Goal: Task Accomplishment & Management: Manage account settings

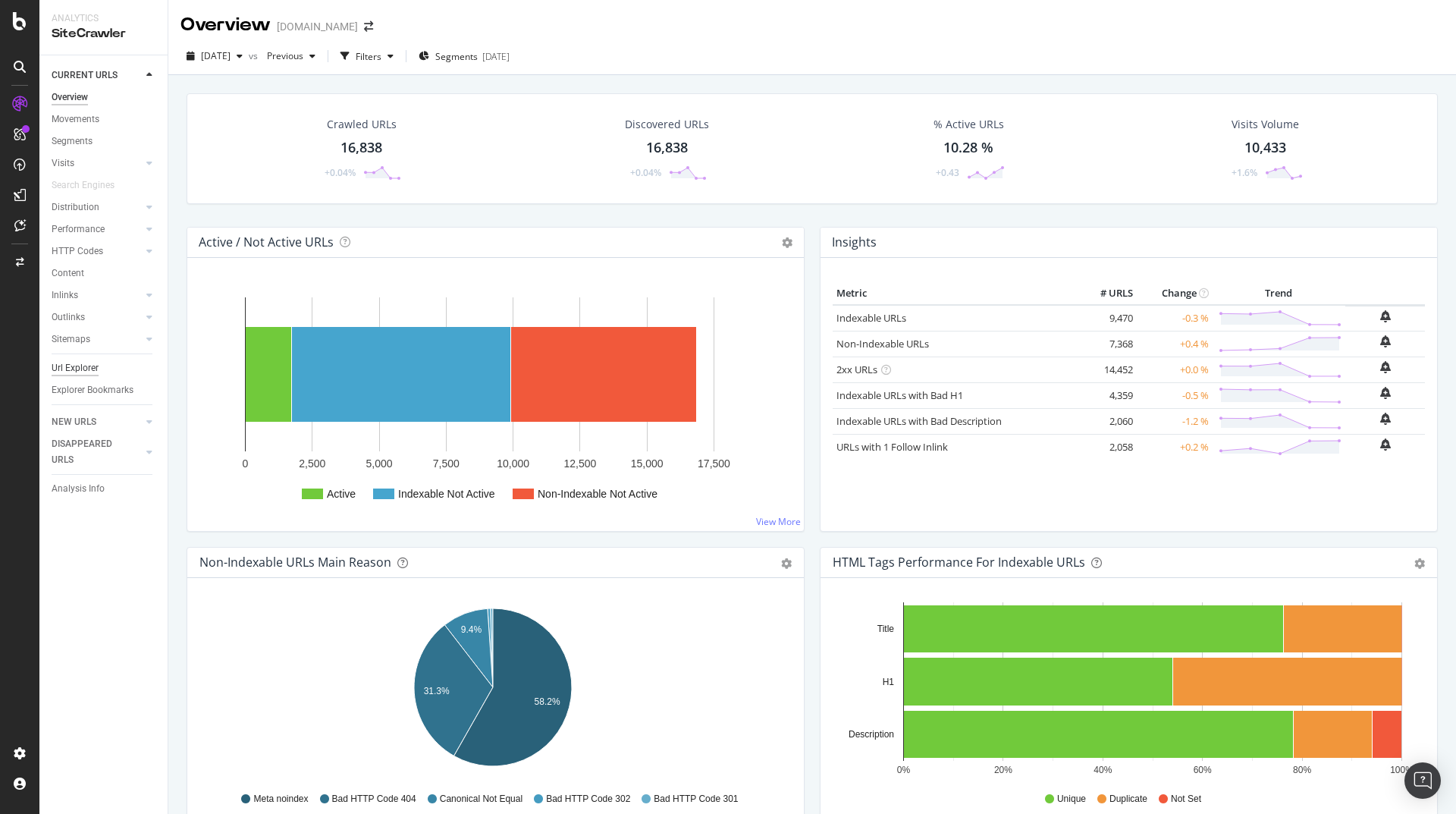
click at [93, 369] on div "Url Explorer" at bounding box center [75, 368] width 47 height 16
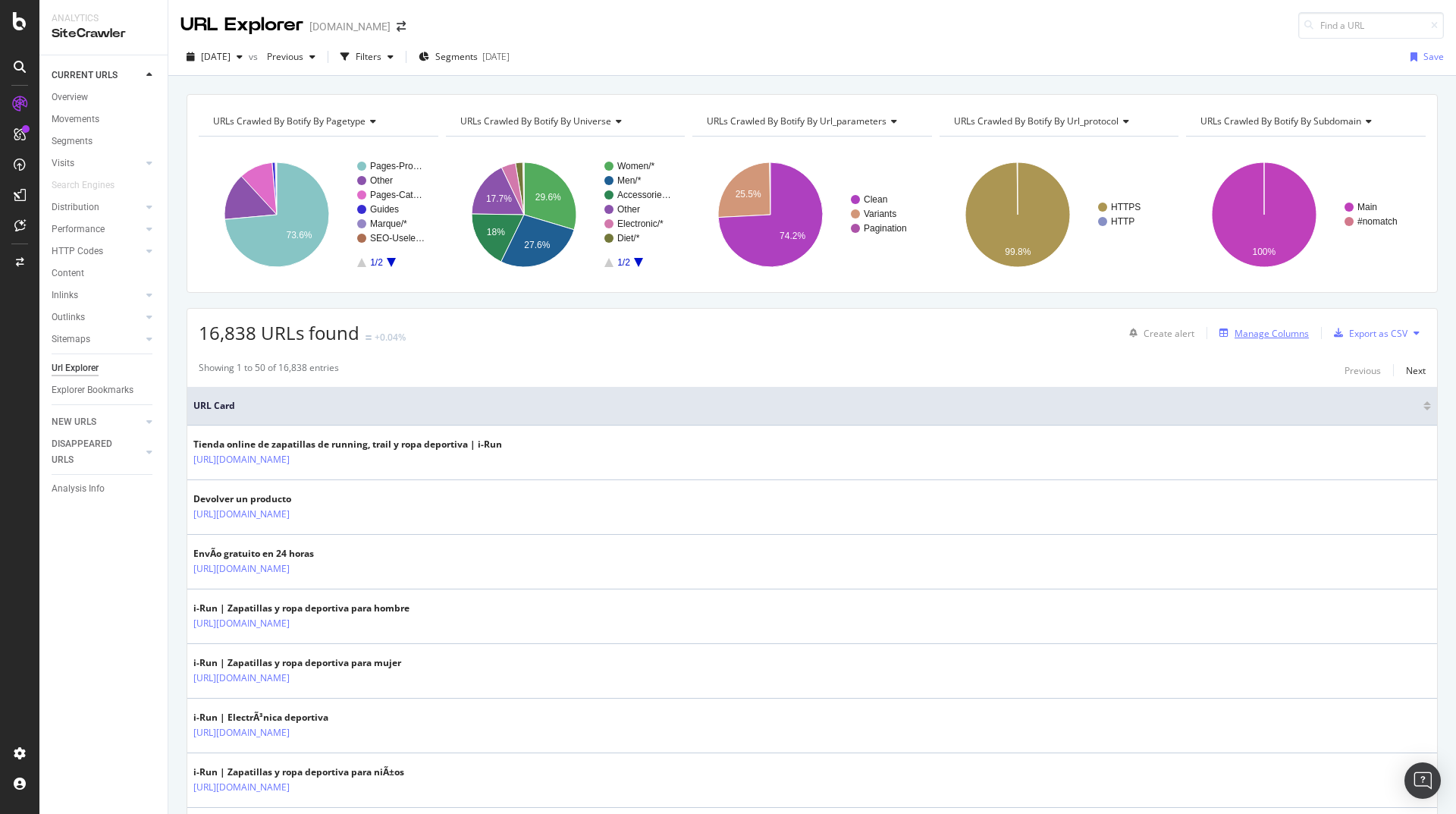
click at [1256, 334] on div "Manage Columns" at bounding box center [1272, 334] width 75 height 13
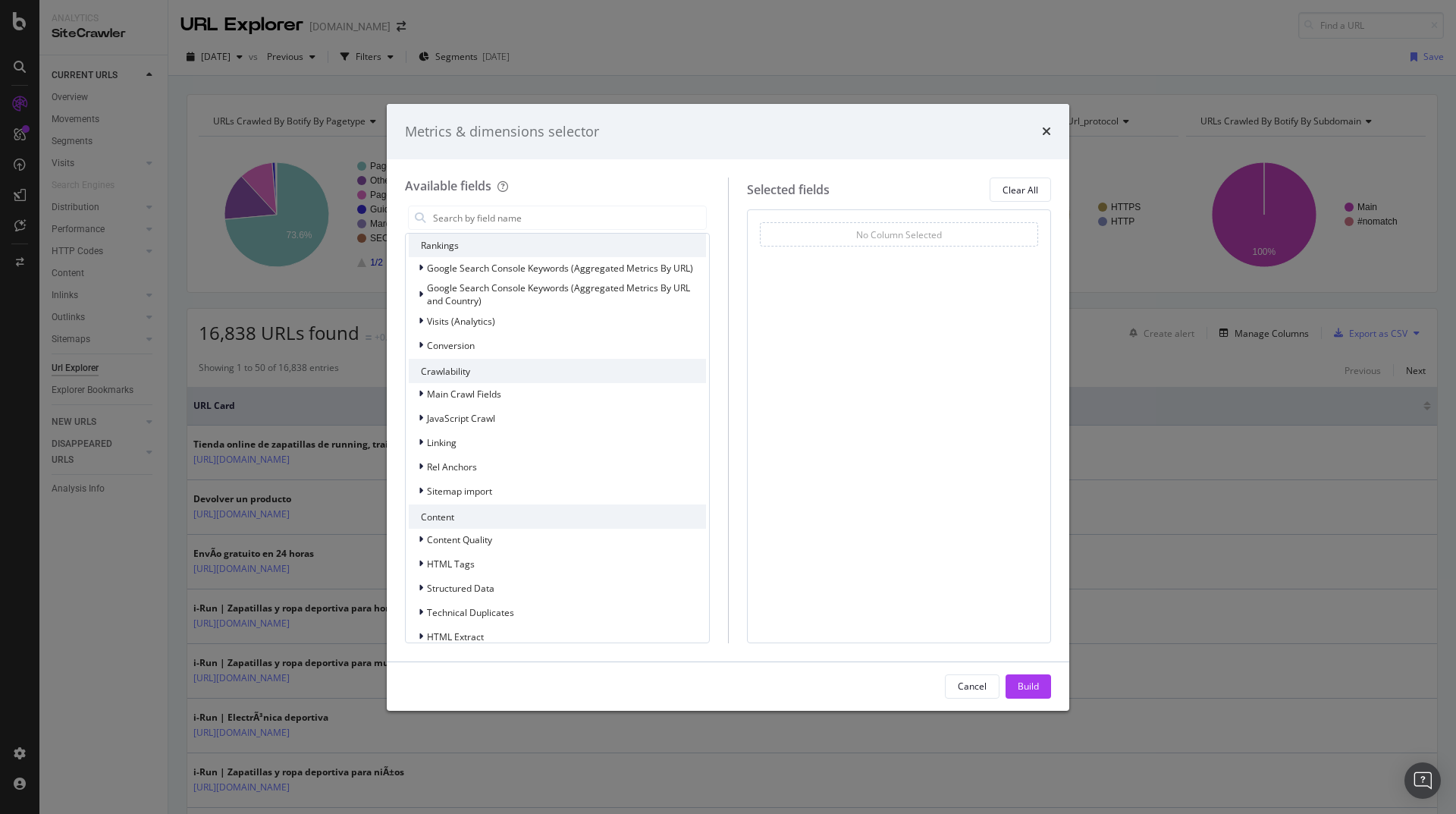
scroll to position [246, 0]
click at [192, 224] on div "Metrics & dimensions selector Available fields Recently Used Meta Description F…" at bounding box center [728, 407] width 1456 height 814
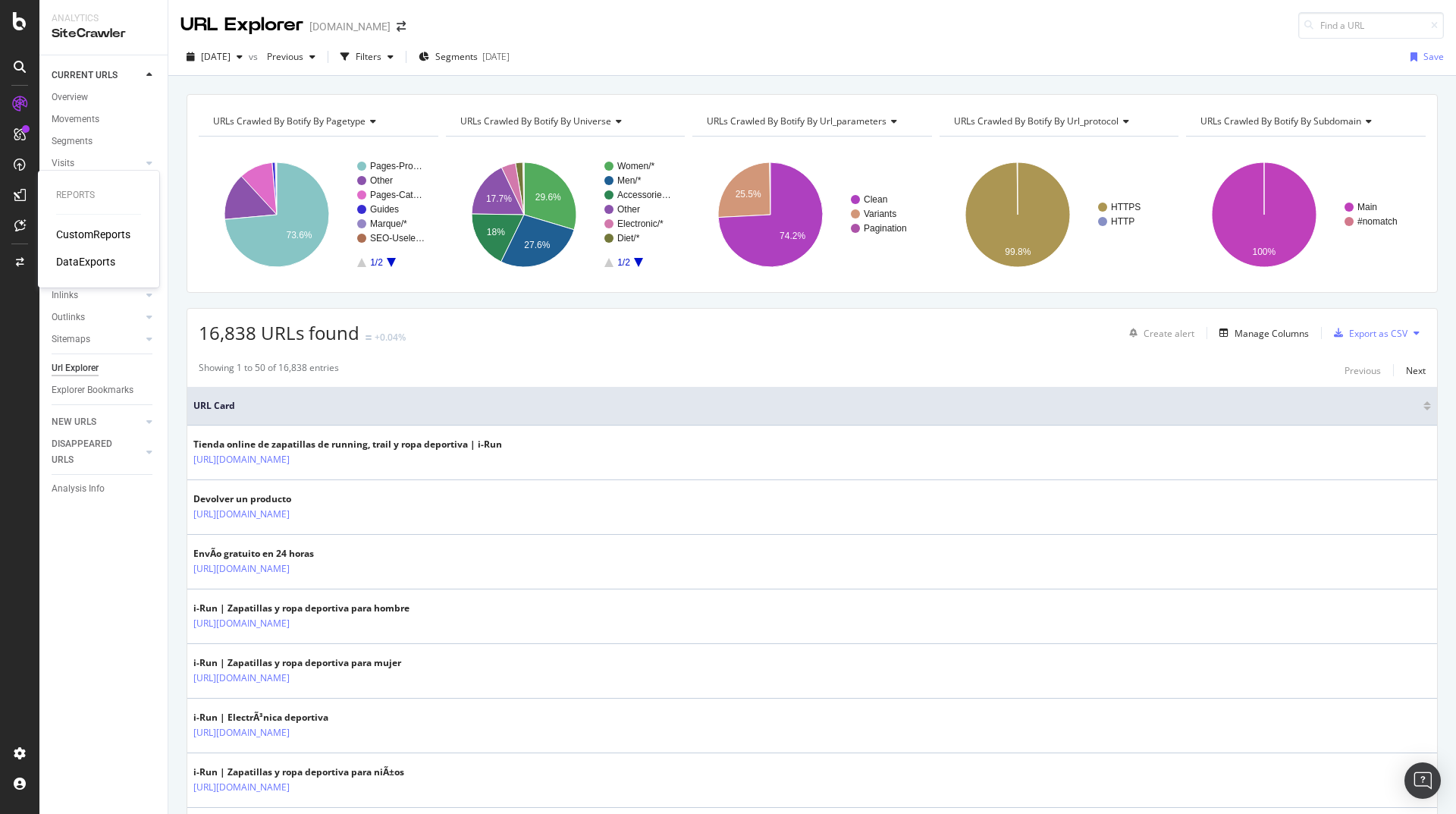
click at [100, 236] on div "CustomReports" at bounding box center [94, 234] width 75 height 15
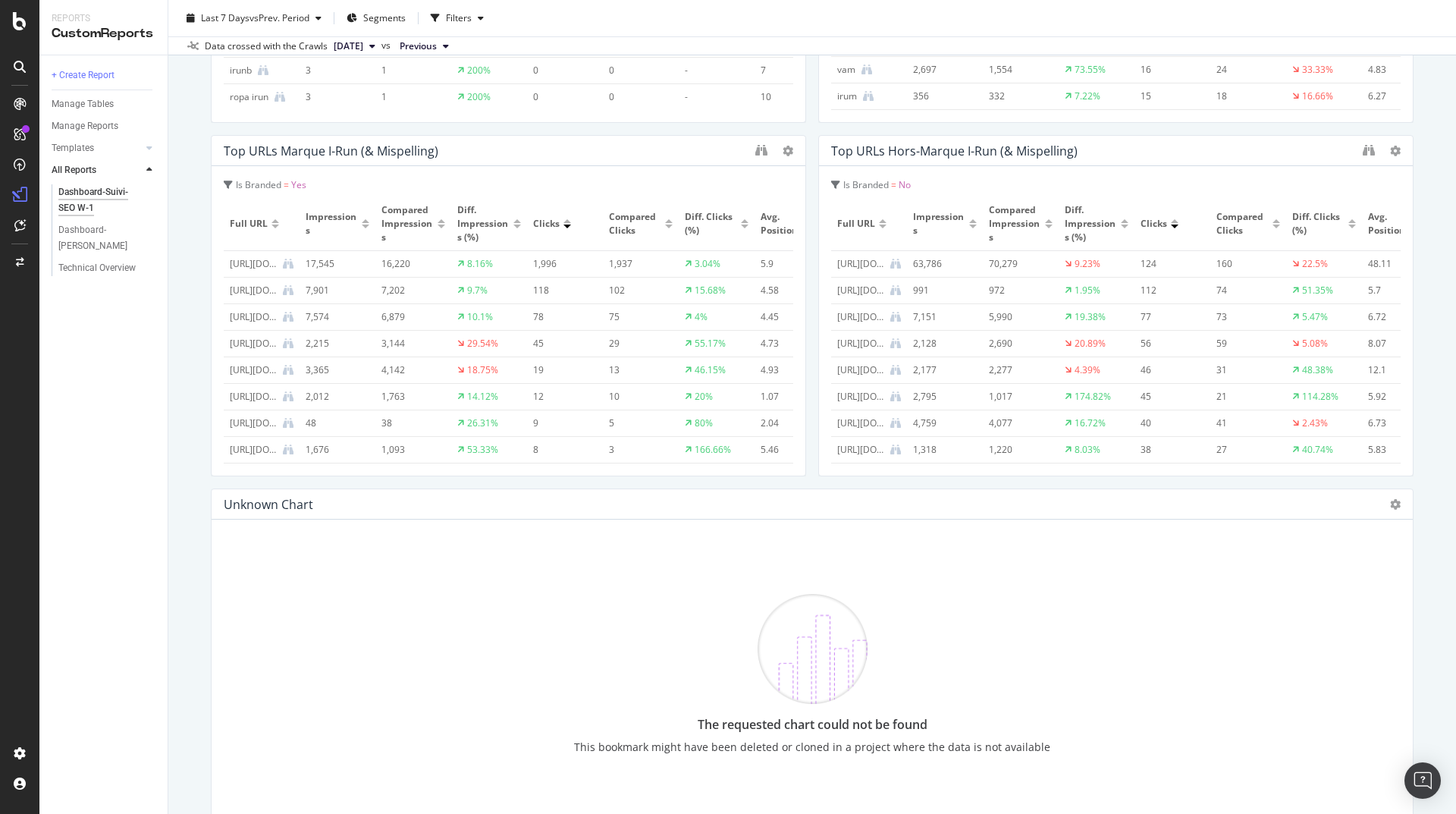
scroll to position [1429, 0]
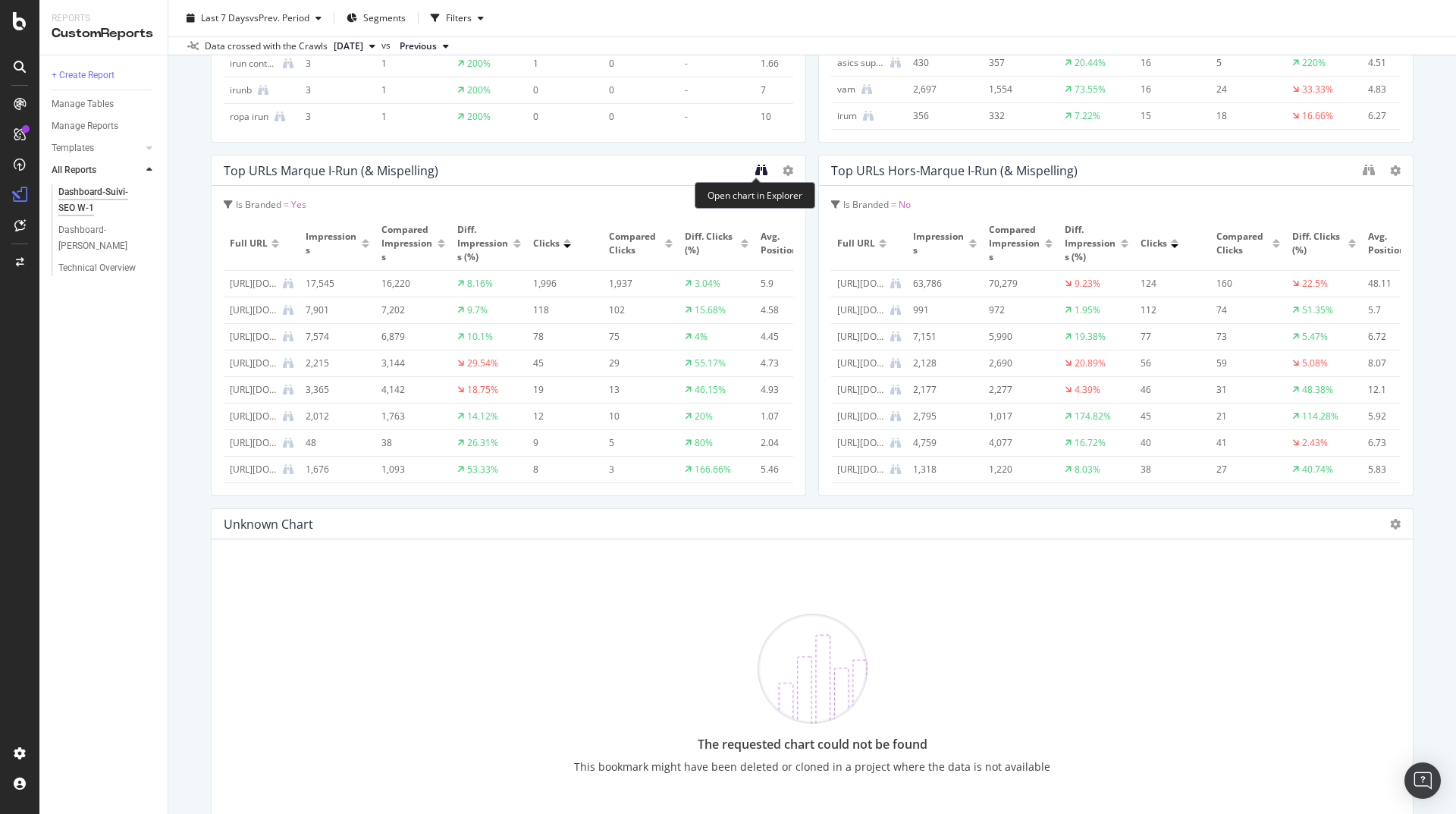
click at [755, 175] on icon "binoculars" at bounding box center [761, 169] width 12 height 12
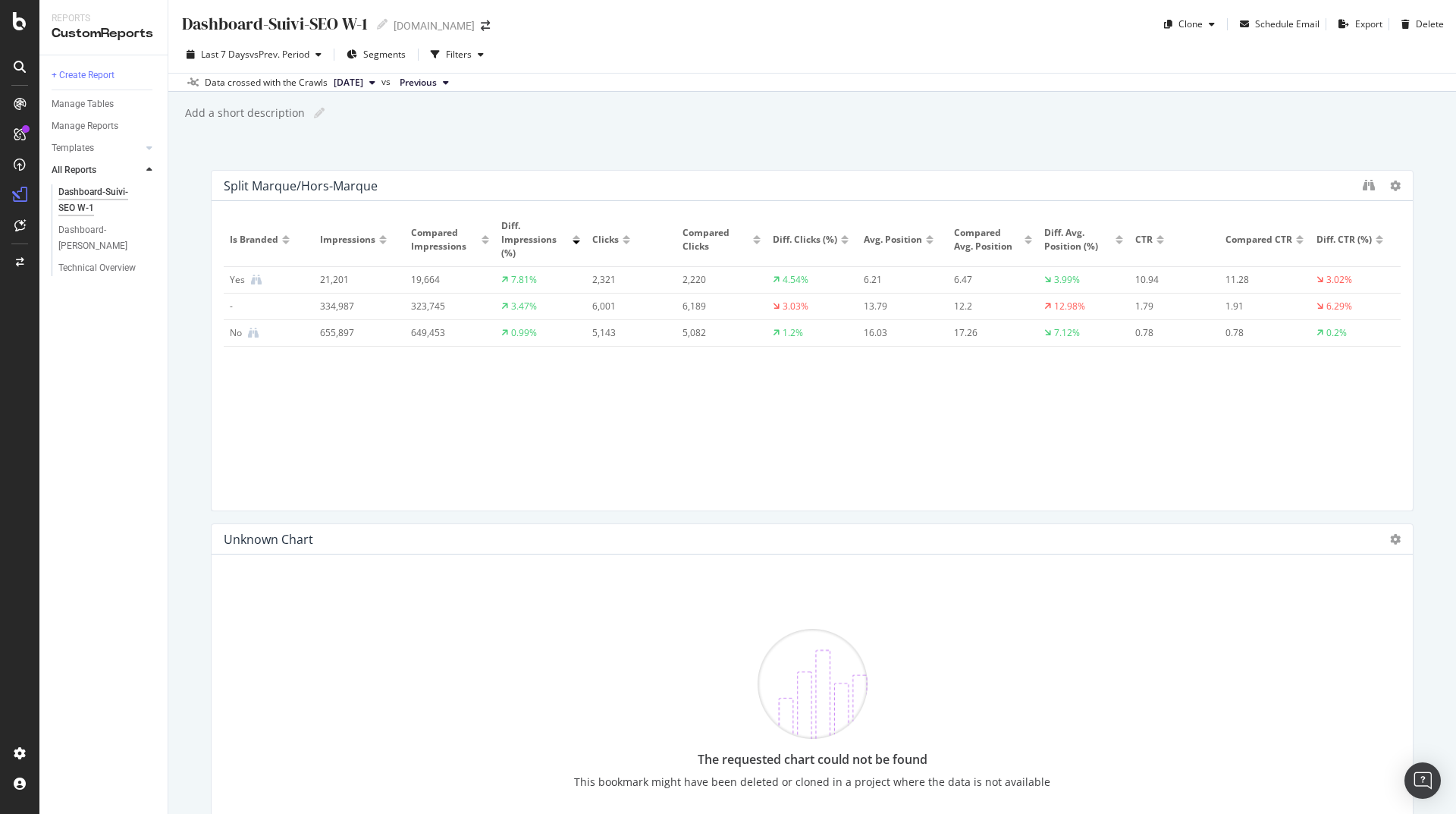
click at [17, 66] on icon at bounding box center [19, 66] width 12 height 12
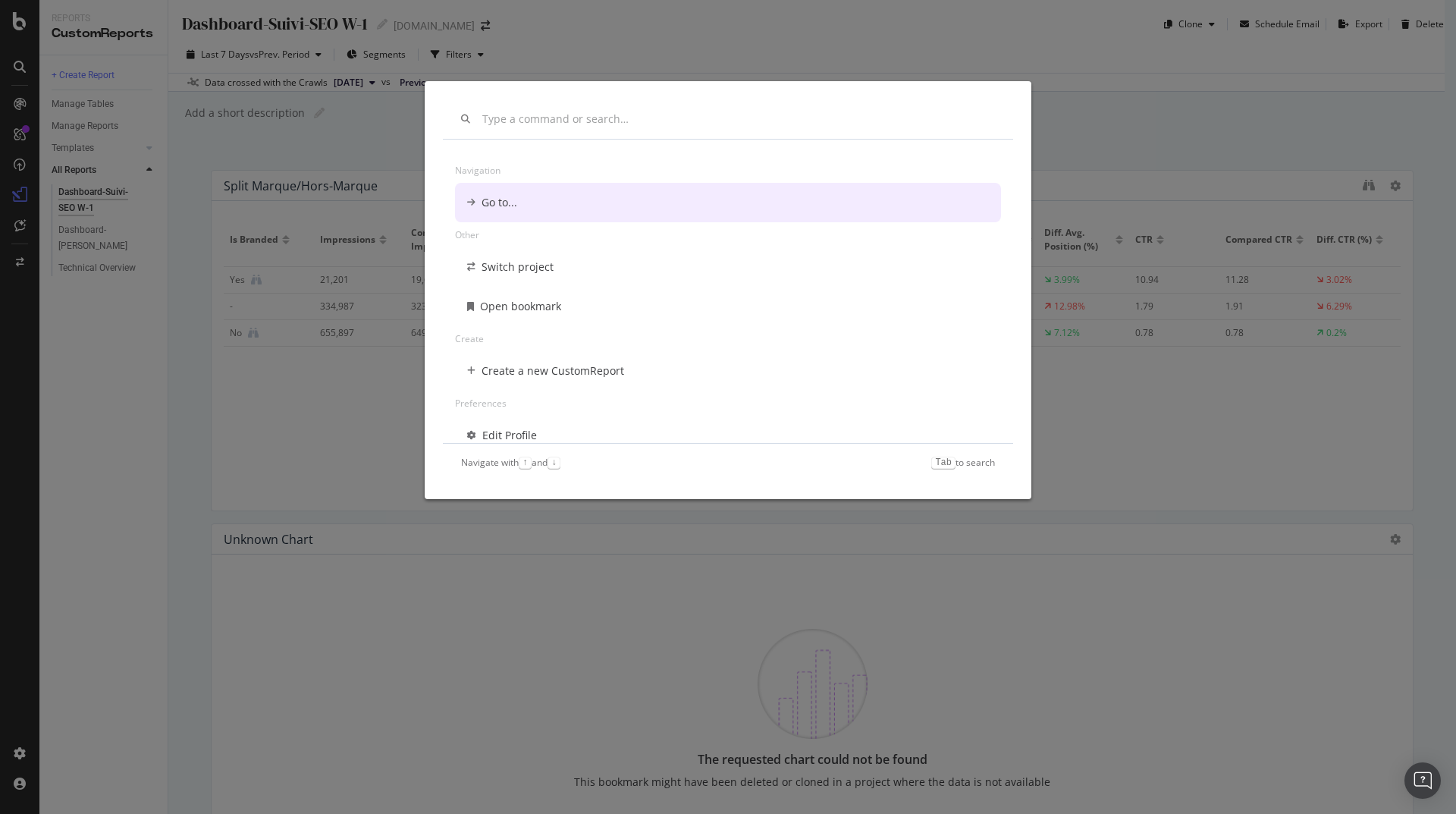
click at [17, 23] on div "Navigation Go to... Other Switch project Open bookmark Create Create a new Cust…" at bounding box center [728, 407] width 1456 height 814
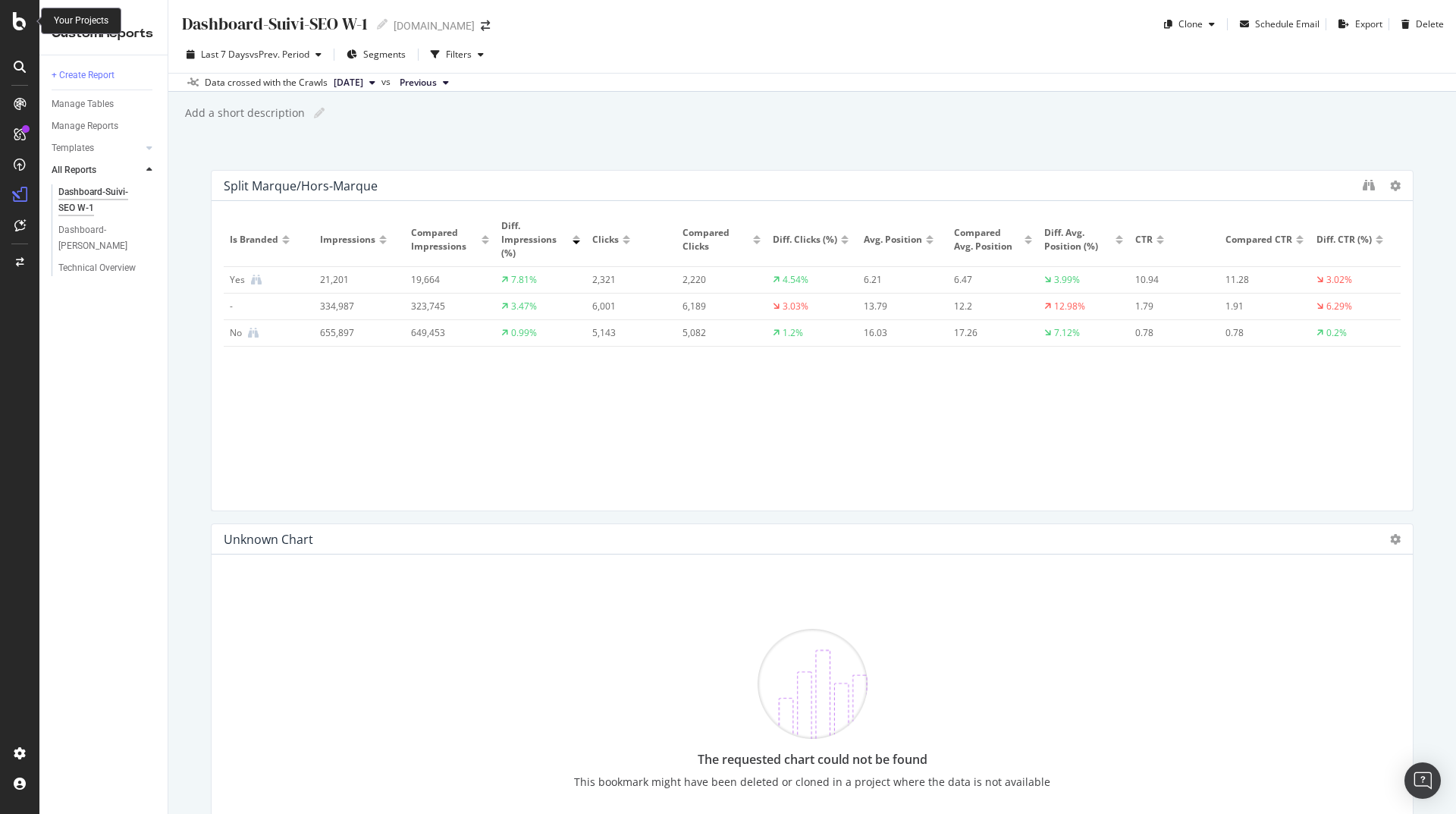
click at [17, 23] on icon at bounding box center [20, 22] width 13 height 18
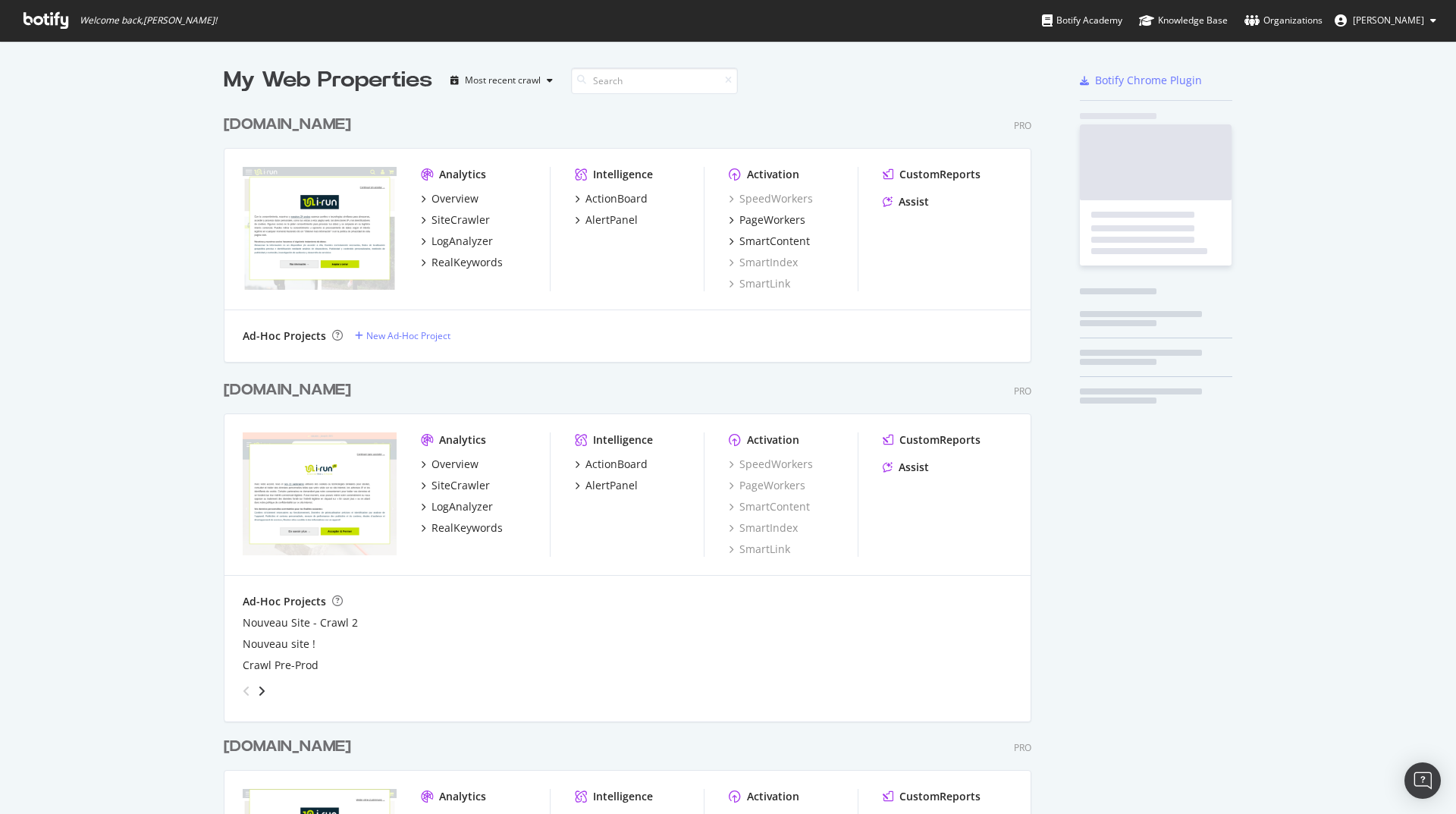
scroll to position [802, 1433]
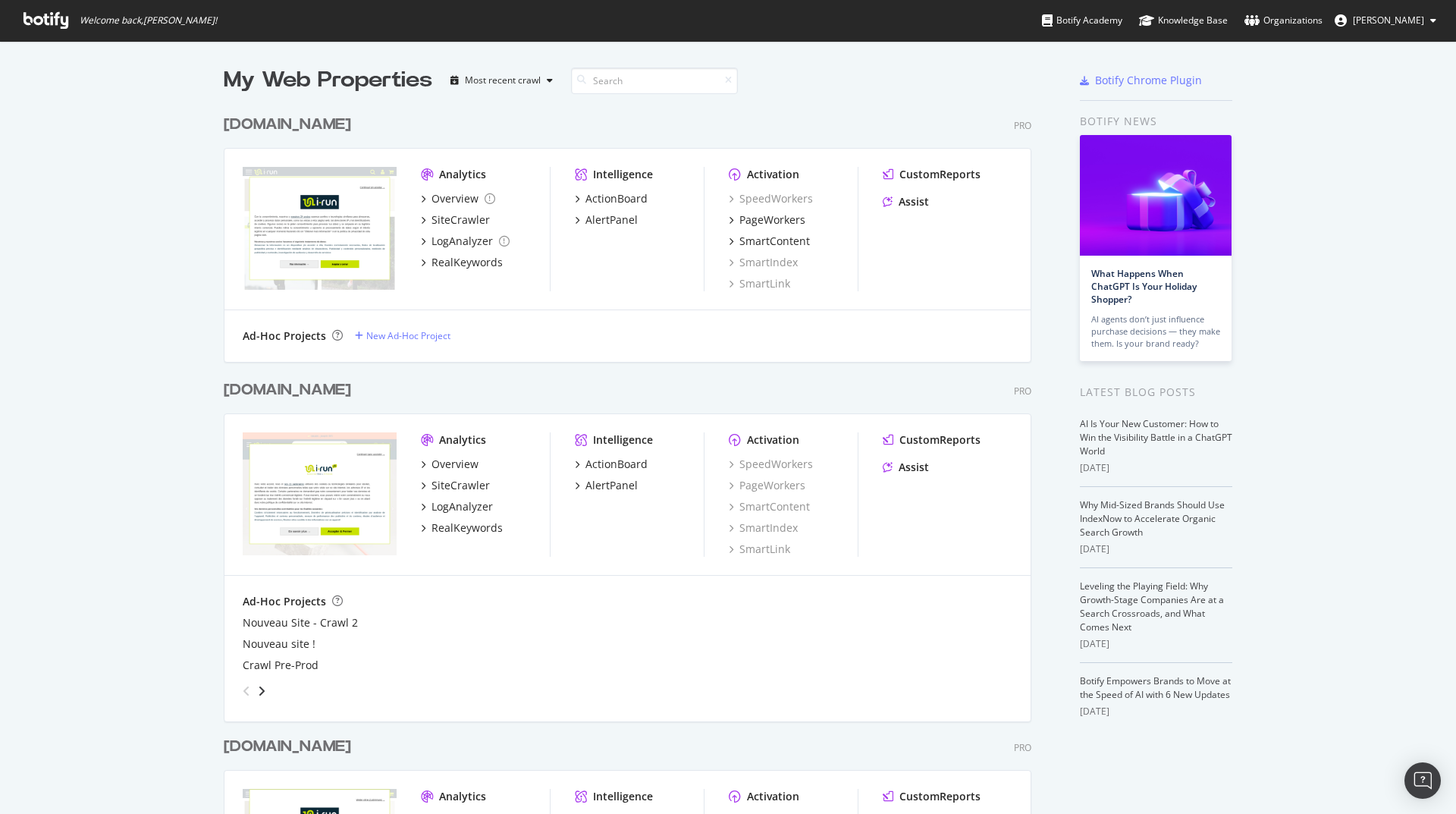
click at [240, 122] on div "[DOMAIN_NAME]" at bounding box center [288, 124] width 128 height 22
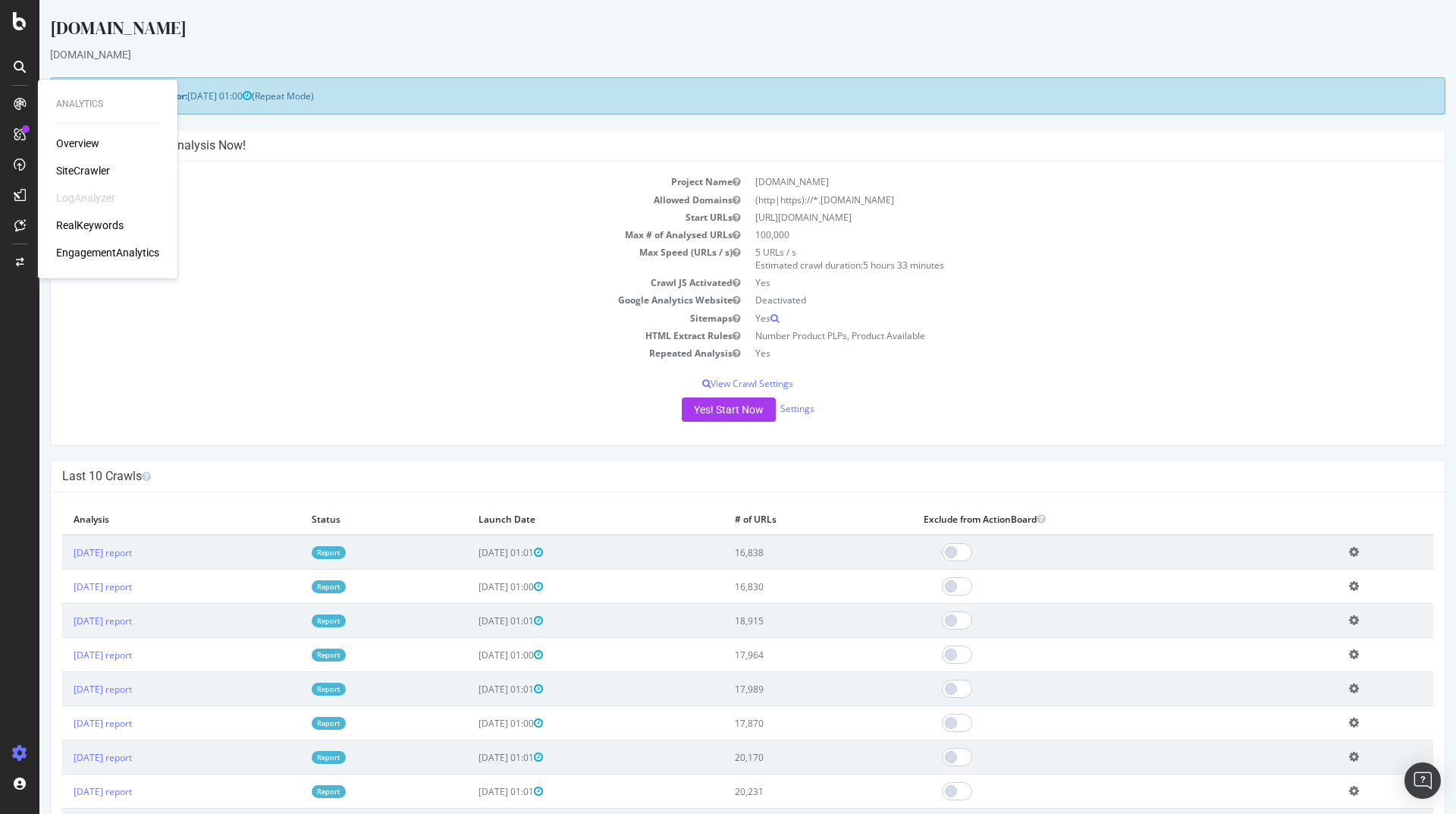
click at [82, 137] on div "Overview" at bounding box center [78, 144] width 43 height 15
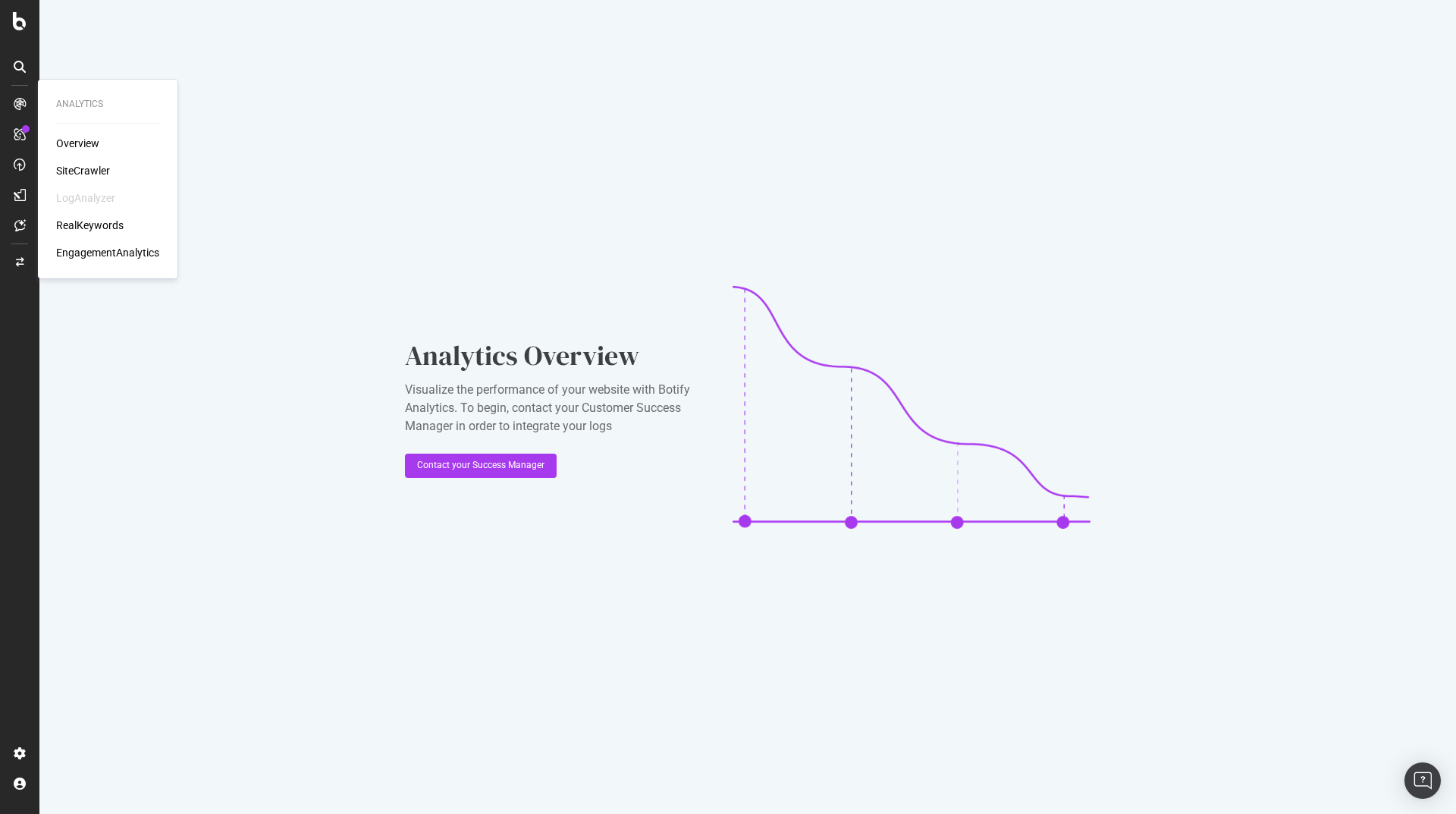
click at [89, 167] on div "SiteCrawler" at bounding box center [83, 171] width 54 height 15
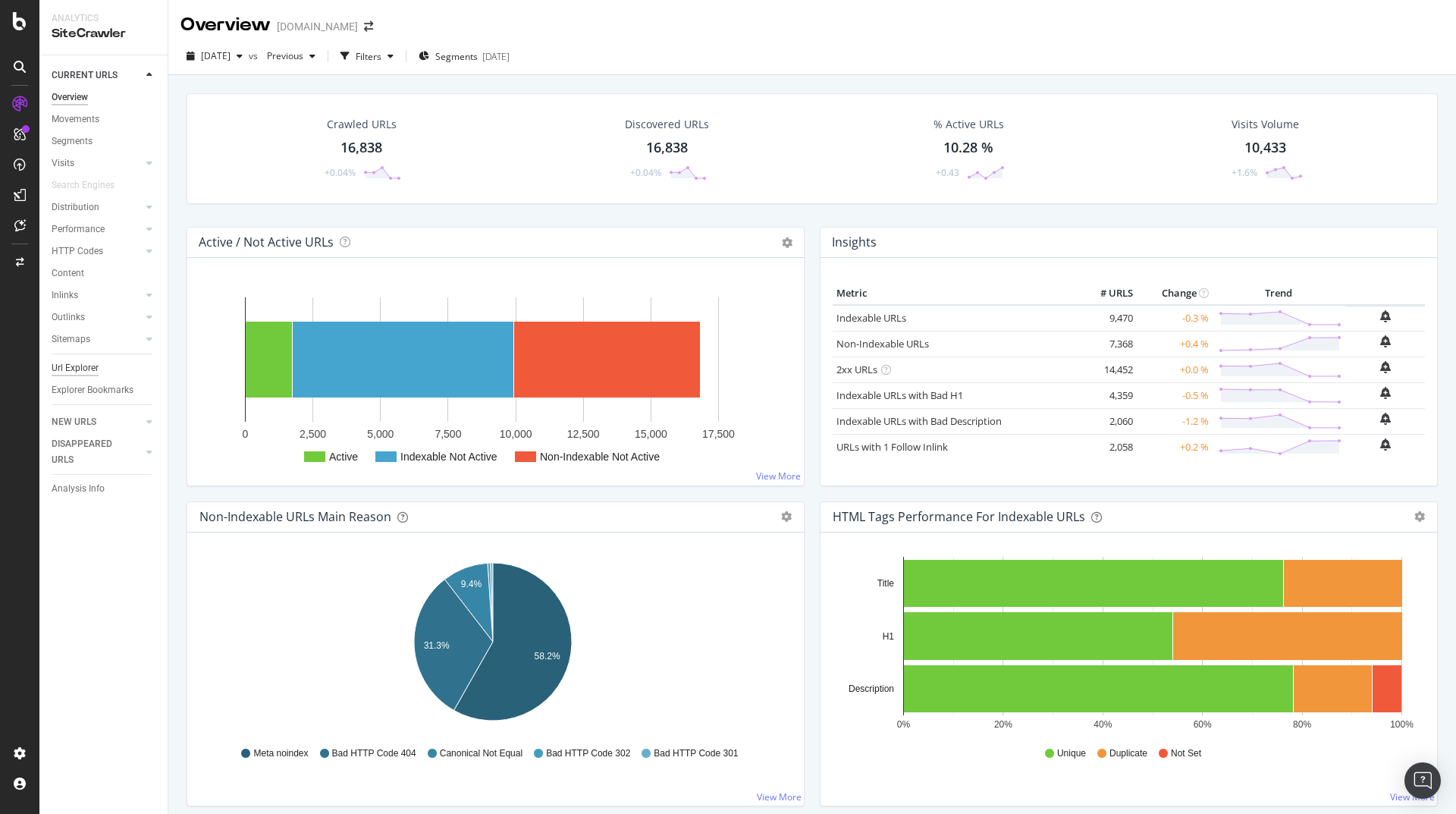
click at [97, 362] on div "Url Explorer" at bounding box center [75, 368] width 47 height 16
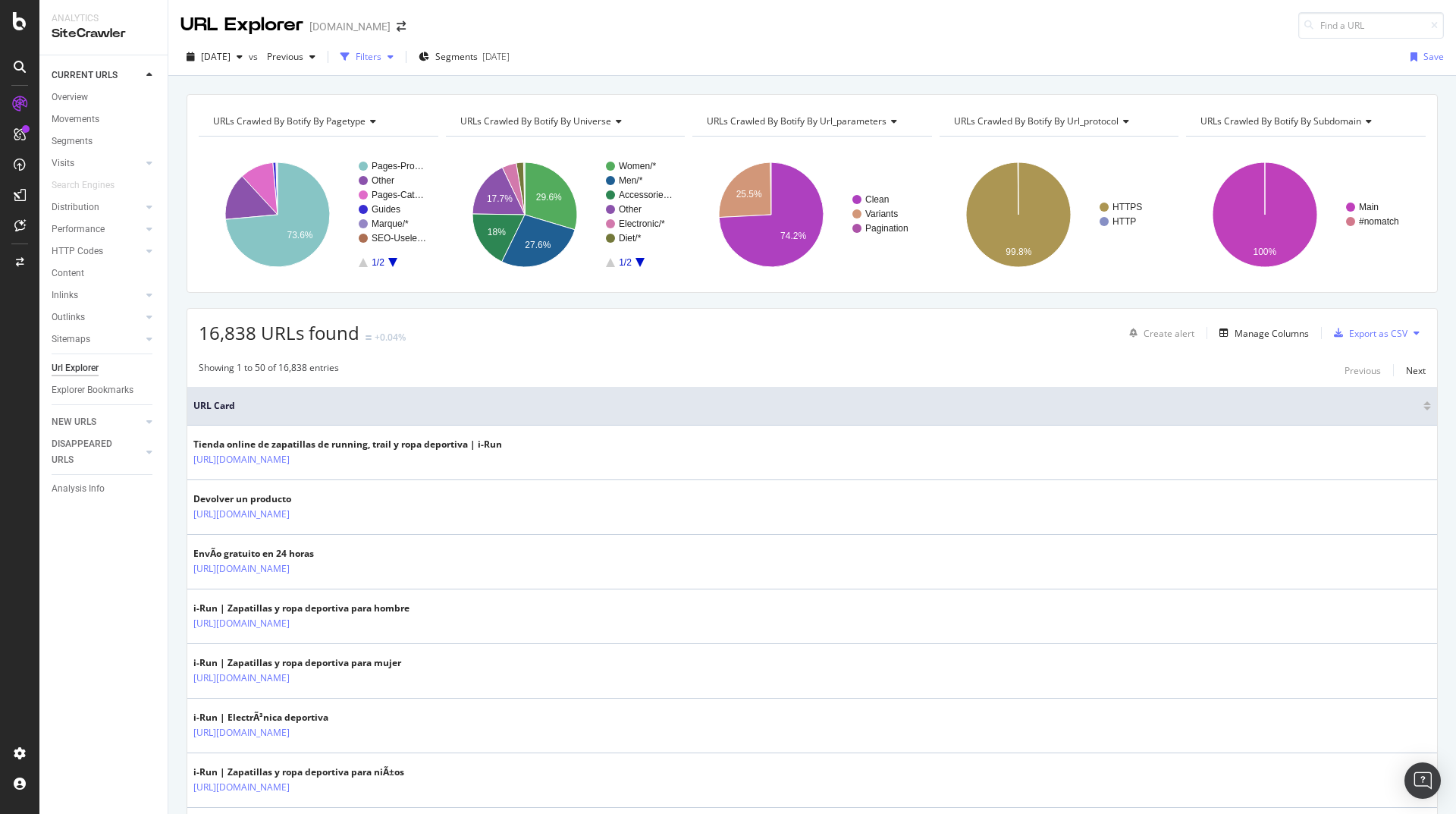
click at [400, 61] on div "Filters" at bounding box center [367, 56] width 66 height 22
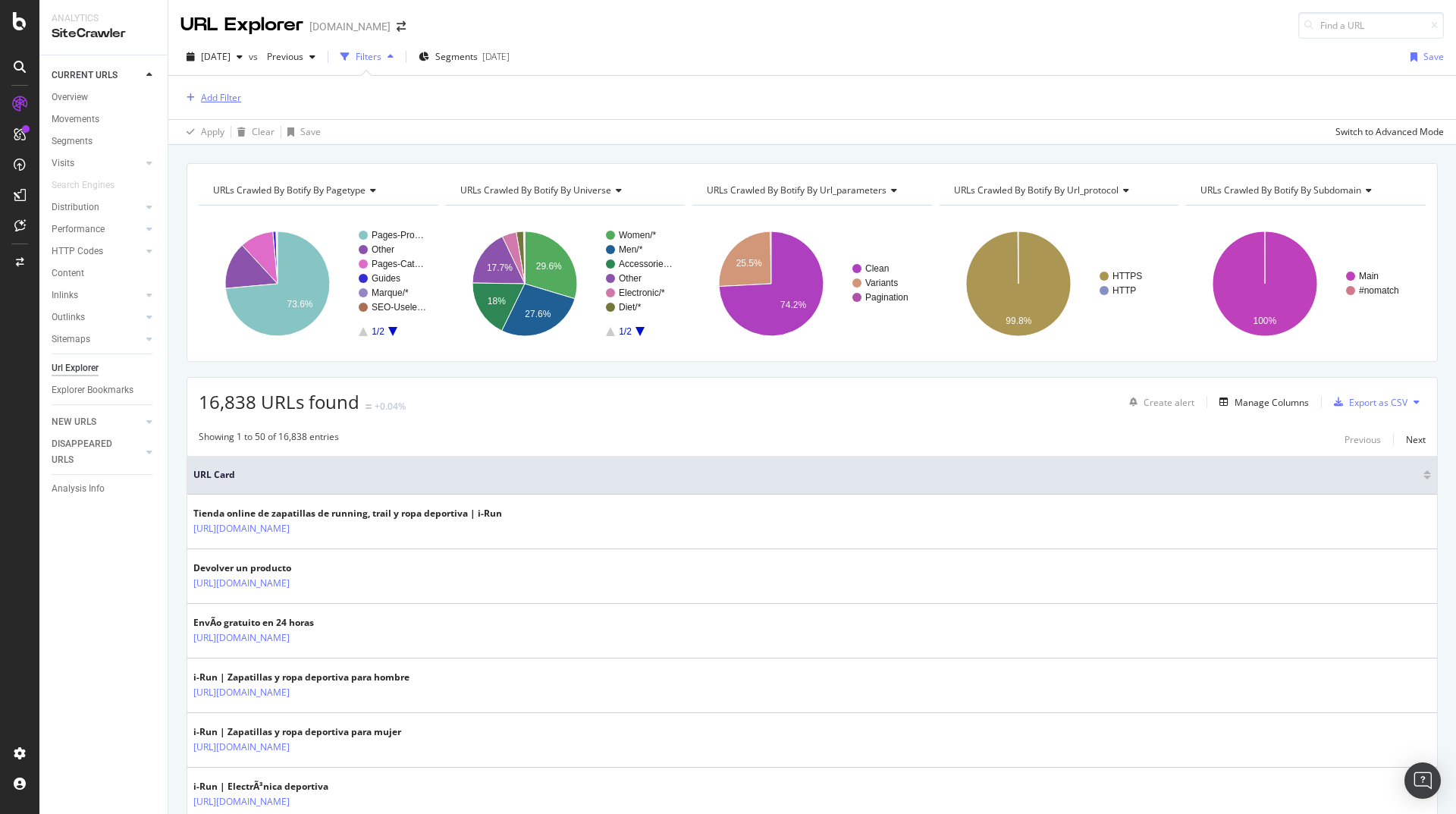
click at [229, 104] on div "Add Filter" at bounding box center [221, 98] width 40 height 13
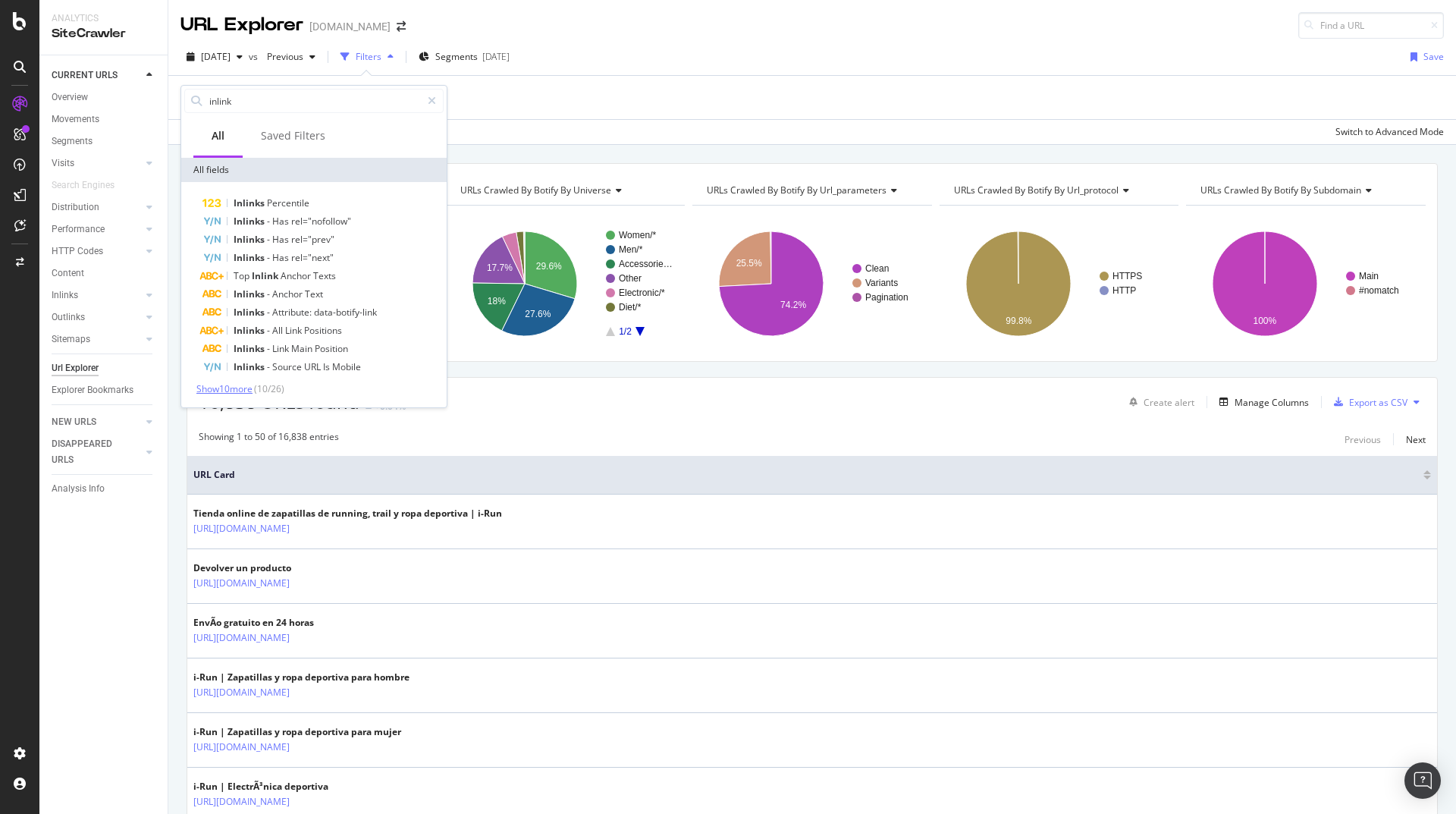
type input "inlink"
click at [239, 393] on span "Show 10 more" at bounding box center [225, 389] width 56 height 13
click at [320, 202] on div "Inlinks Percentile" at bounding box center [323, 203] width 241 height 18
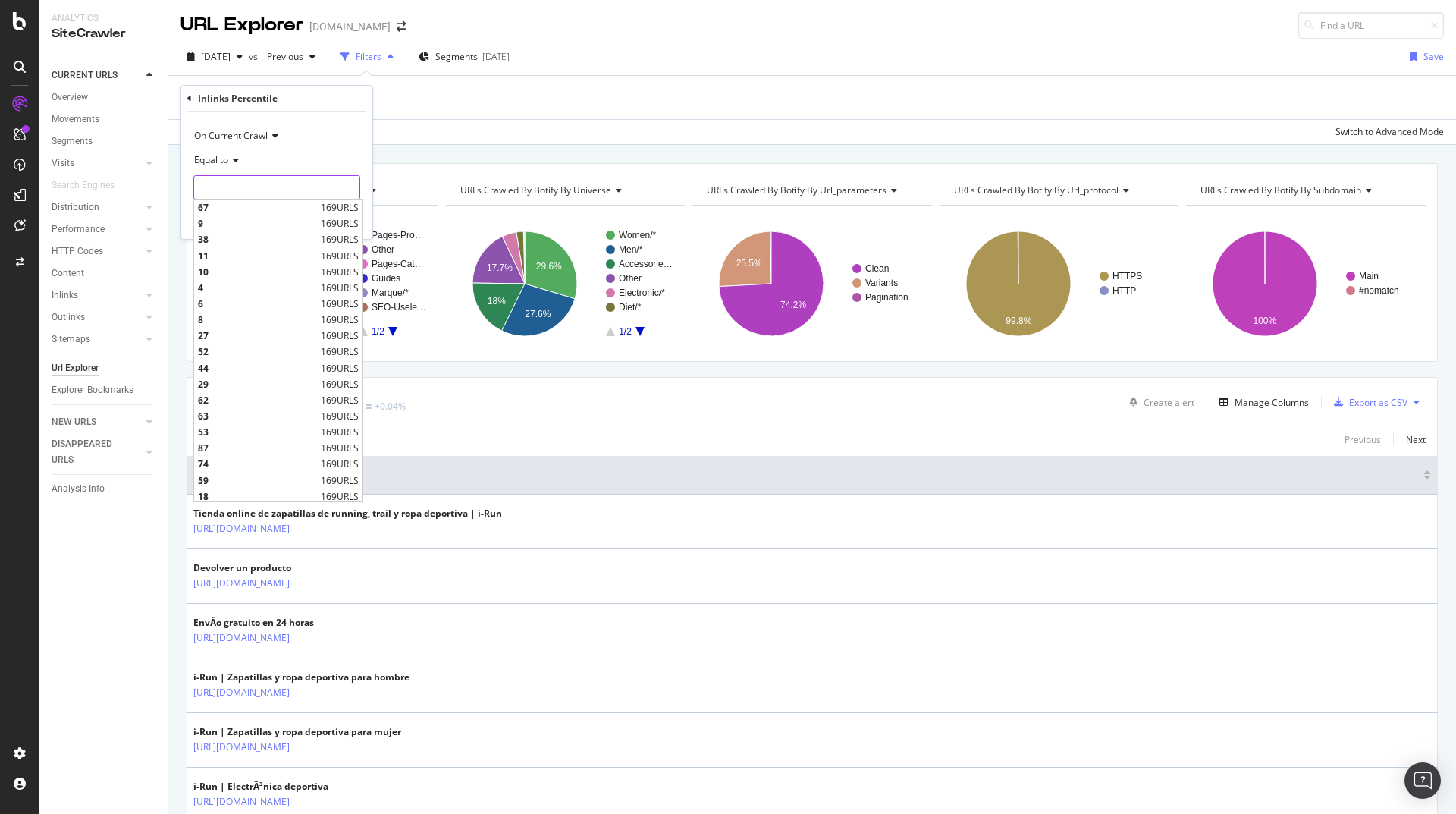
click at [295, 188] on input "number" at bounding box center [276, 187] width 167 height 24
click at [186, 98] on div "Inlinks Percentile On Current Crawl Equal to 67 169 URLS 9 169 URLS 38 169 URLS…" at bounding box center [276, 162] width 191 height 154
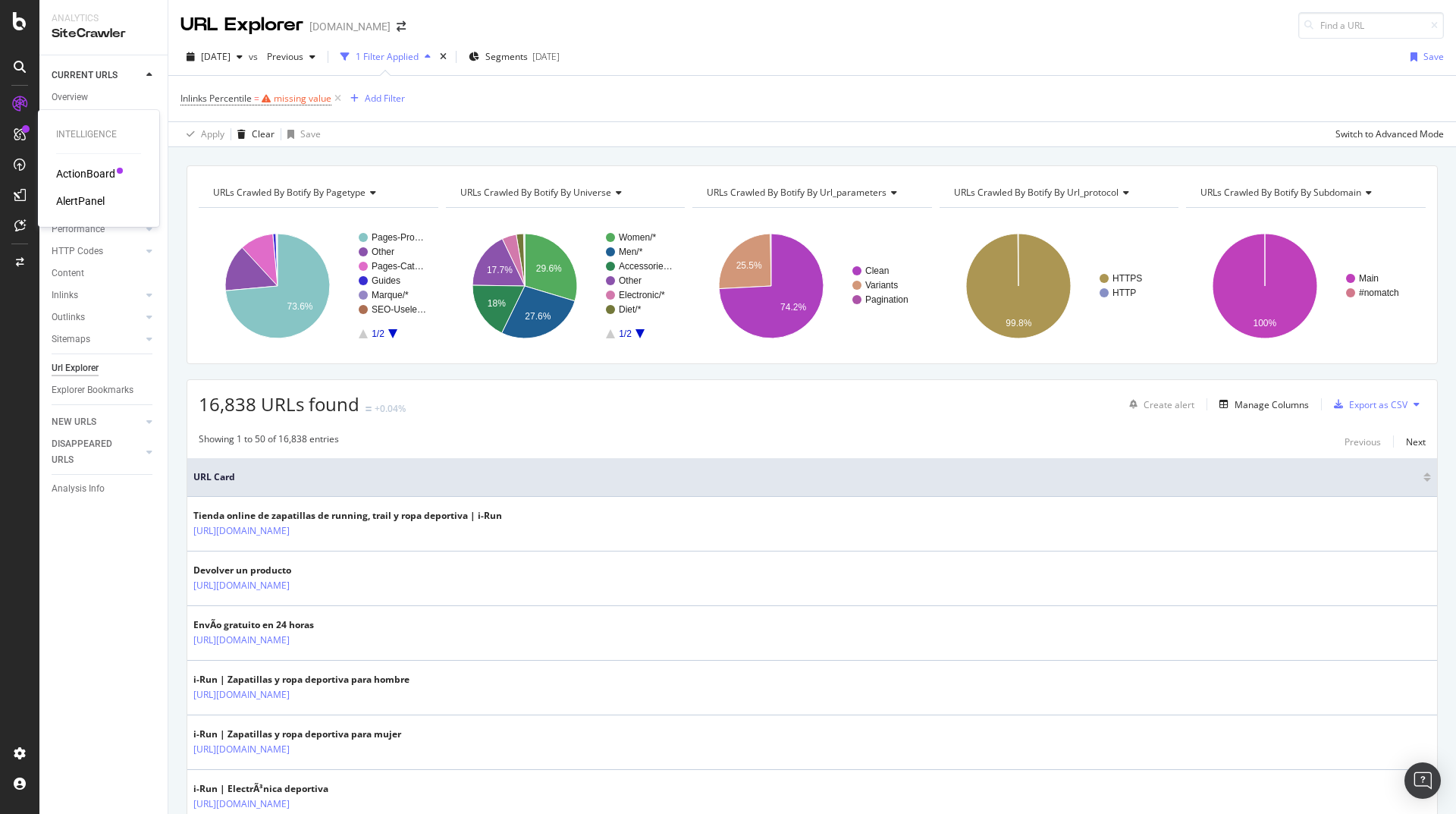
click at [89, 203] on div "AlertPanel" at bounding box center [80, 201] width 48 height 15
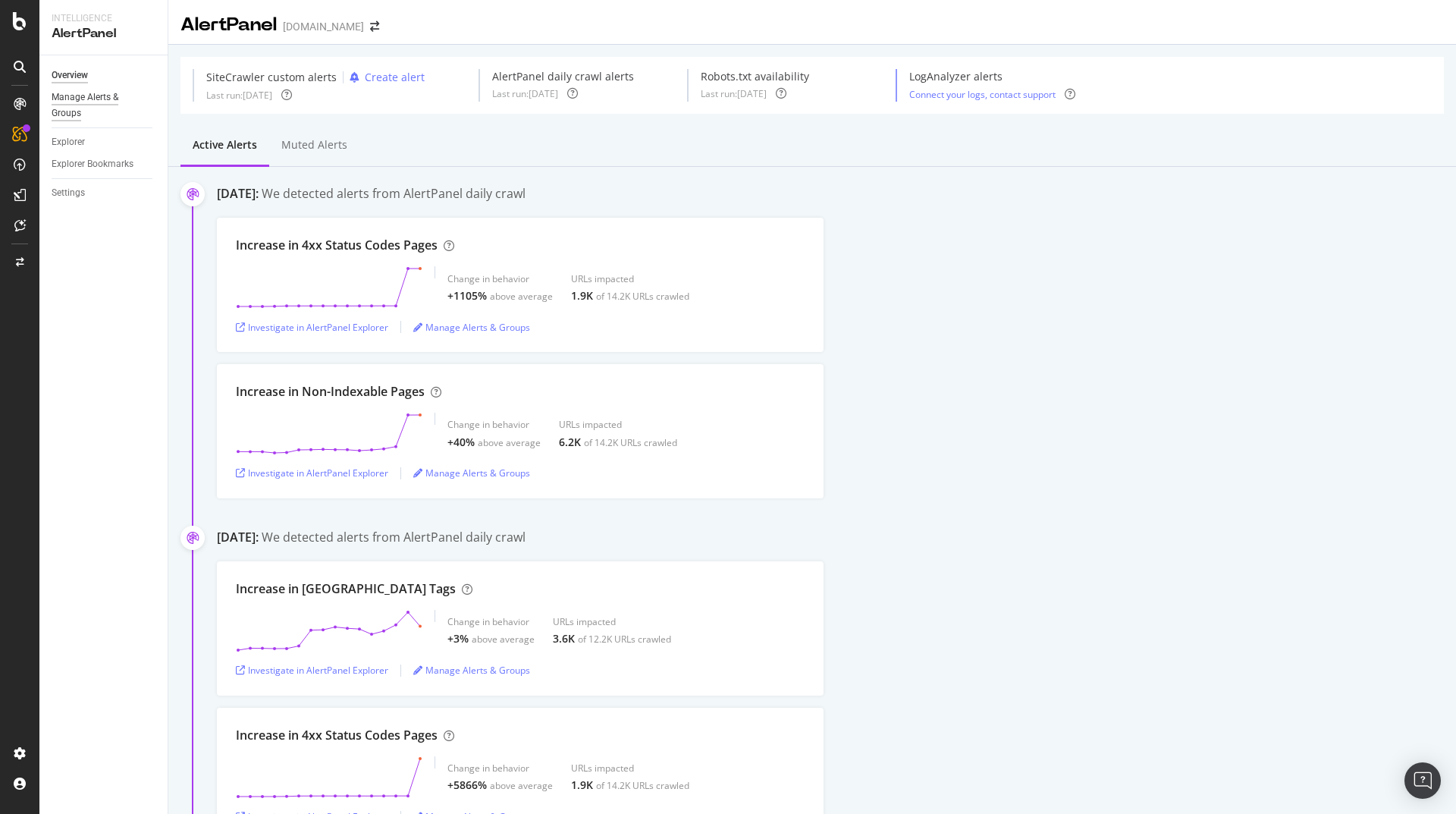
click at [96, 98] on div "Manage Alerts & Groups" at bounding box center [97, 105] width 91 height 32
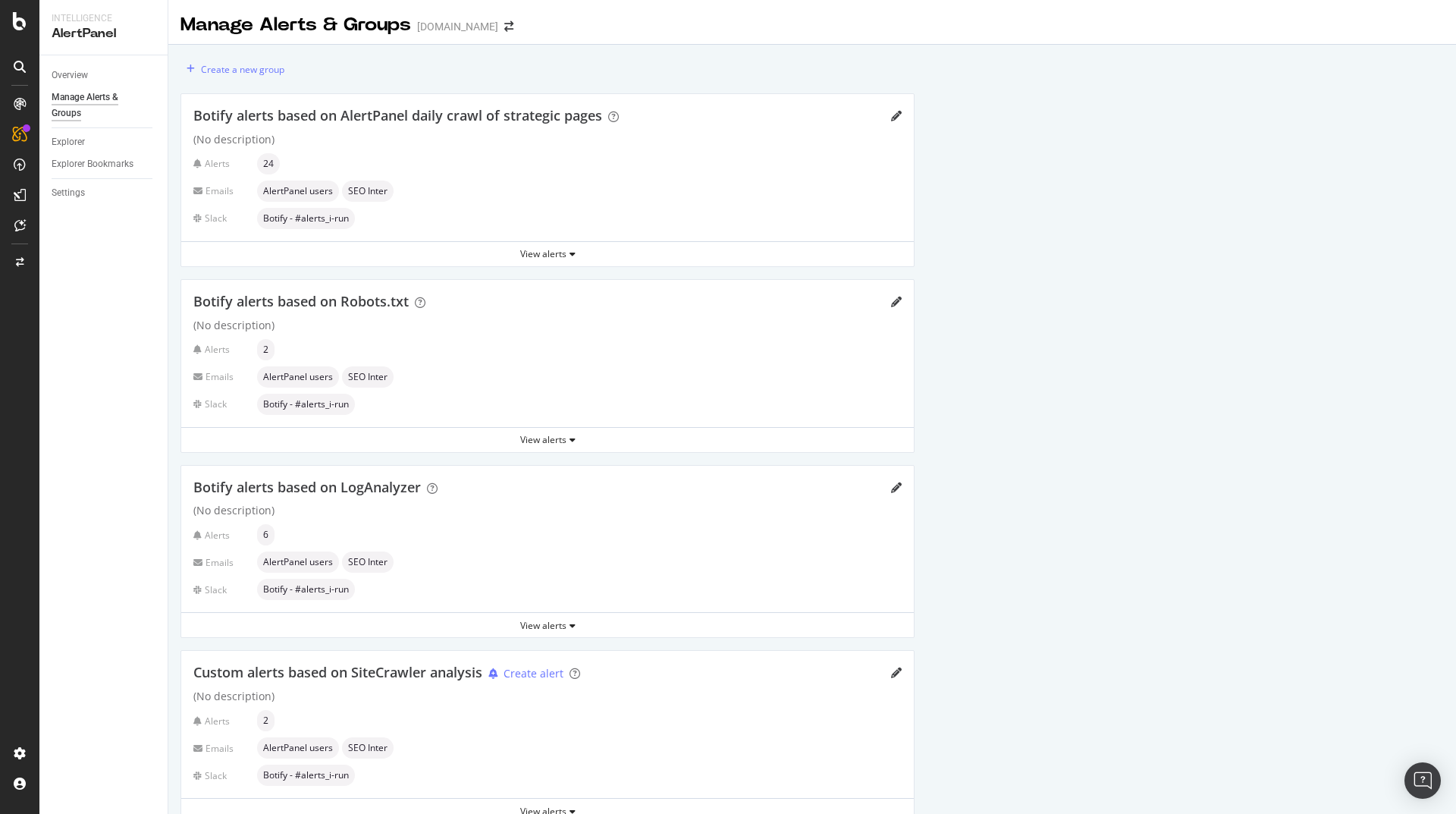
scroll to position [12, 0]
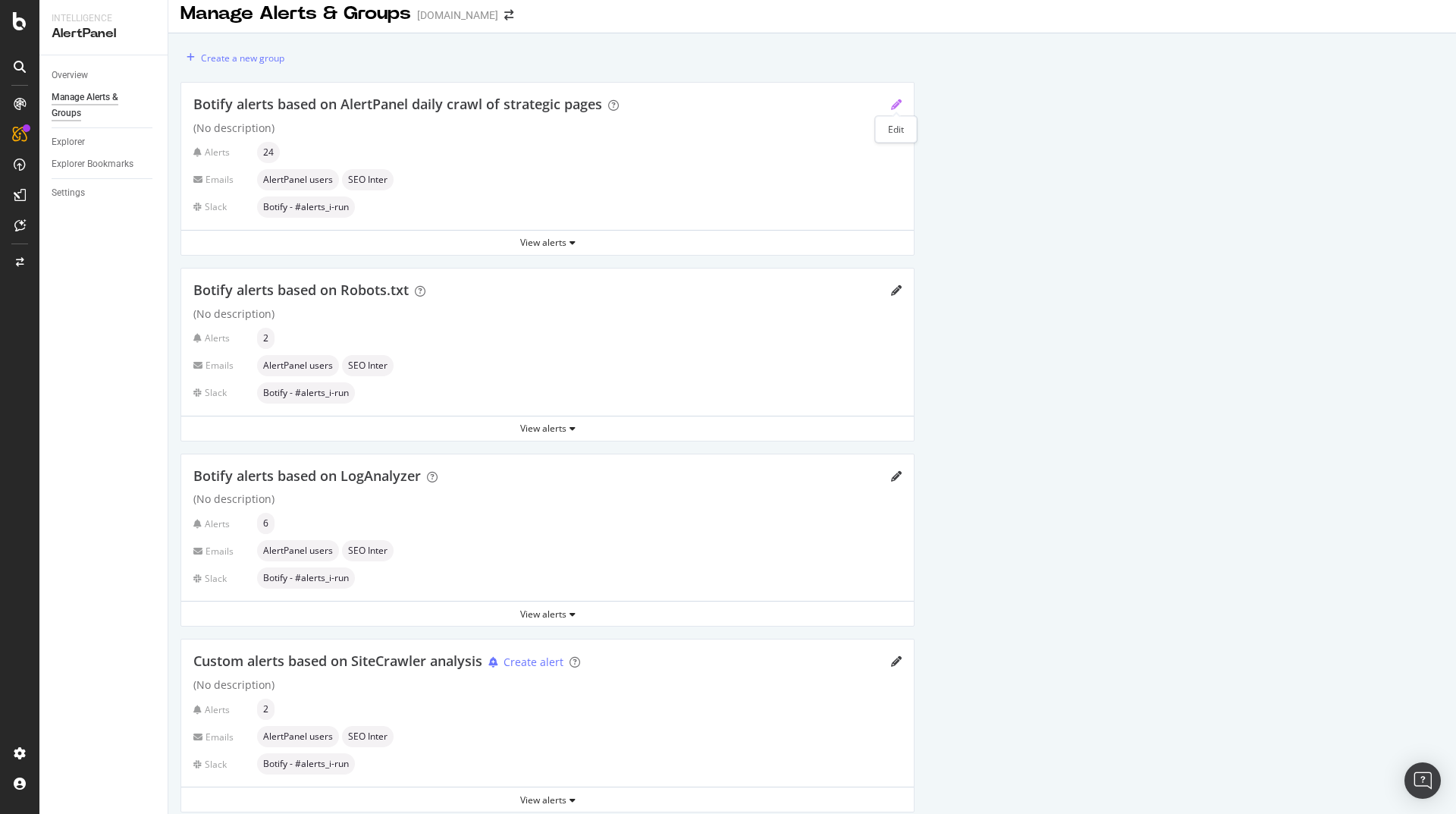
click at [894, 101] on icon "pencil" at bounding box center [896, 105] width 11 height 11
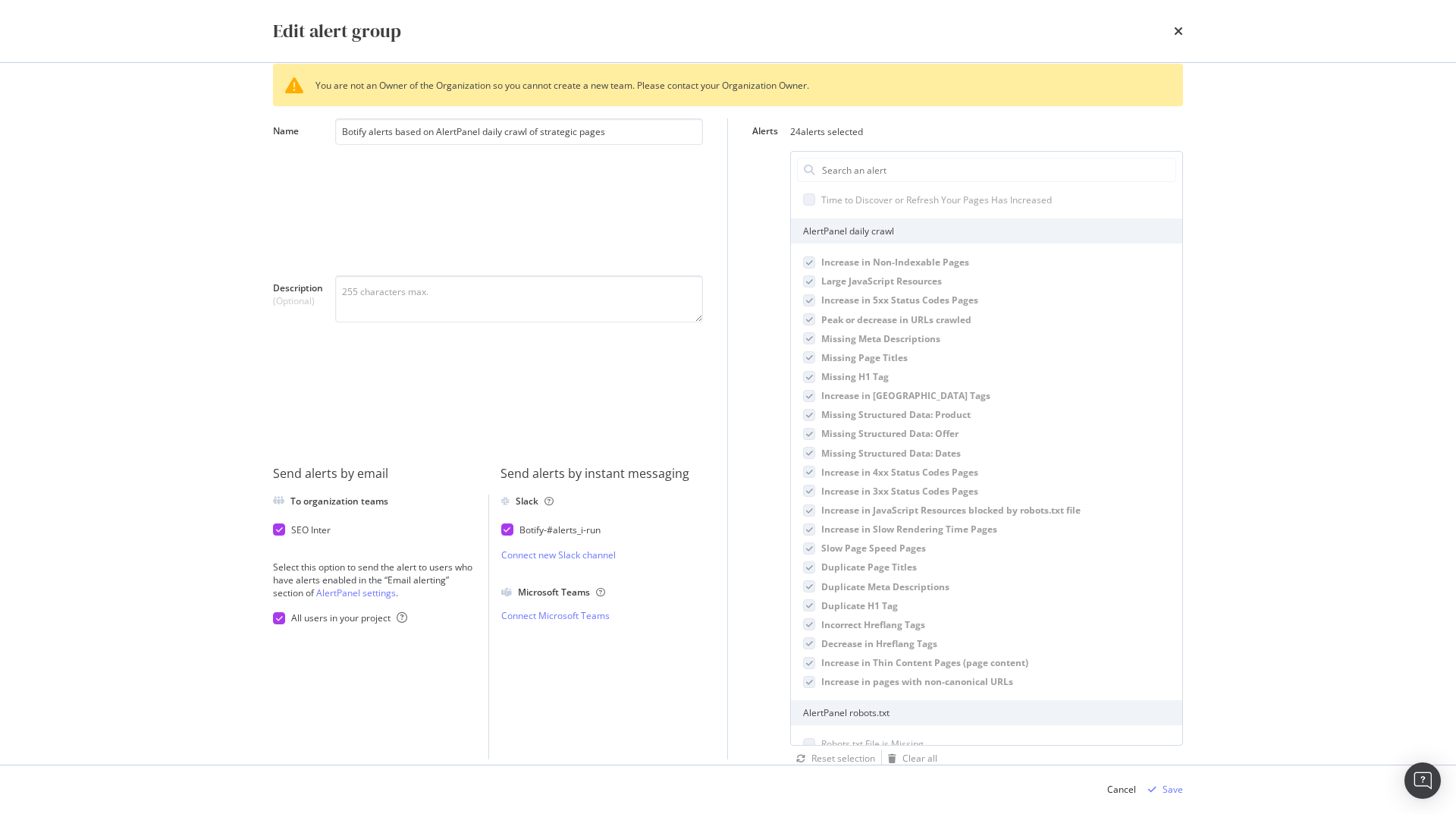
scroll to position [0, 0]
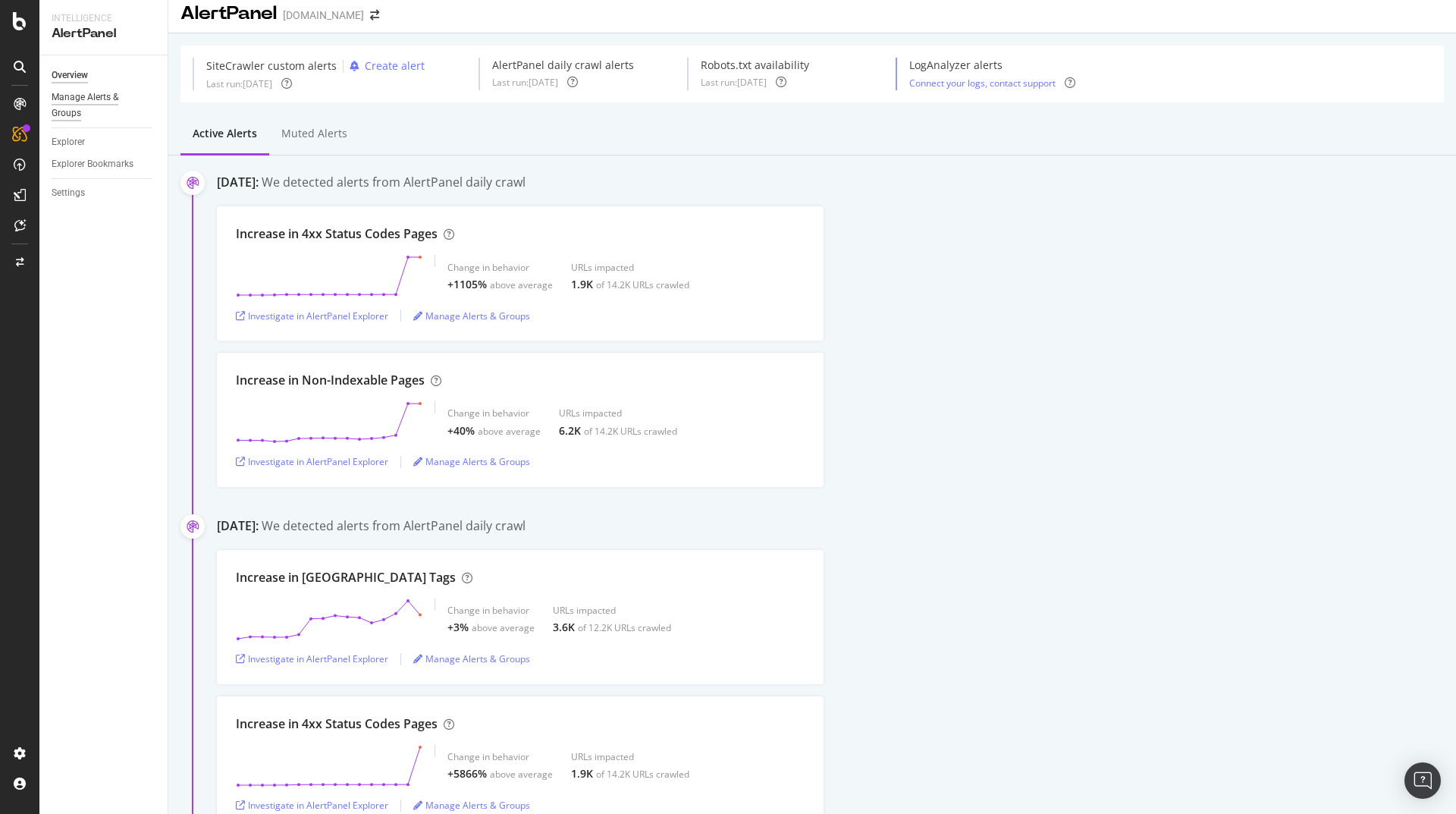
click at [79, 109] on div "Manage Alerts & Groups" at bounding box center [97, 105] width 91 height 32
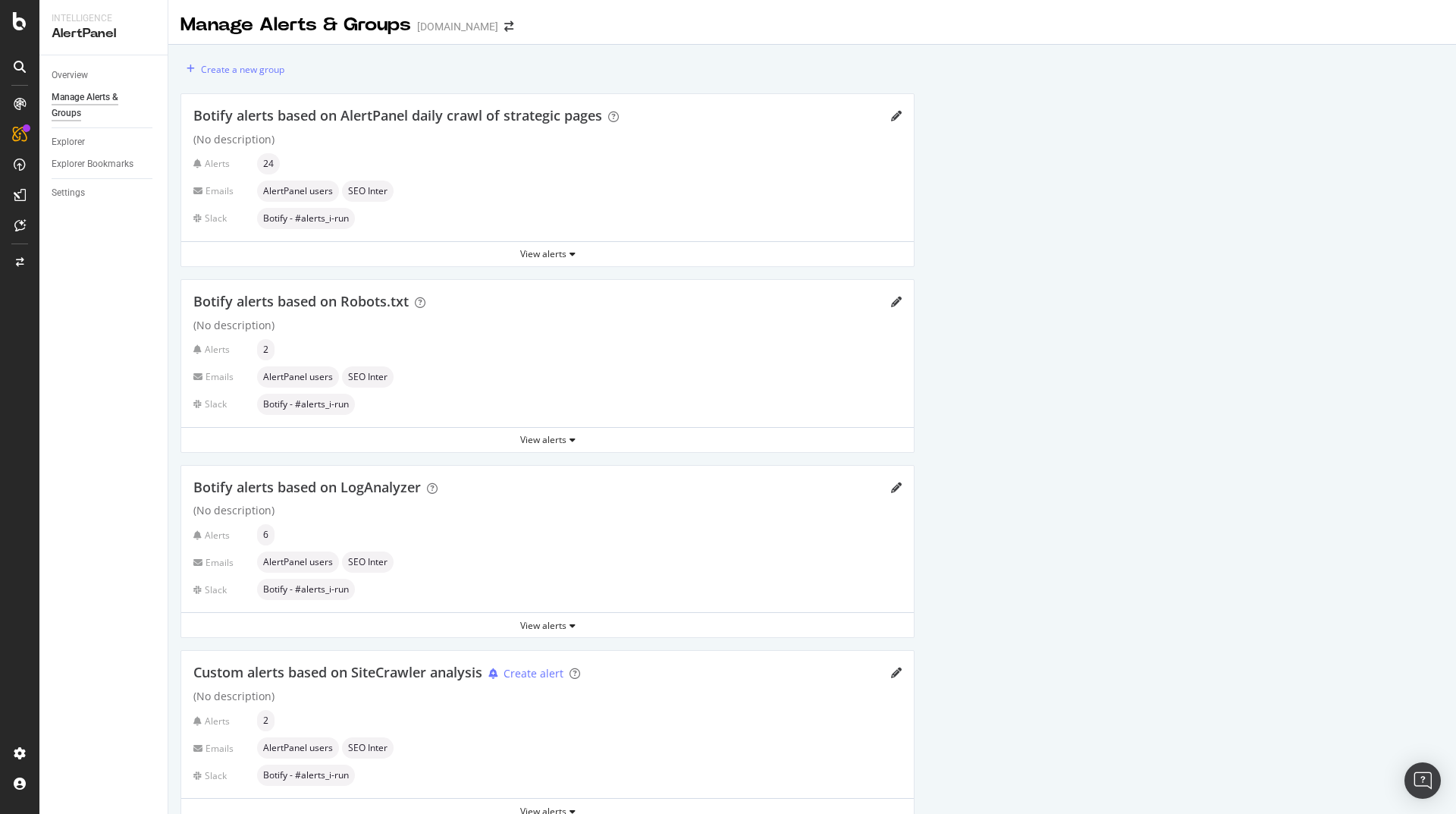
scroll to position [34, 0]
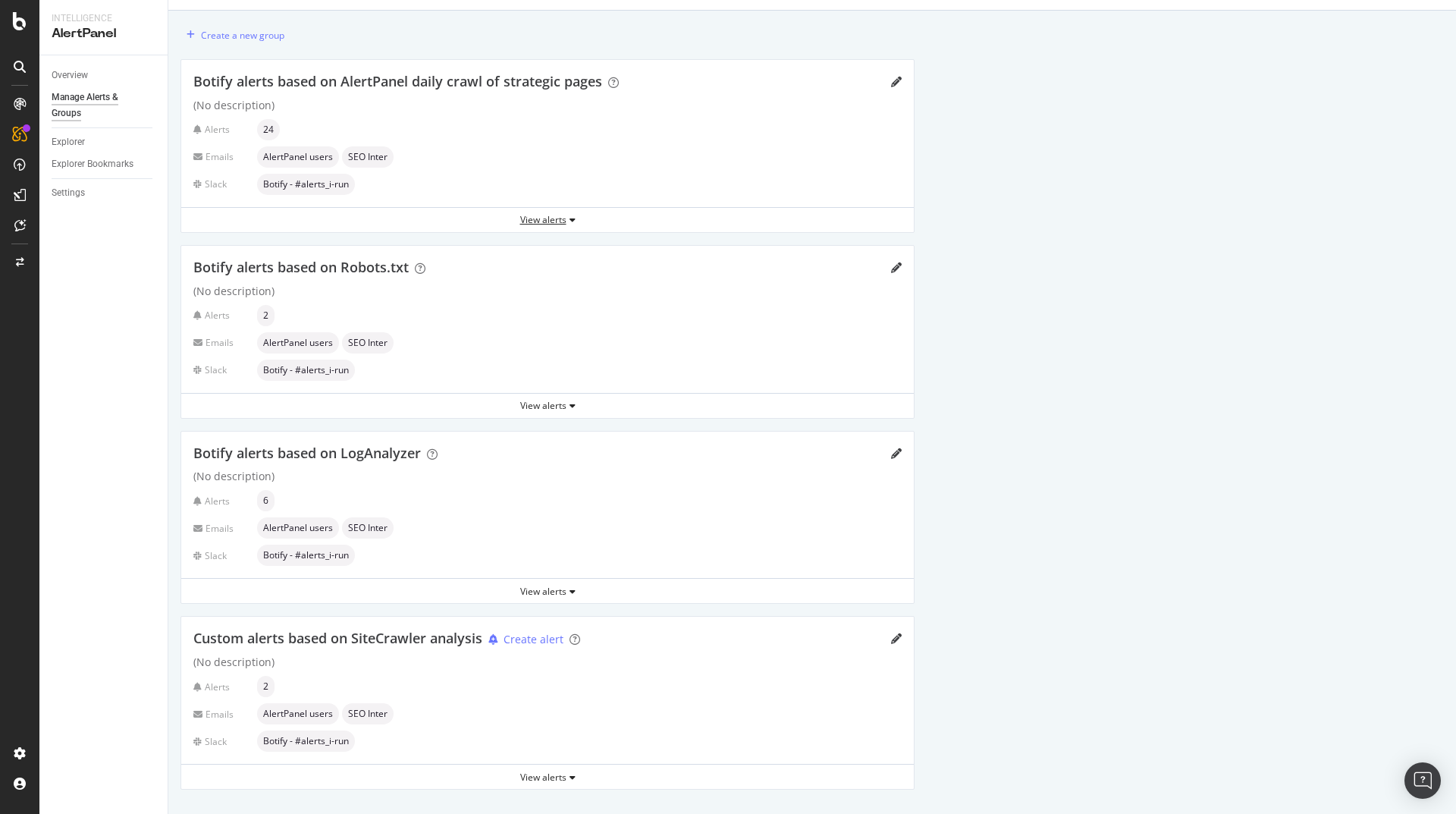
click at [574, 222] on icon "button" at bounding box center [572, 220] width 6 height 9
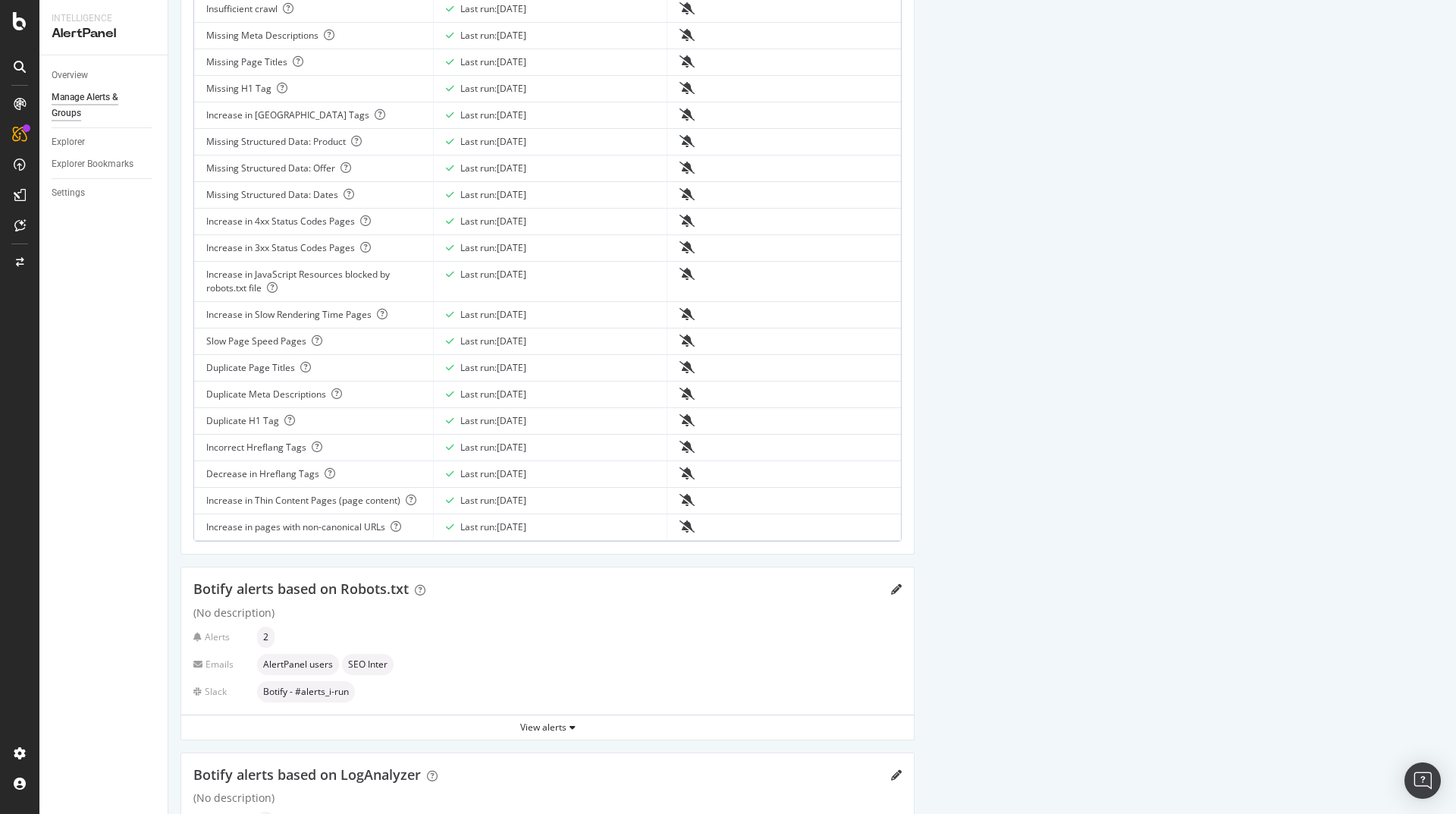
scroll to position [725, 0]
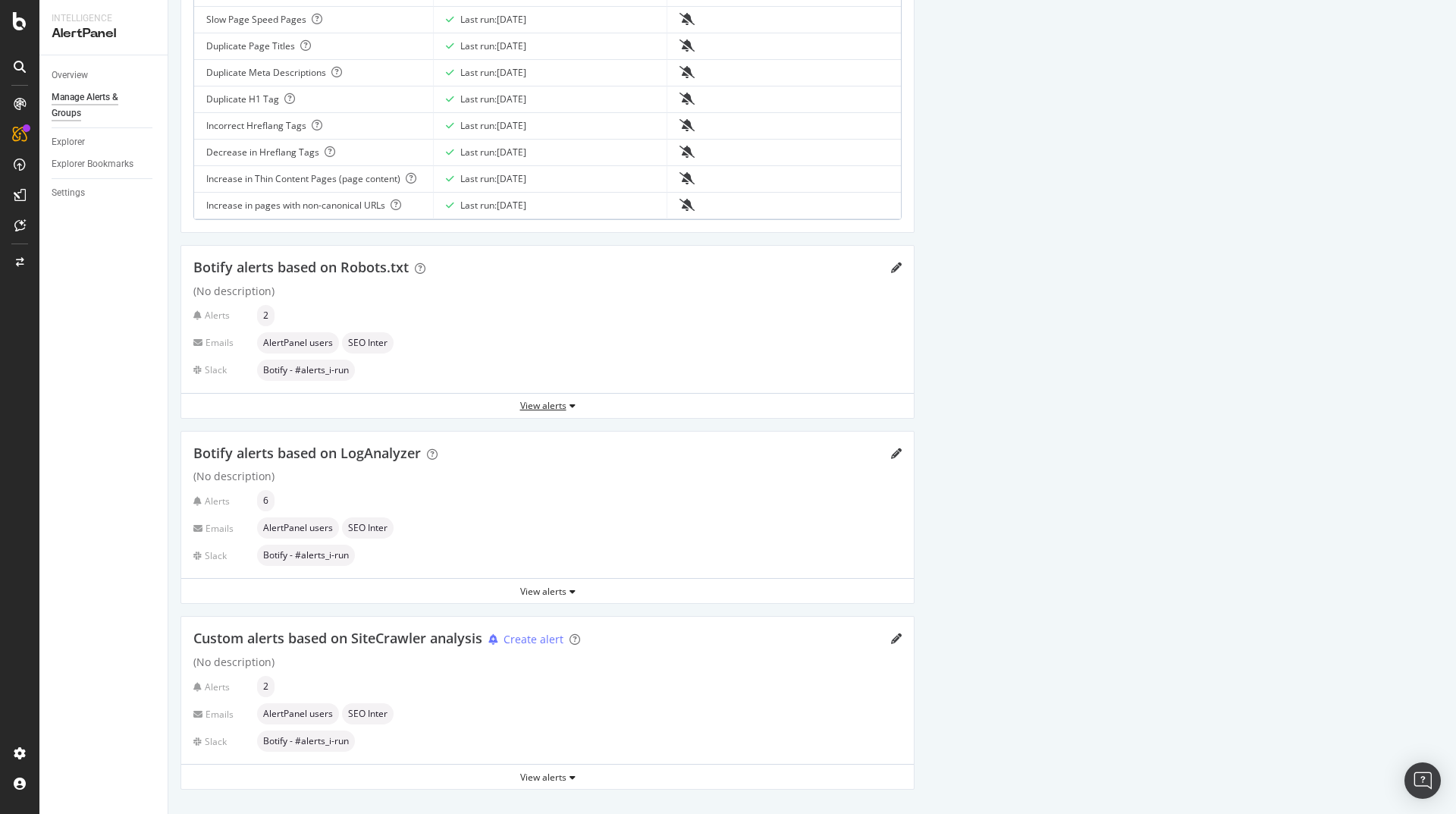
click at [551, 407] on div "View alerts" at bounding box center [547, 406] width 733 height 13
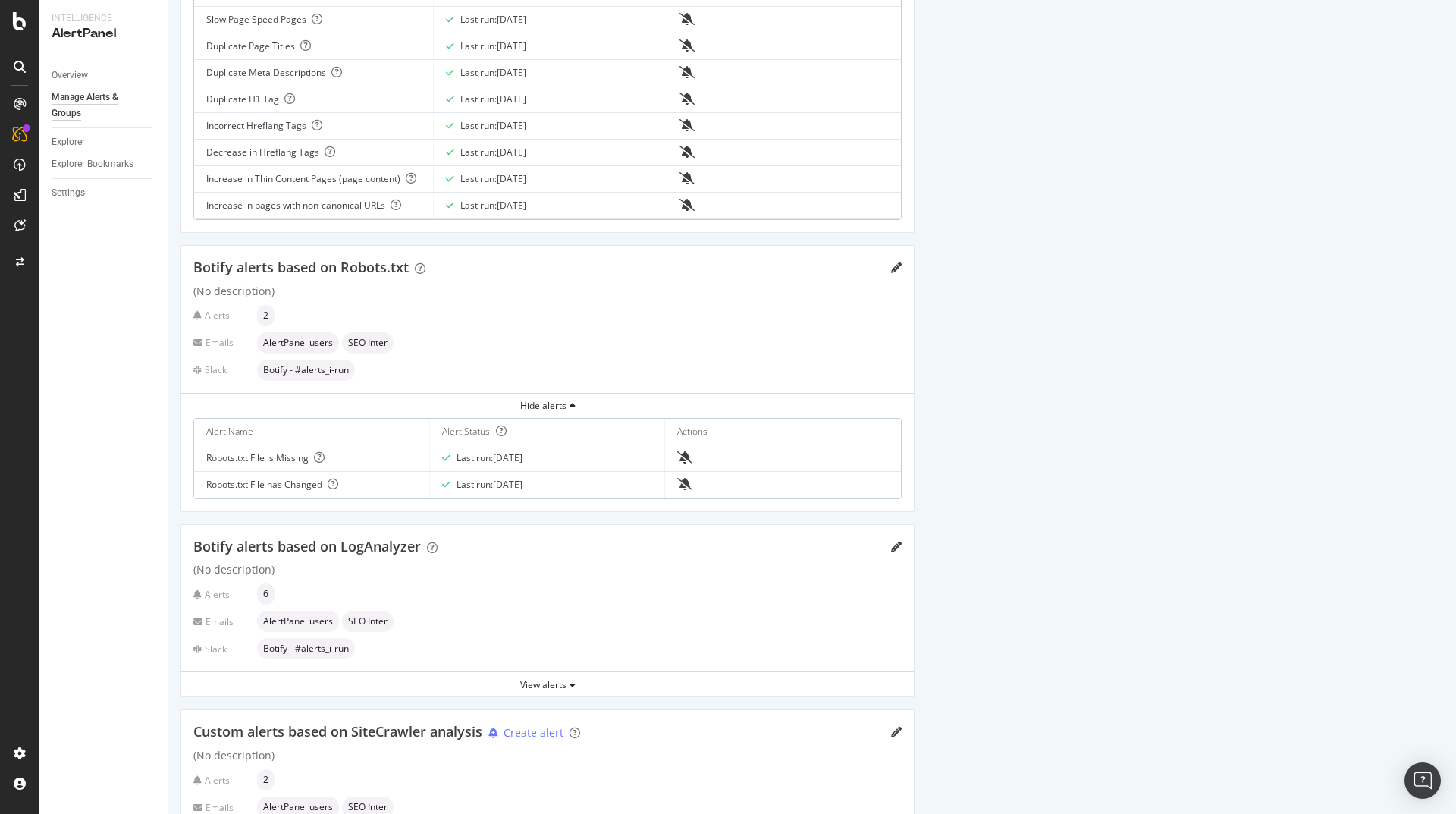
click at [551, 407] on div "Hide alerts" at bounding box center [547, 406] width 733 height 13
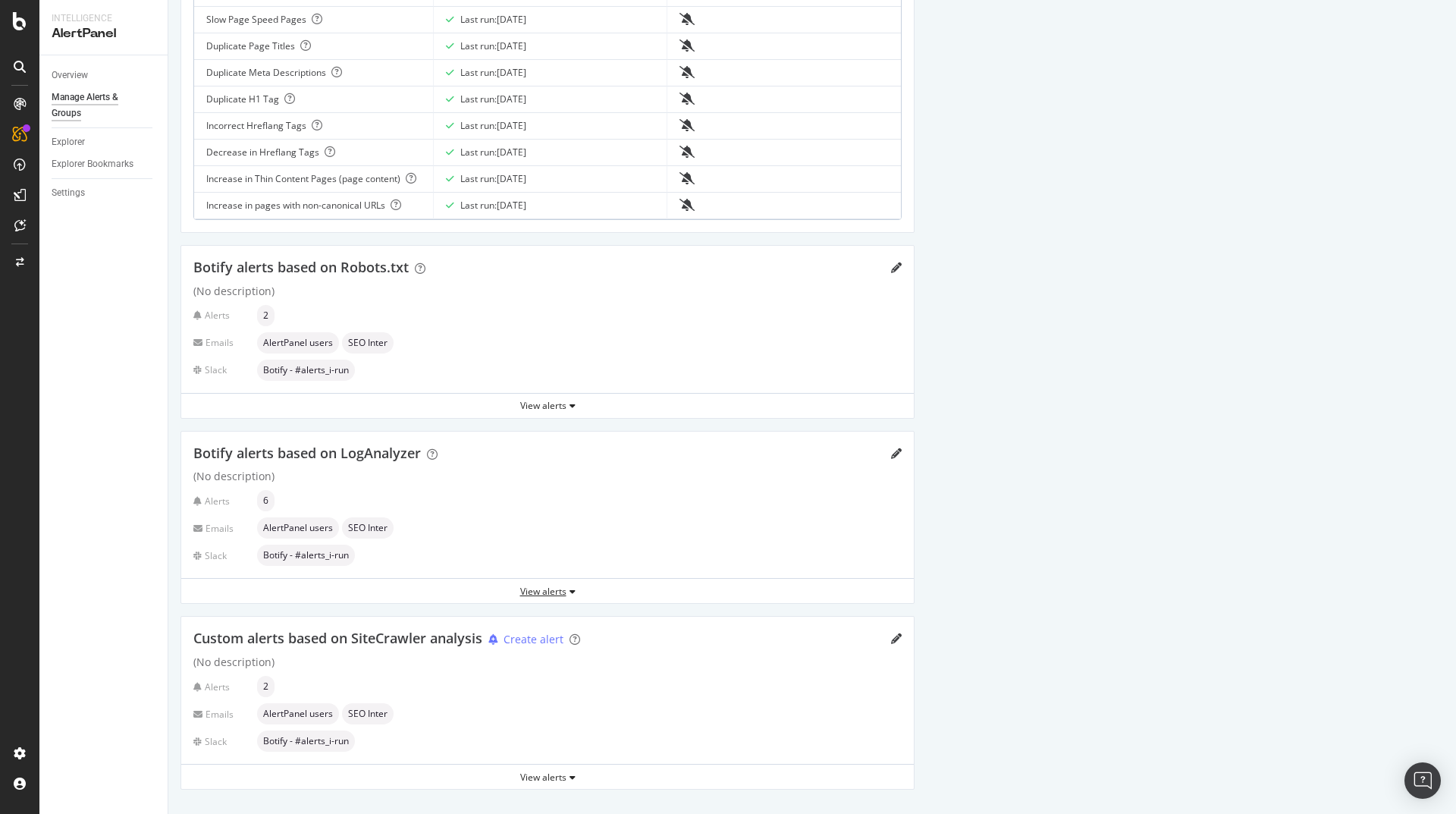
click at [549, 594] on div "View alerts" at bounding box center [547, 592] width 733 height 13
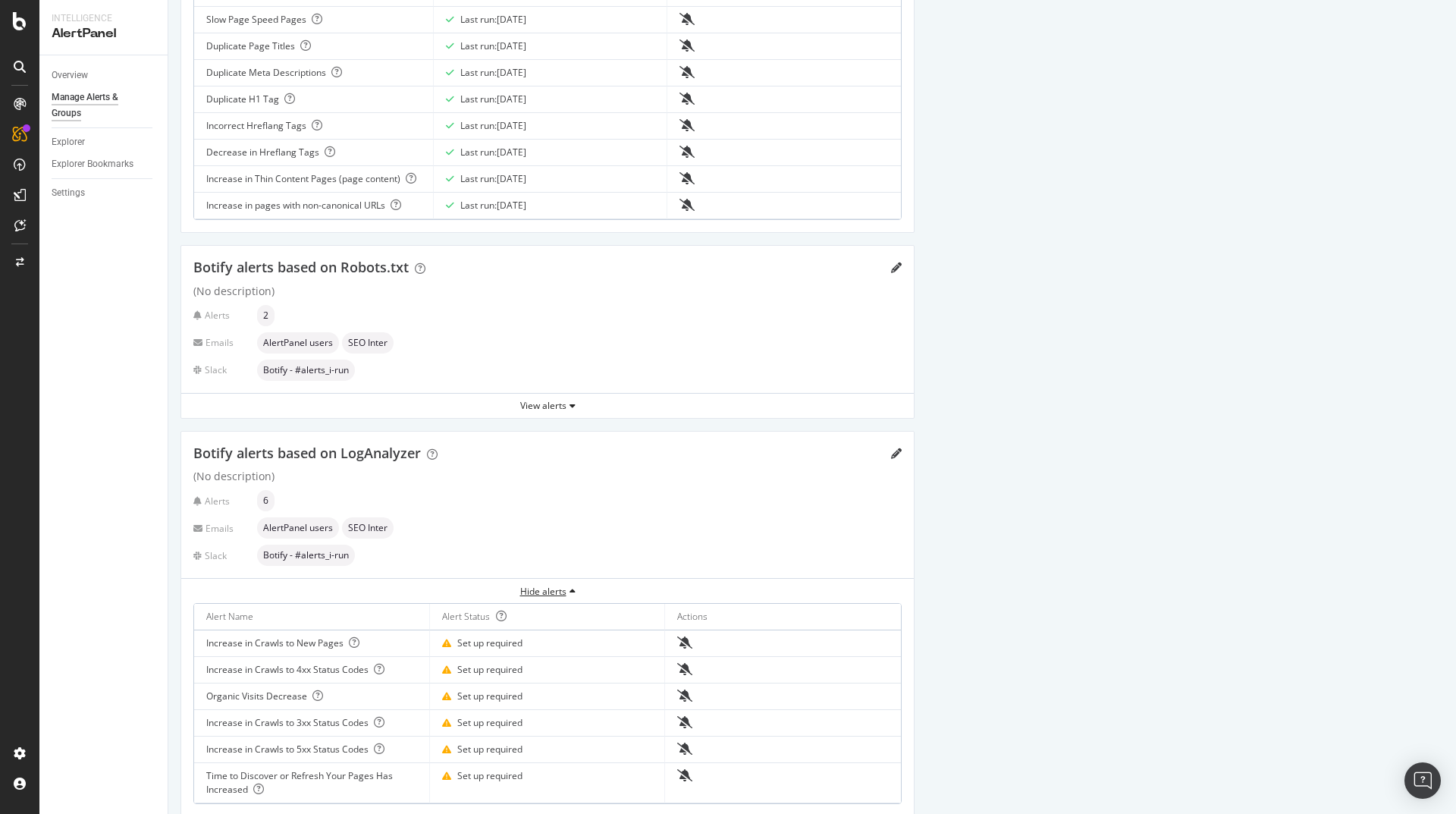
scroll to position [938, 0]
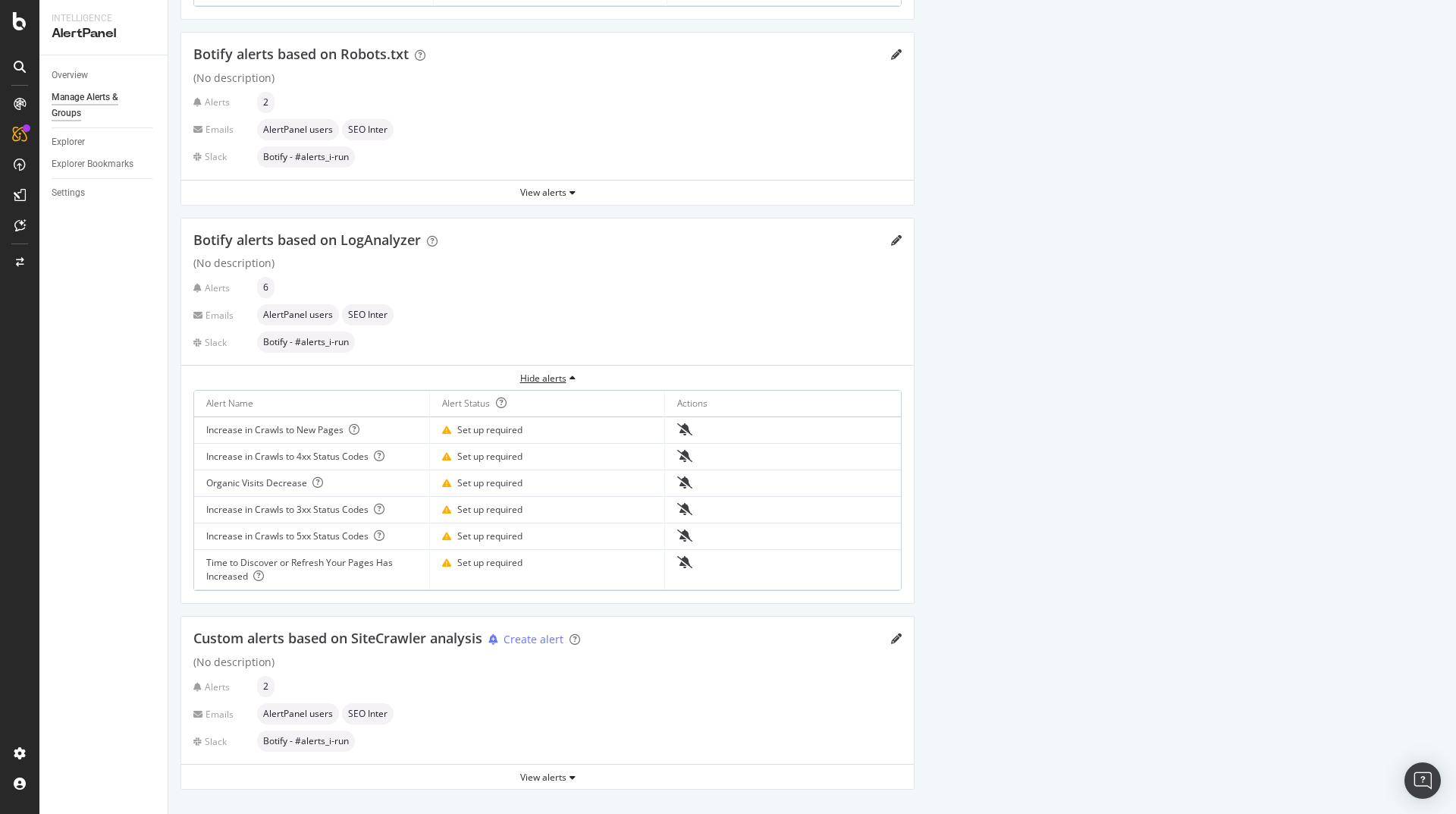
click at [572, 379] on icon "button" at bounding box center [572, 378] width 6 height 9
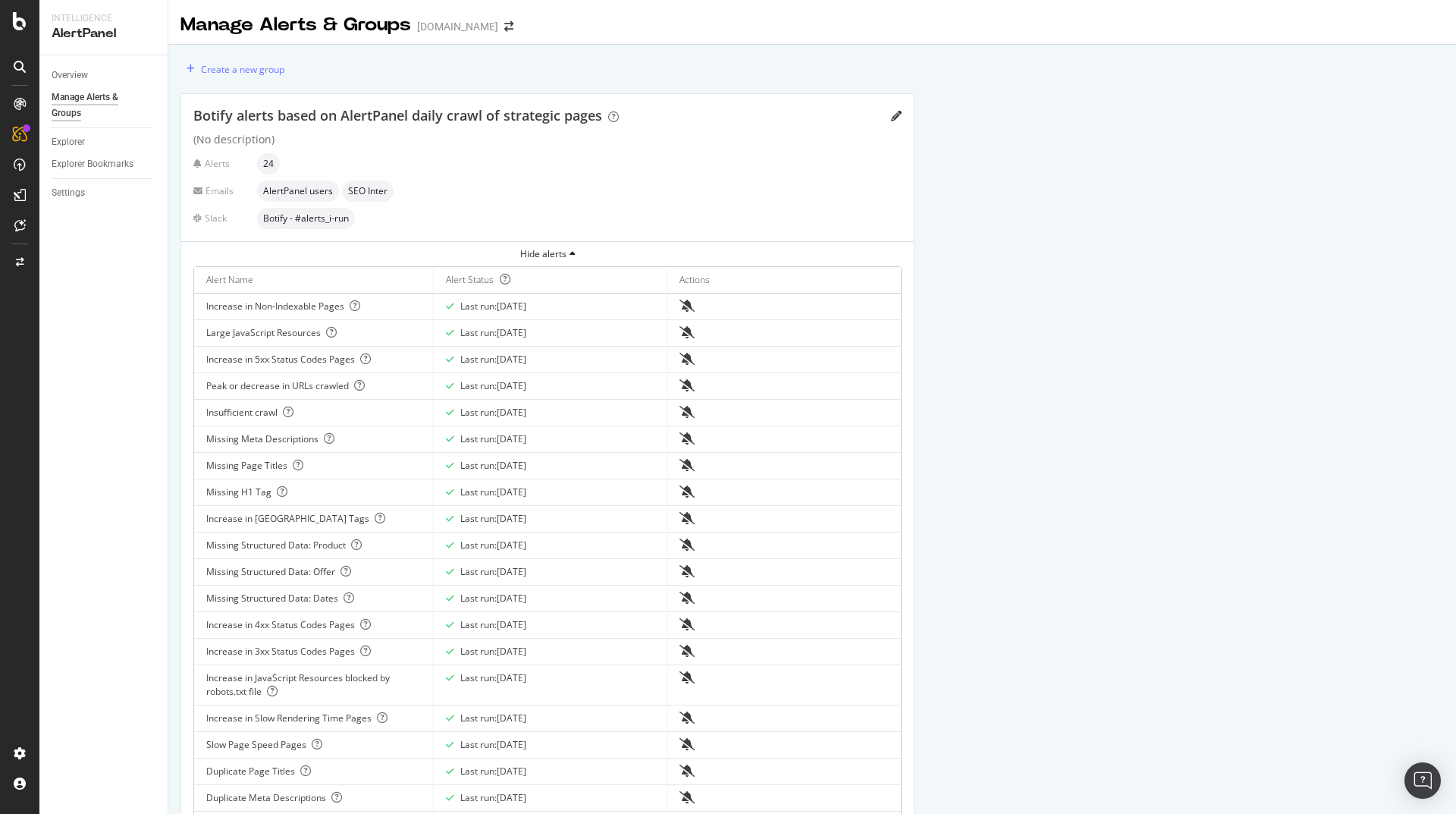
scroll to position [8, 0]
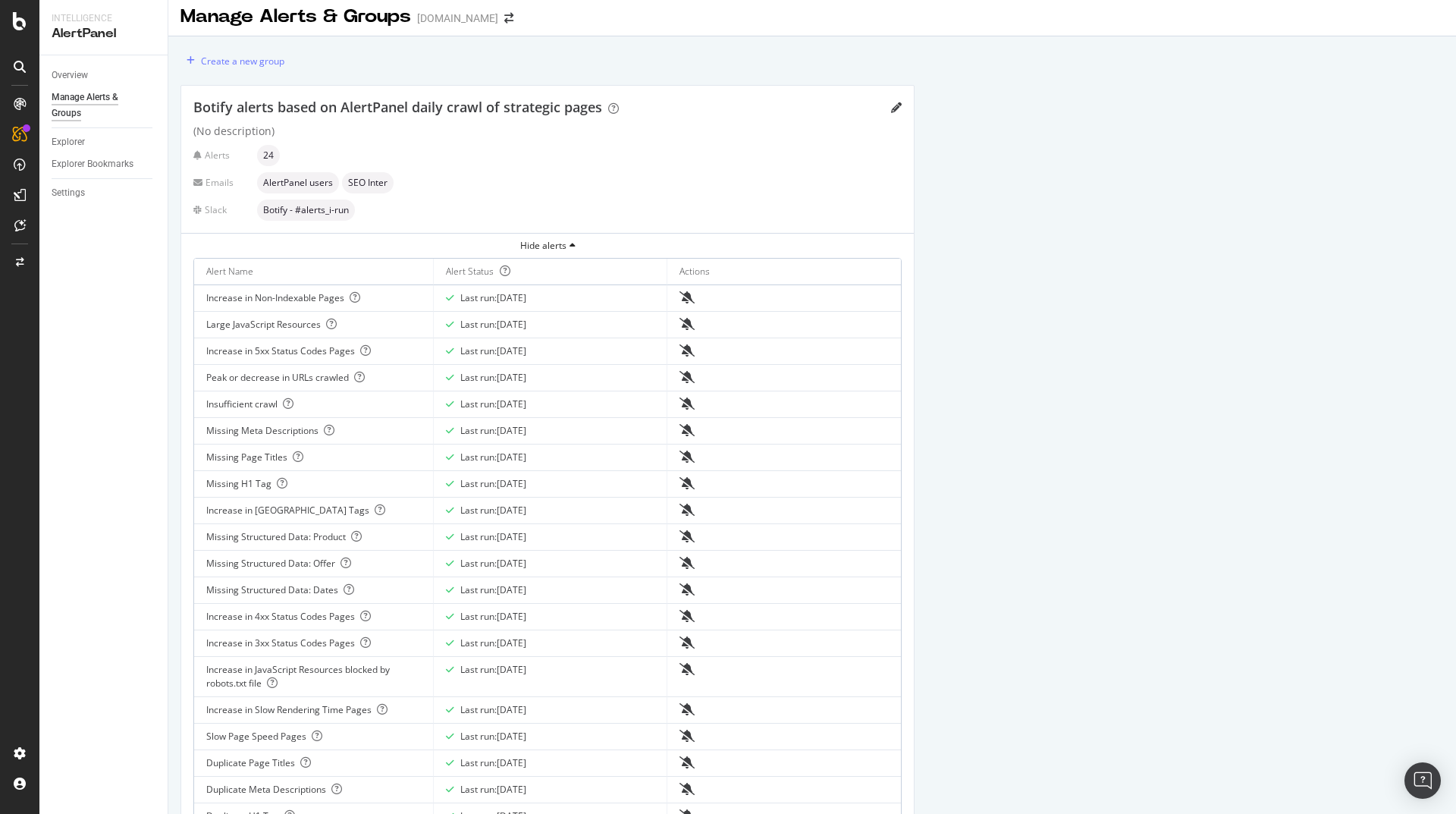
click at [493, 71] on div "Create a new group" at bounding box center [548, 60] width 734 height 24
click at [889, 108] on div "Botify alerts based on AlertPanel daily crawl of strategic pages" at bounding box center [548, 108] width 709 height 20
click at [66, 192] on div "Settings" at bounding box center [68, 193] width 33 height 16
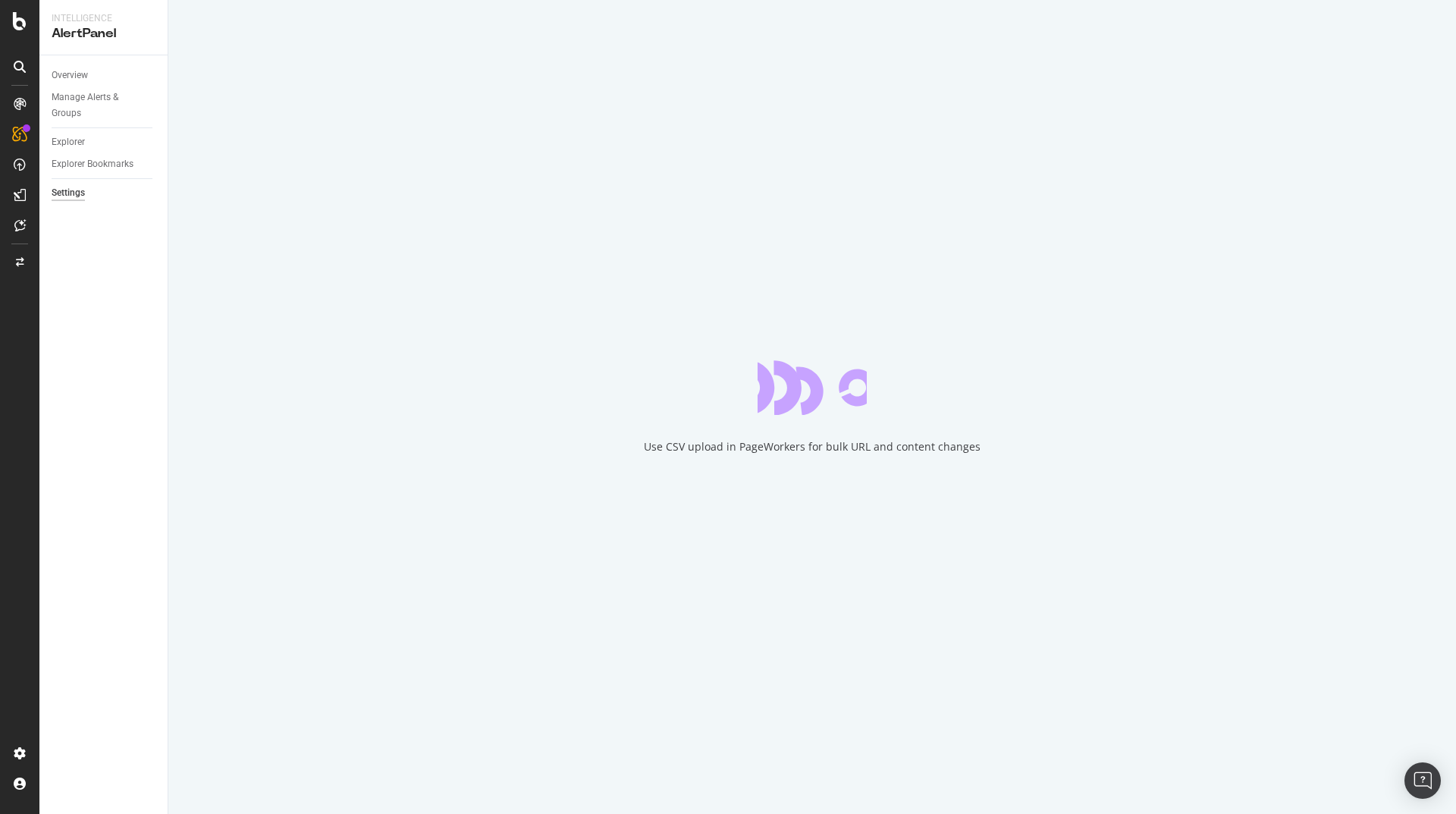
select select "03"
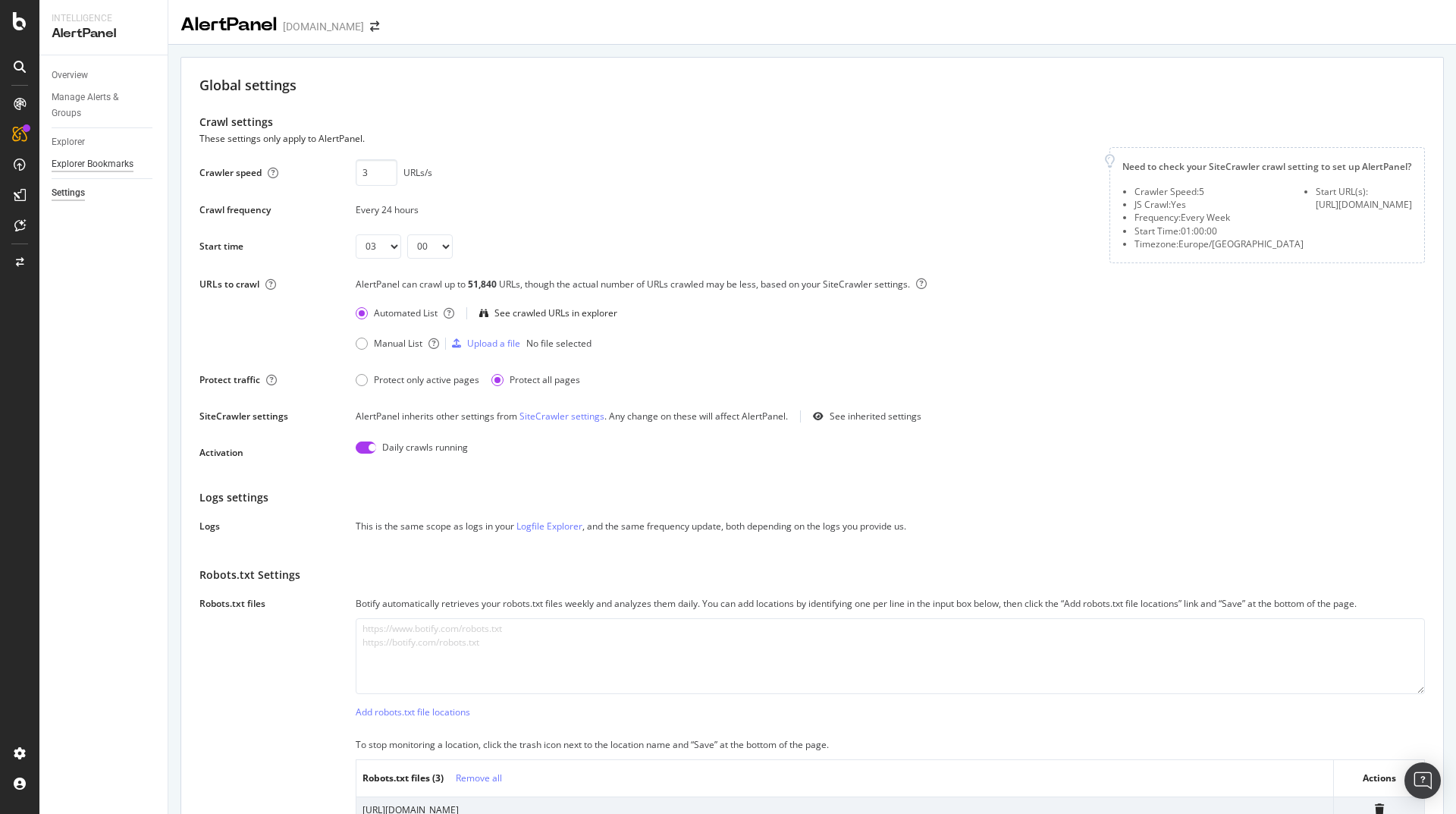
click at [78, 164] on div "Explorer Bookmarks" at bounding box center [92, 163] width 82 height 16
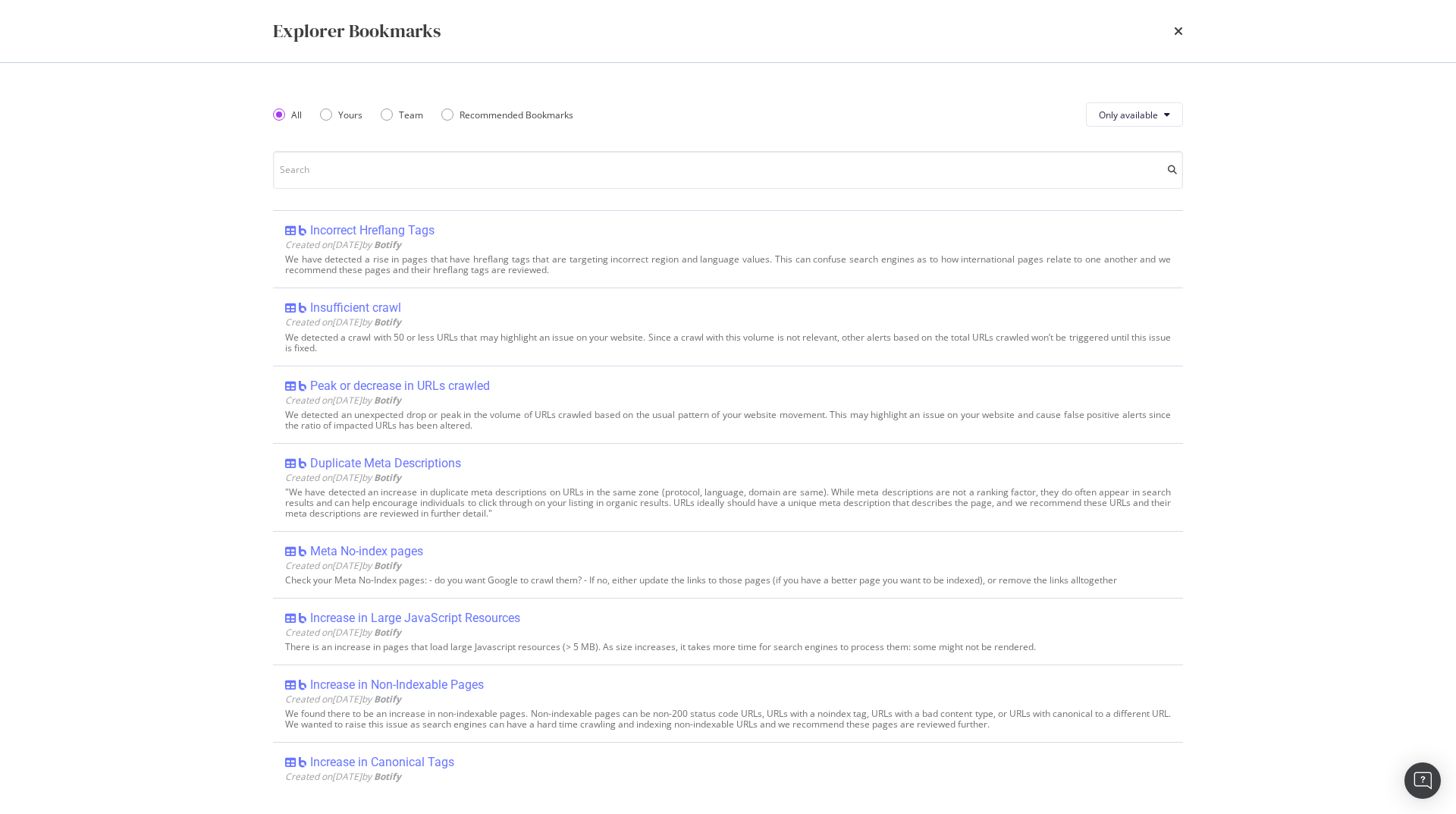
click at [179, 482] on div "Explorer Bookmarks All Yours Team Recommended Bookmarks Only available Incorrec…" at bounding box center [728, 407] width 1456 height 814
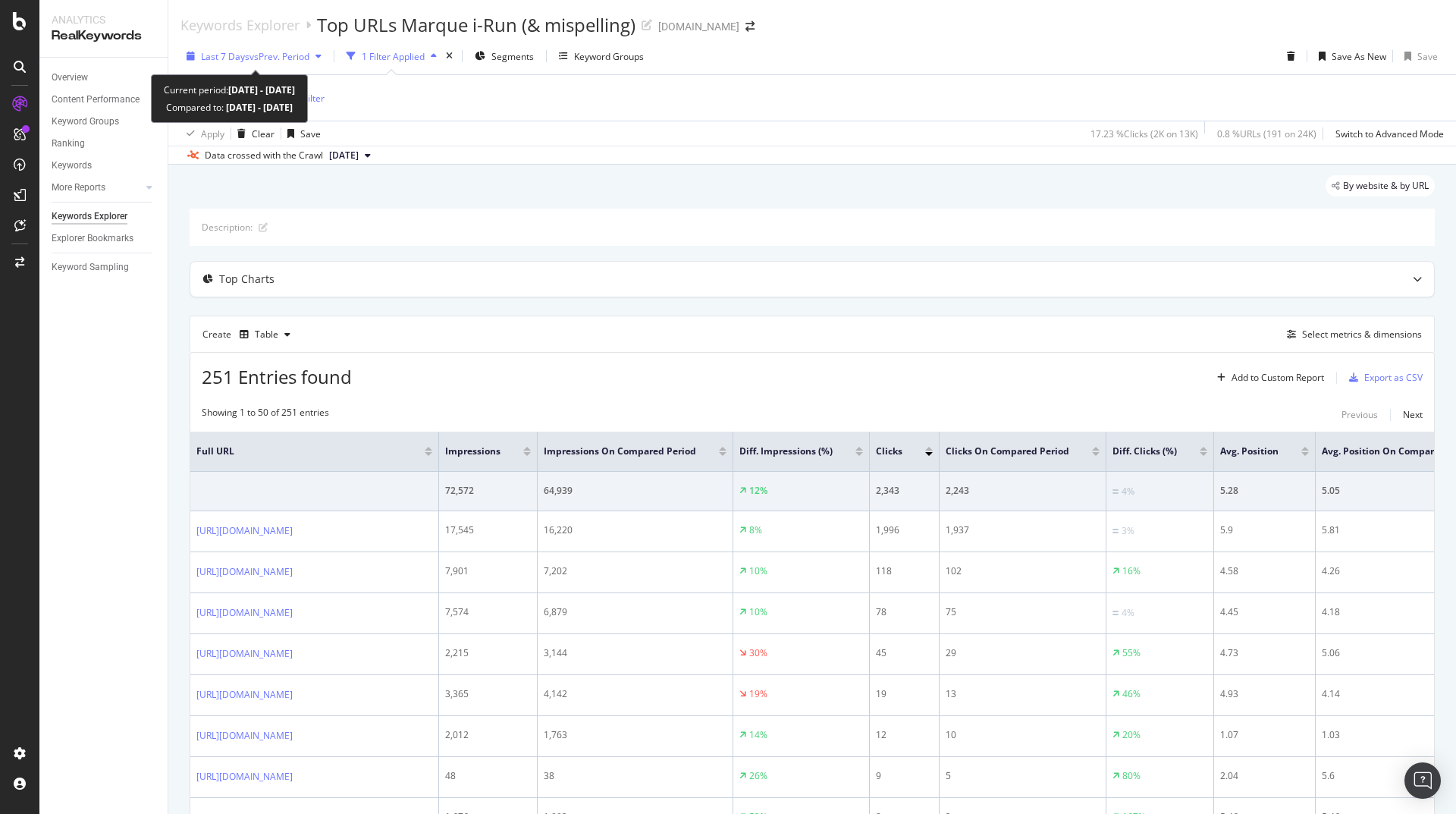
click at [319, 55] on div "button" at bounding box center [319, 56] width 18 height 9
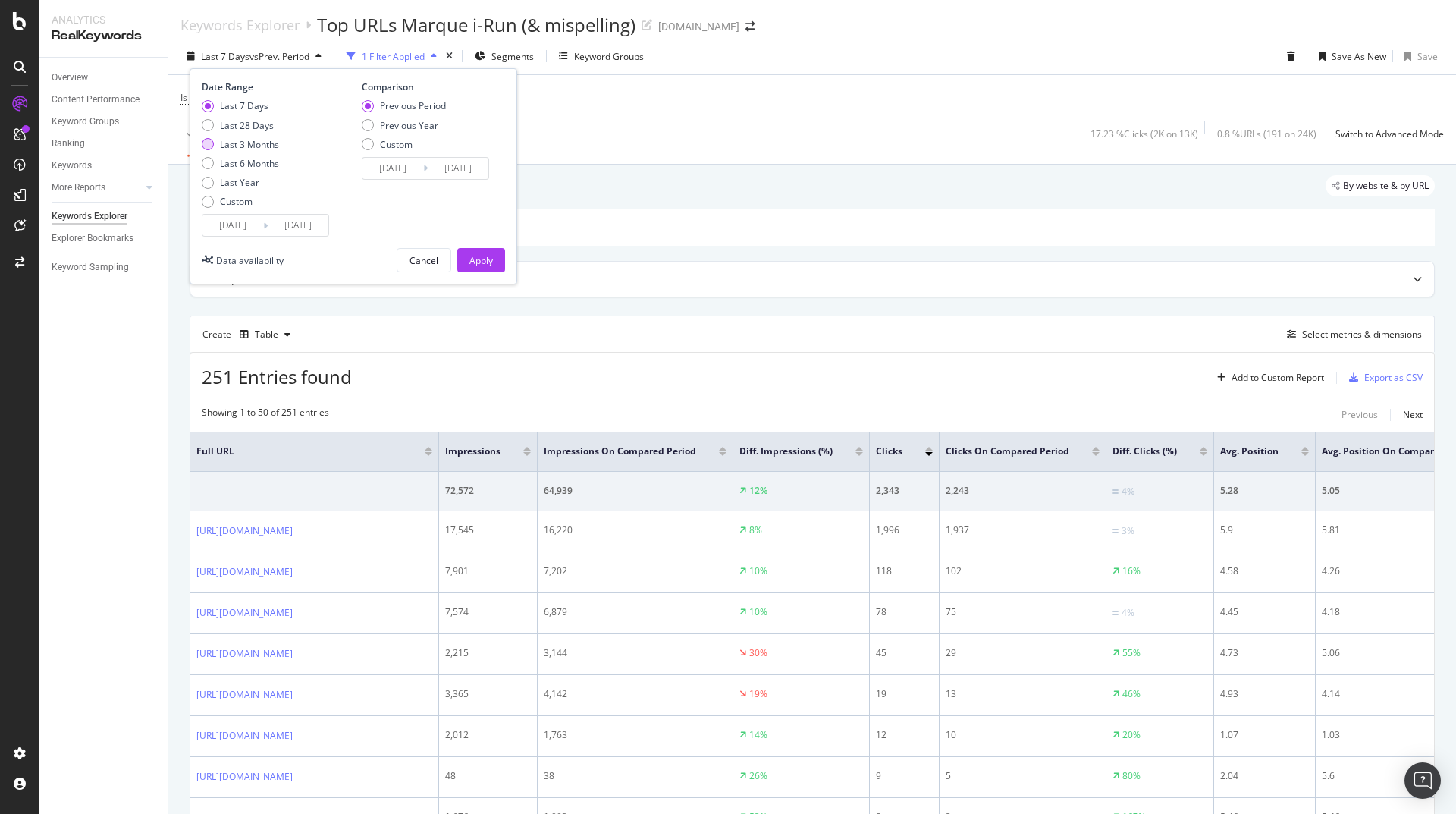
click at [241, 150] on div "Last 3 Months" at bounding box center [249, 144] width 59 height 13
type input "2025/05/20"
type input "2025/02/17"
type input "2025/05/19"
click at [484, 255] on div "Apply" at bounding box center [481, 261] width 23 height 13
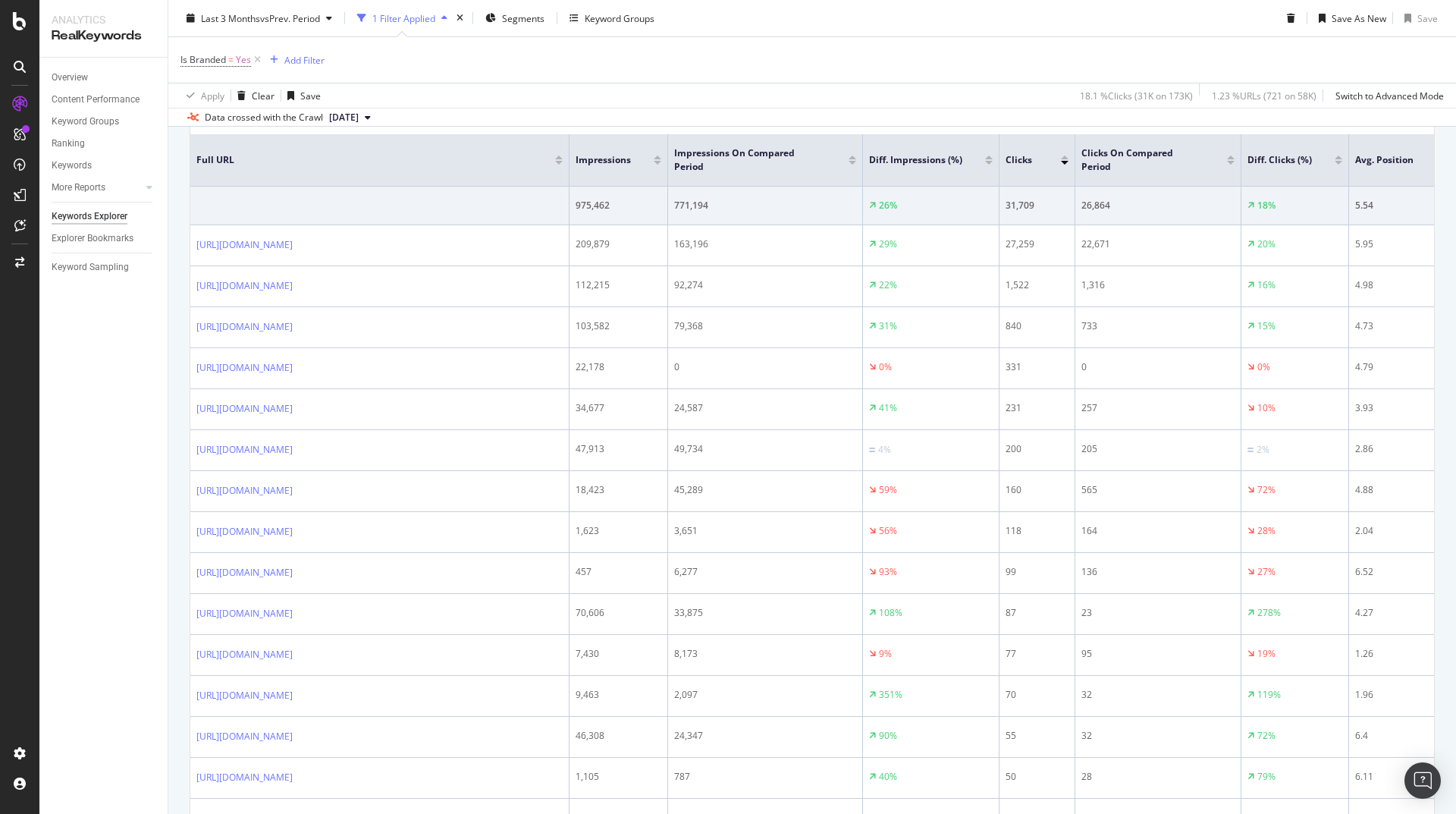
scroll to position [271, 0]
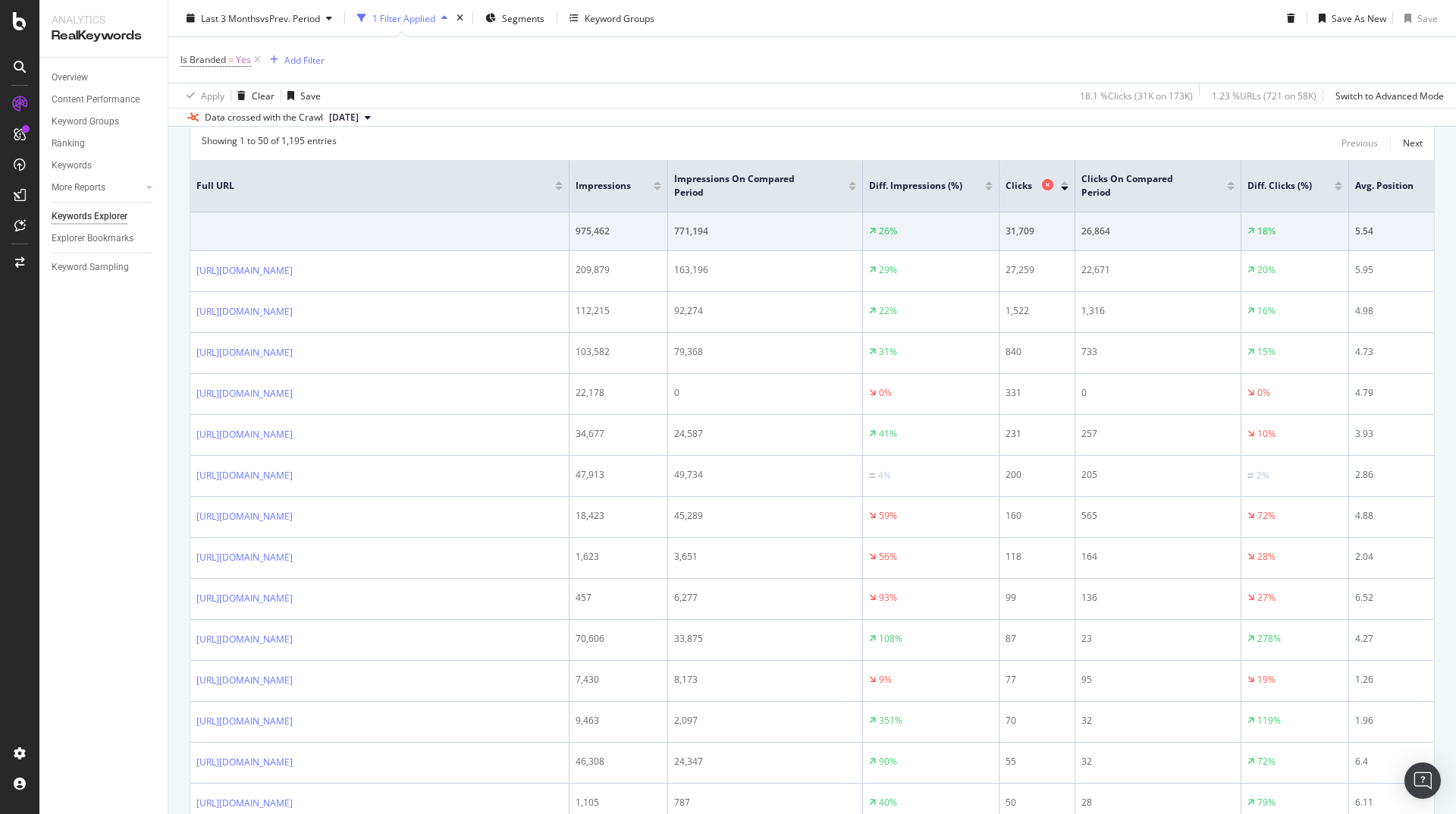
click at [1045, 184] on icon at bounding box center [1048, 185] width 12 height 12
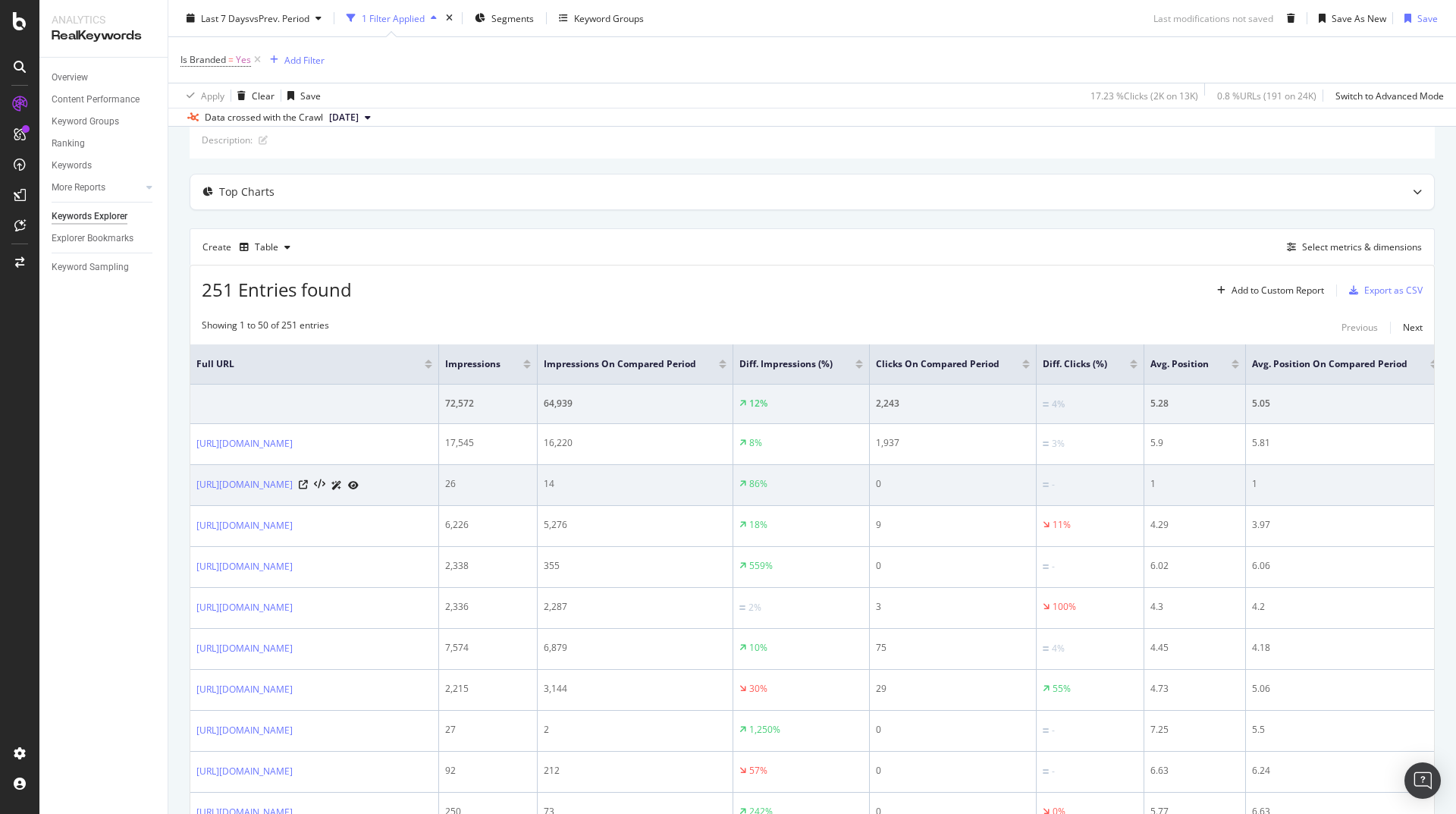
scroll to position [90, 0]
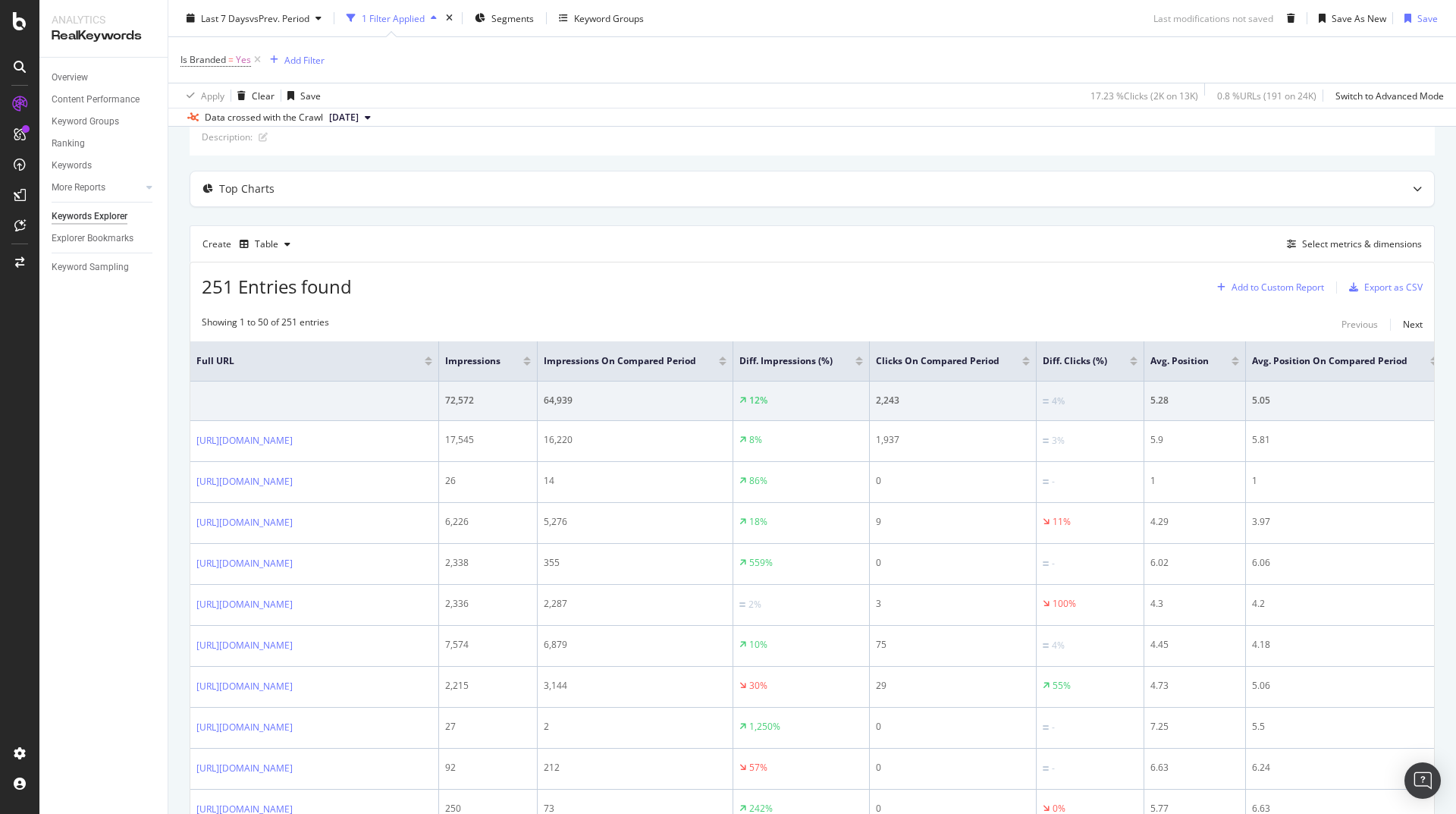
click at [1263, 287] on div "Add to Custom Report" at bounding box center [1278, 287] width 93 height 9
click at [105, 235] on div "CustomReports" at bounding box center [94, 234] width 75 height 15
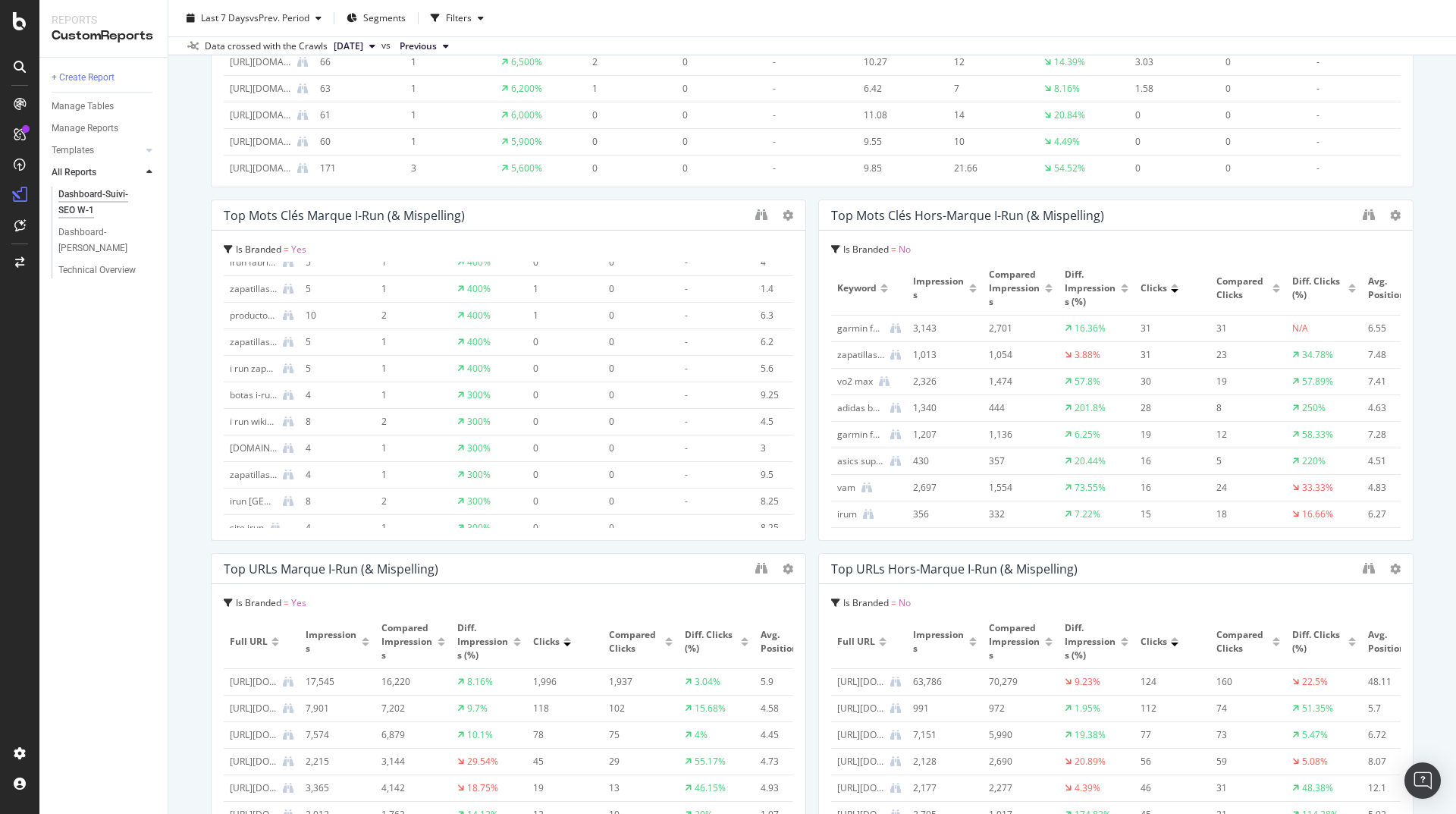
scroll to position [218, 0]
click at [755, 573] on icon "binoculars" at bounding box center [761, 568] width 12 height 12
click at [102, 125] on div "Manage Reports" at bounding box center [85, 128] width 66 height 16
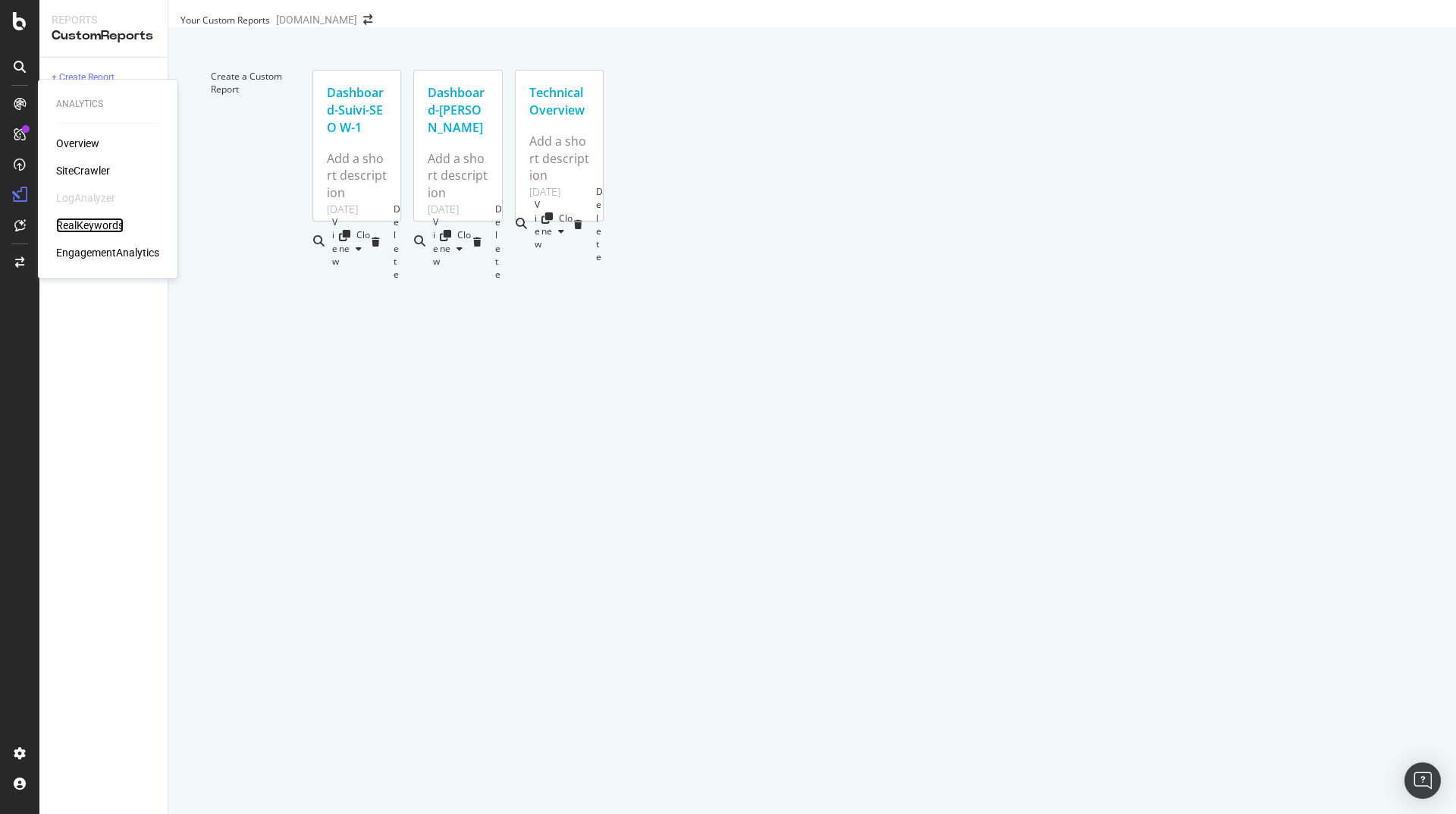
click at [95, 222] on div "RealKeywords" at bounding box center [90, 225] width 67 height 15
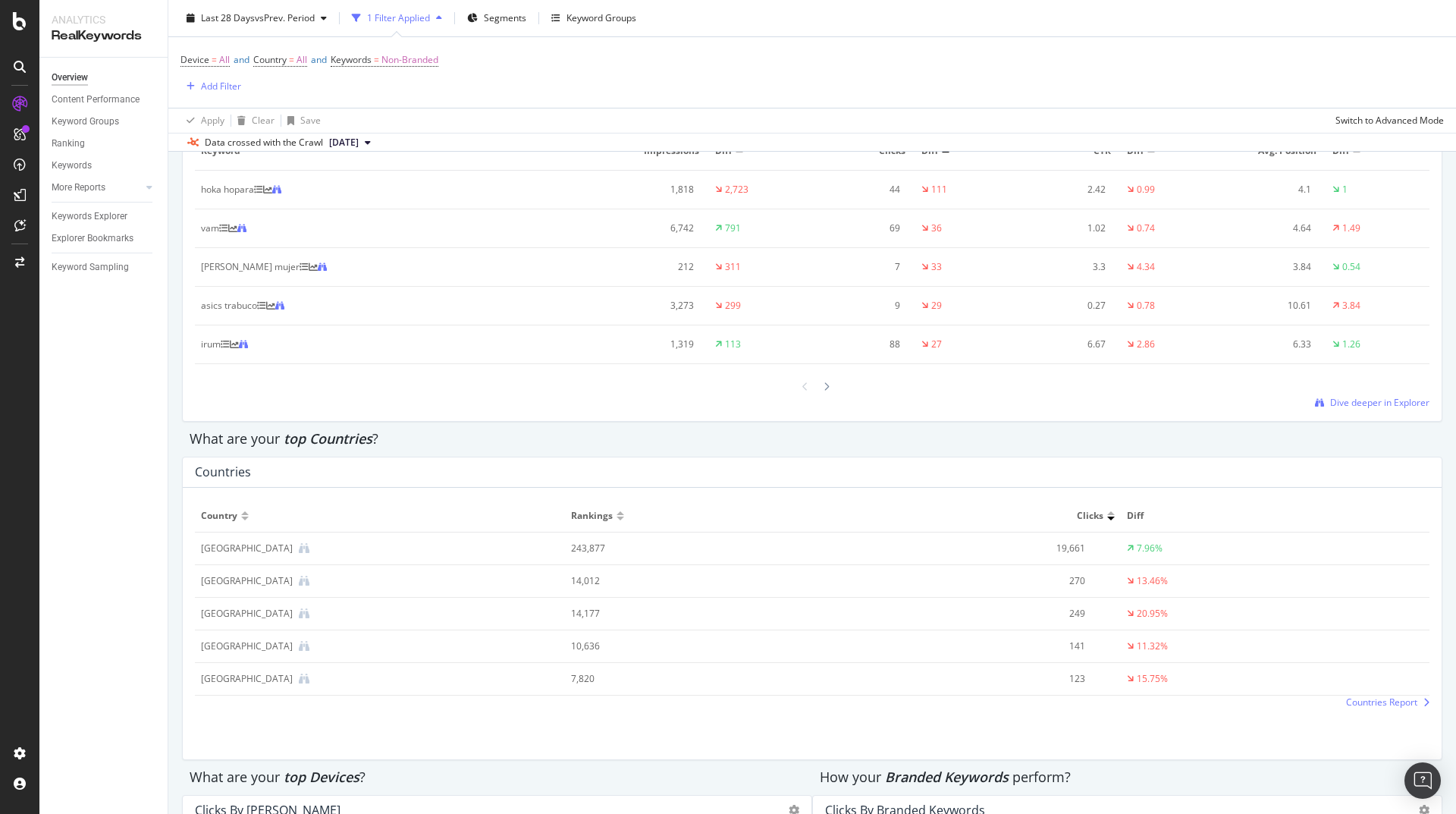
scroll to position [2259, 0]
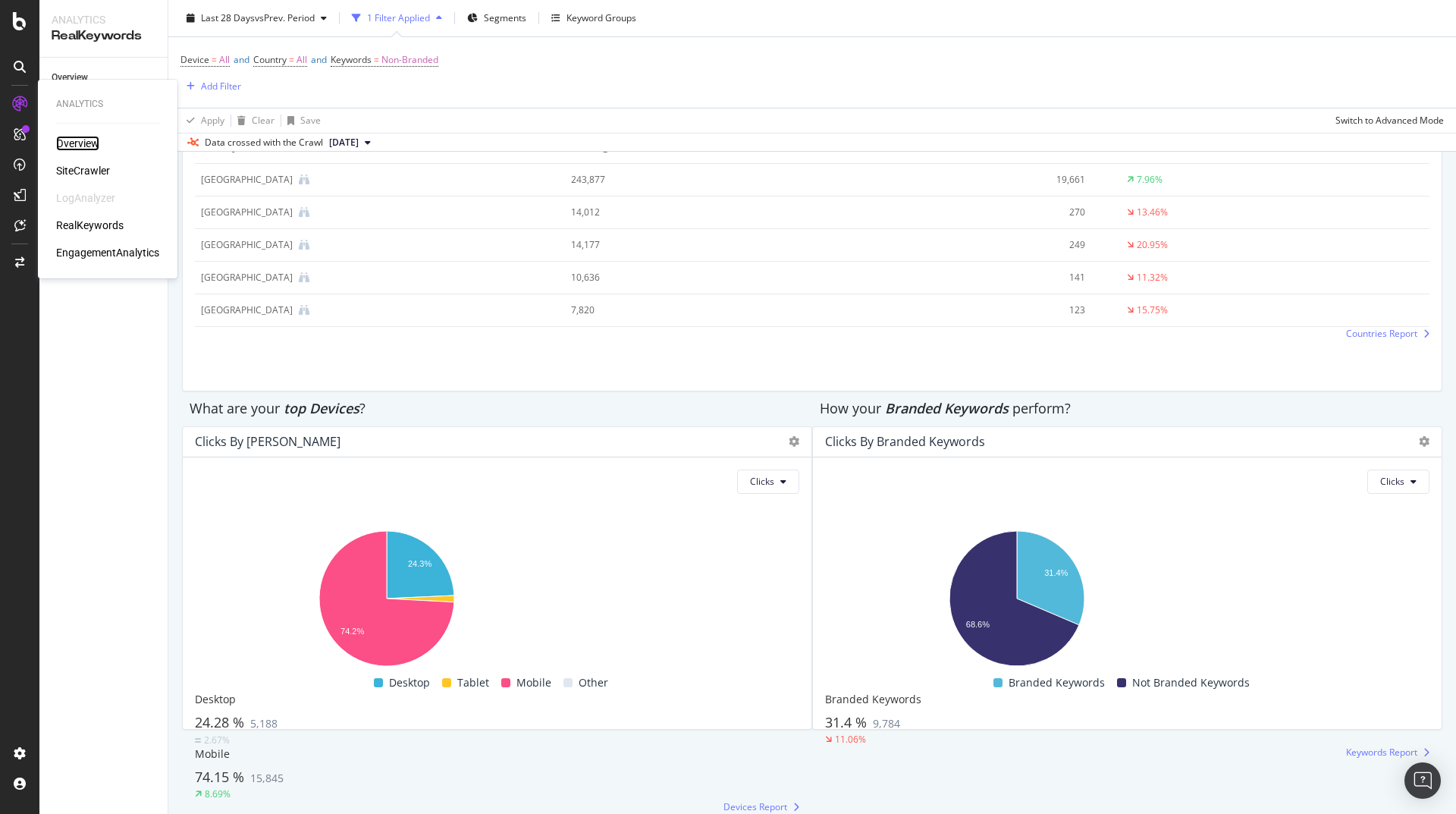
click at [78, 137] on div "Overview" at bounding box center [78, 144] width 43 height 15
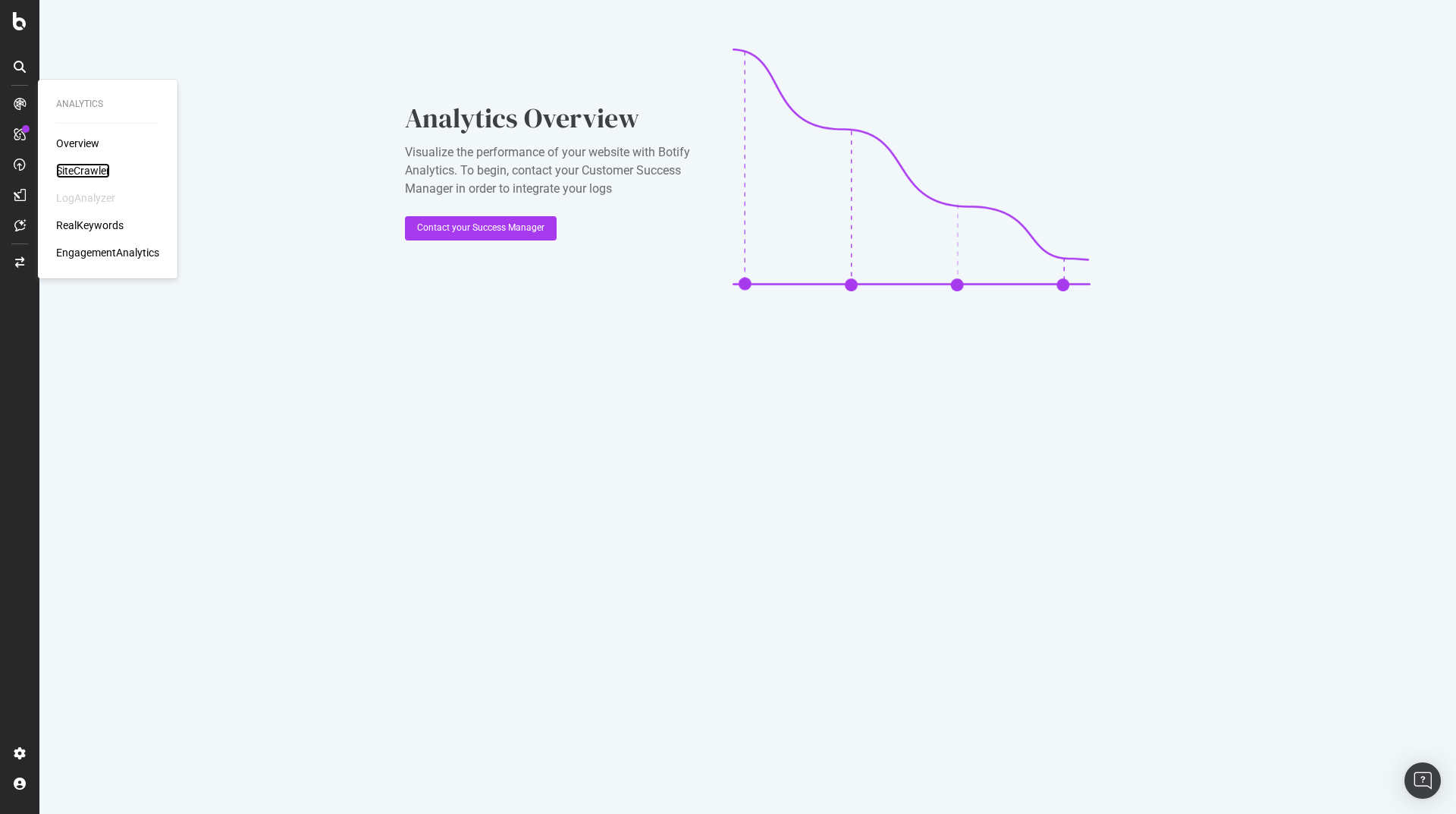
click at [71, 170] on div "SiteCrawler" at bounding box center [83, 171] width 54 height 15
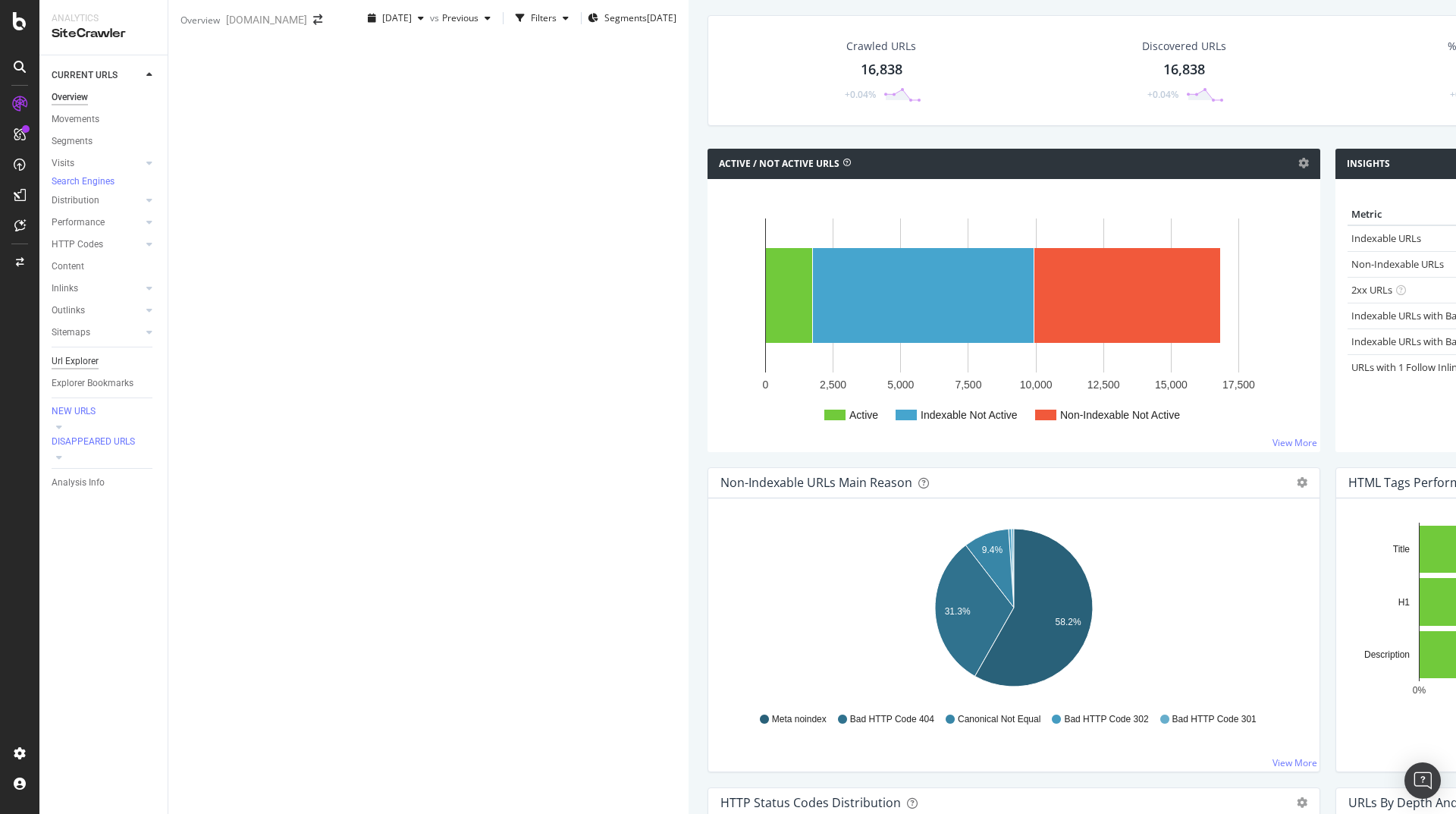
click at [84, 369] on div "Url Explorer" at bounding box center [75, 361] width 47 height 16
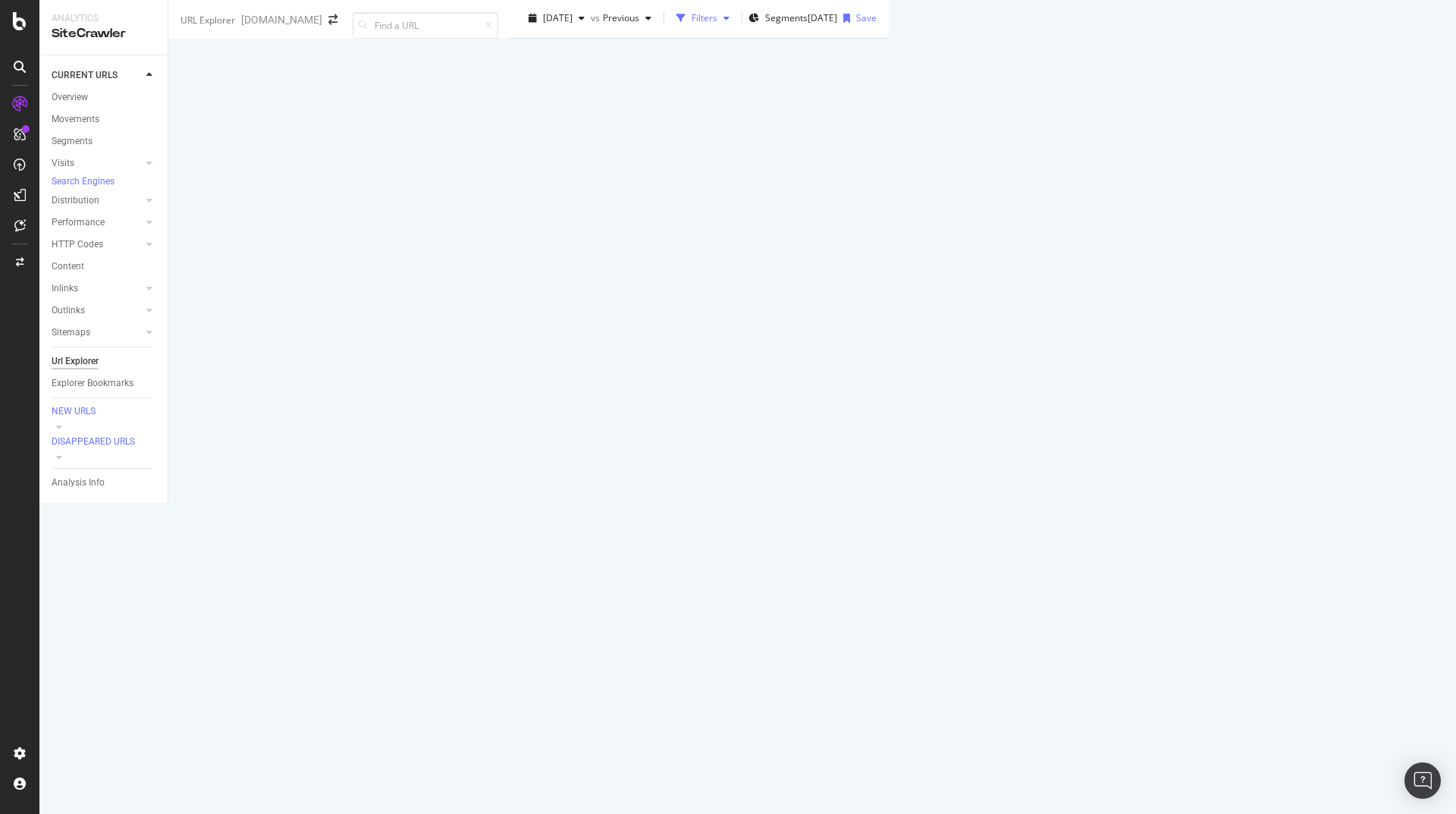
click at [692, 24] on div "Filters" at bounding box center [704, 18] width 26 height 13
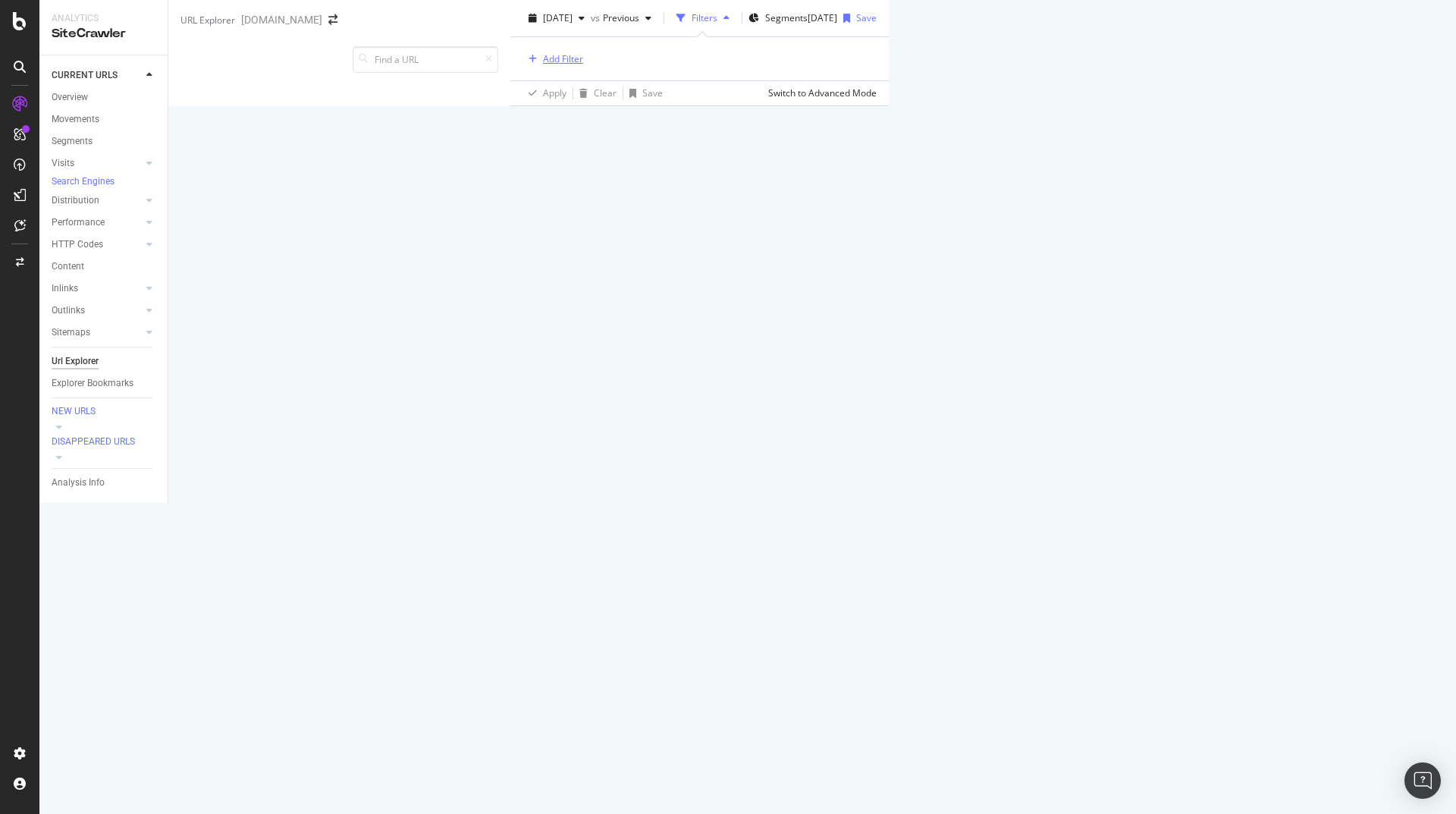
click at [523, 67] on div "Add Filter" at bounding box center [553, 59] width 61 height 17
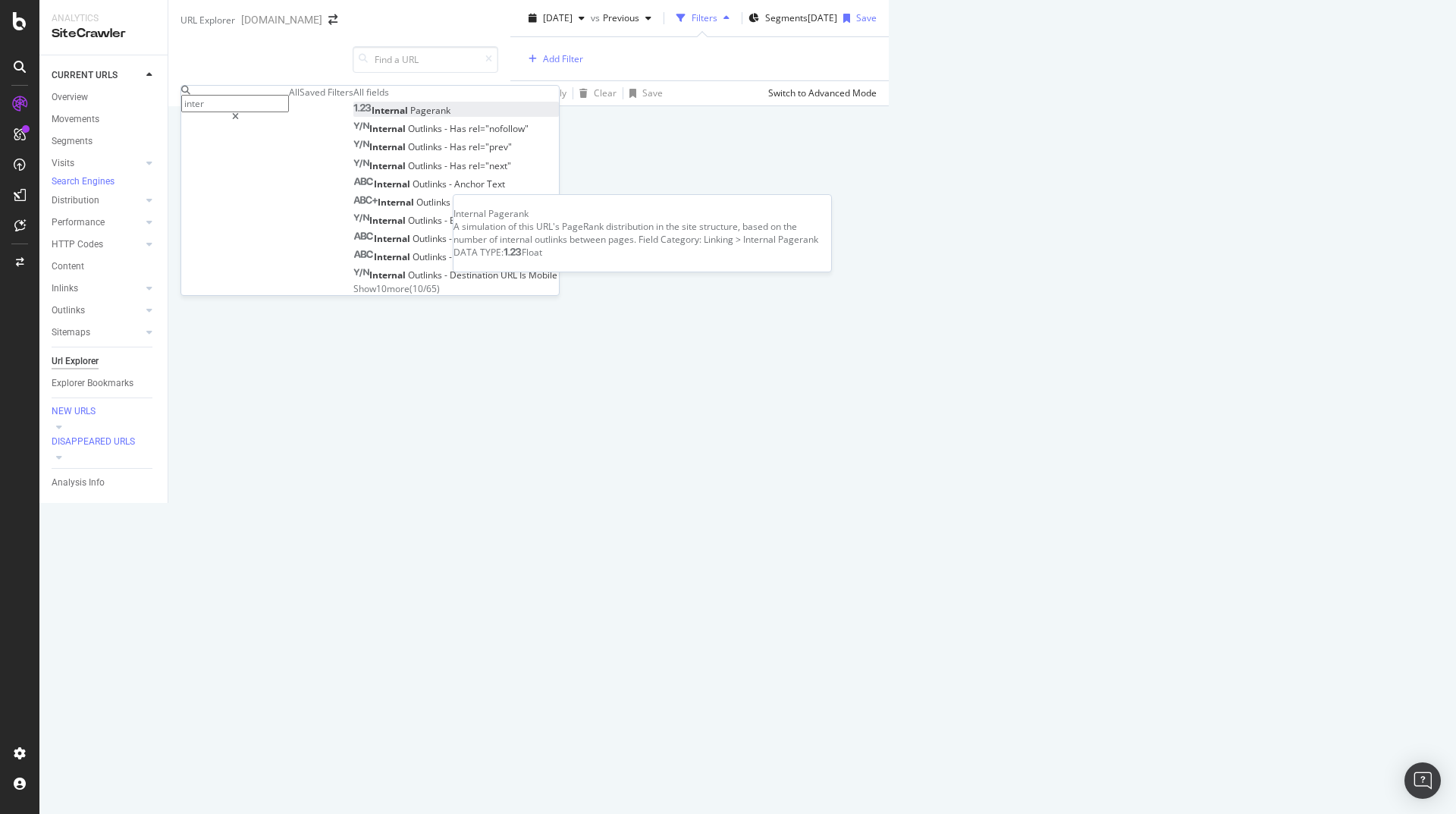
type input "inter"
click at [410, 117] on span "Pagerank" at bounding box center [430, 110] width 40 height 13
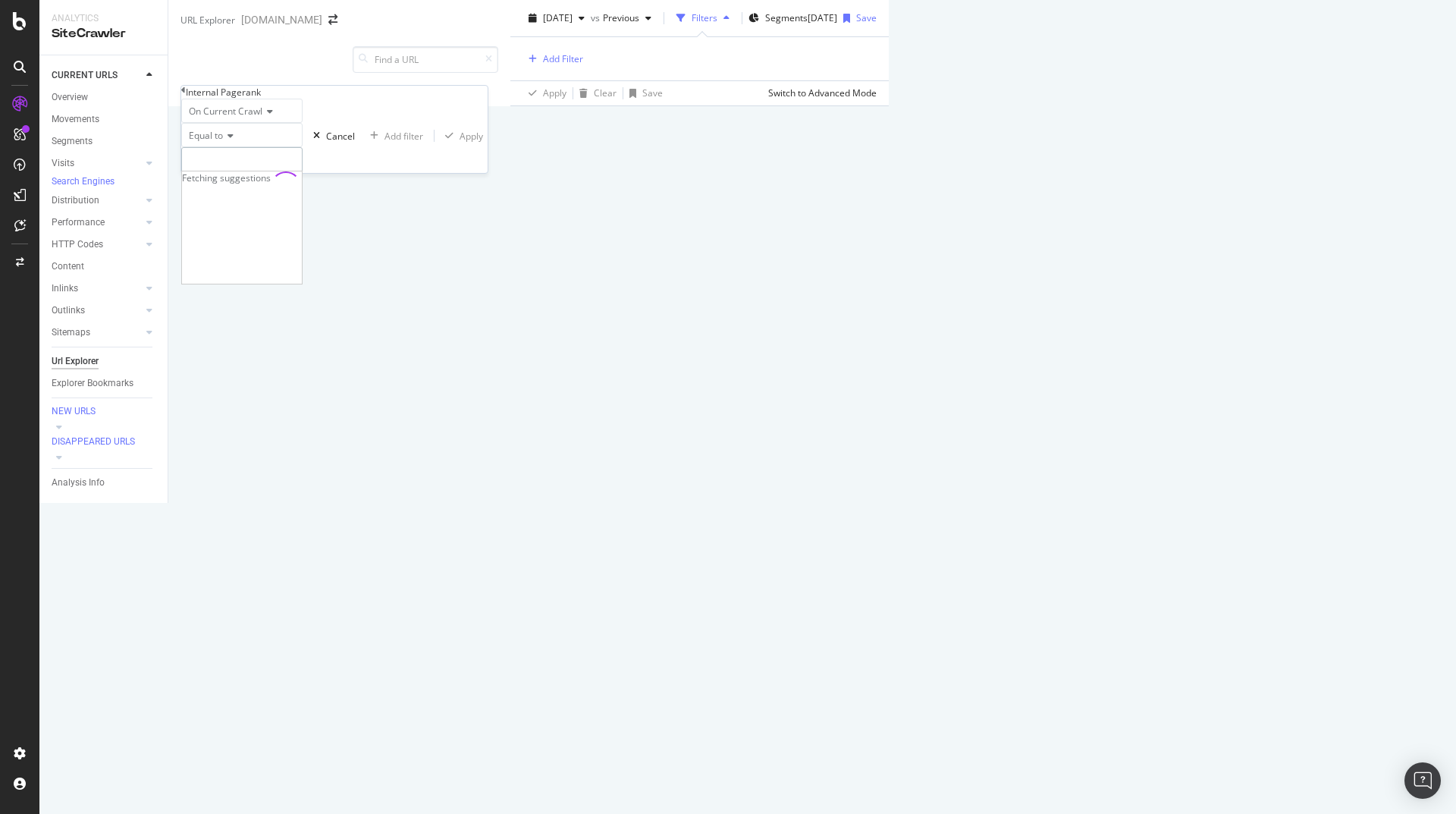
click at [251, 173] on input "number" at bounding box center [241, 159] width 121 height 26
click at [240, 147] on div "Equal to" at bounding box center [241, 134] width 121 height 24
click at [276, 242] on span "Greater than or equal to" at bounding box center [236, 236] width 102 height 13
click at [261, 173] on input "number" at bounding box center [248, 159] width 135 height 26
type input "9"
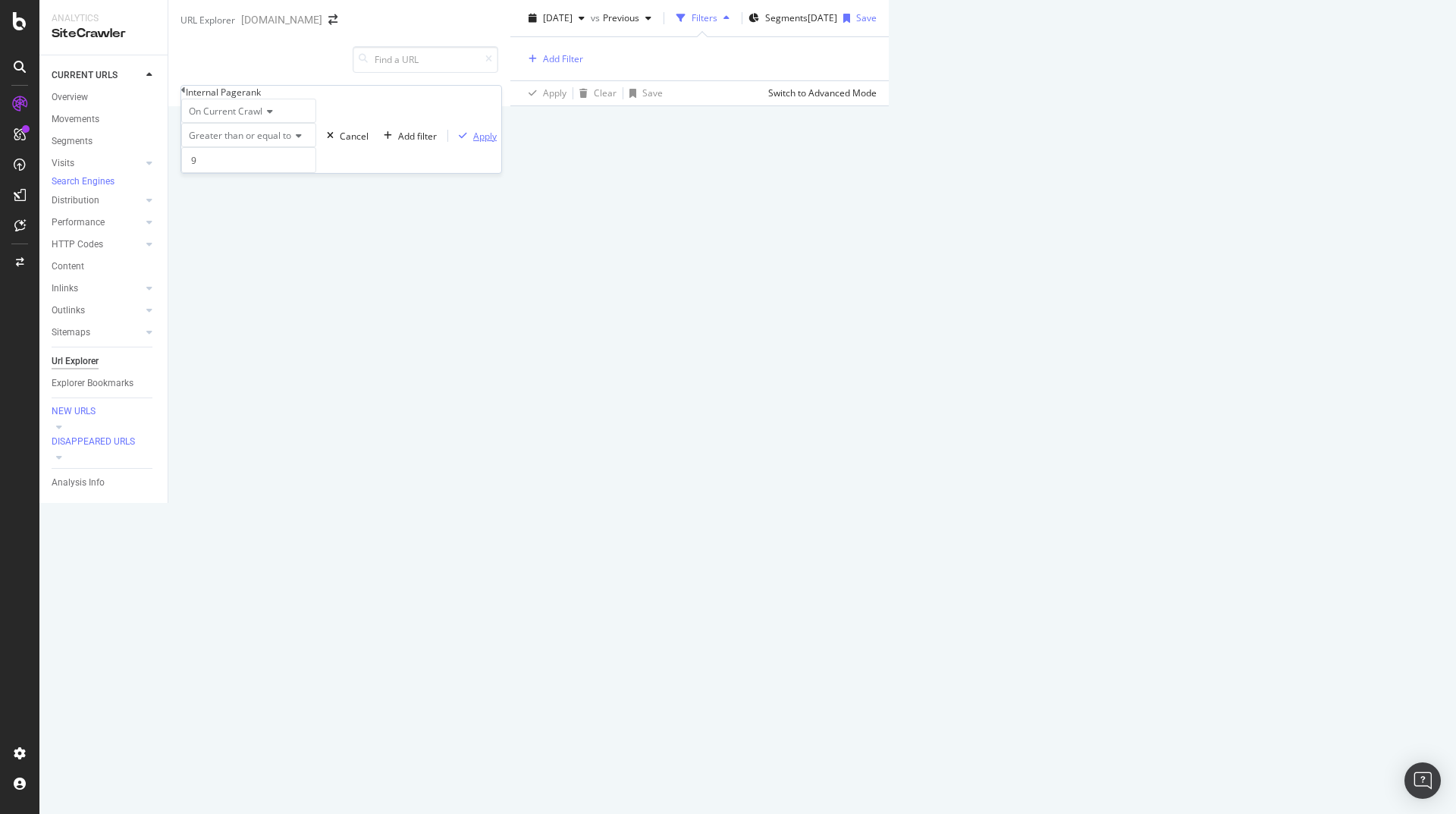
click at [473, 143] on div "Apply" at bounding box center [485, 136] width 23 height 13
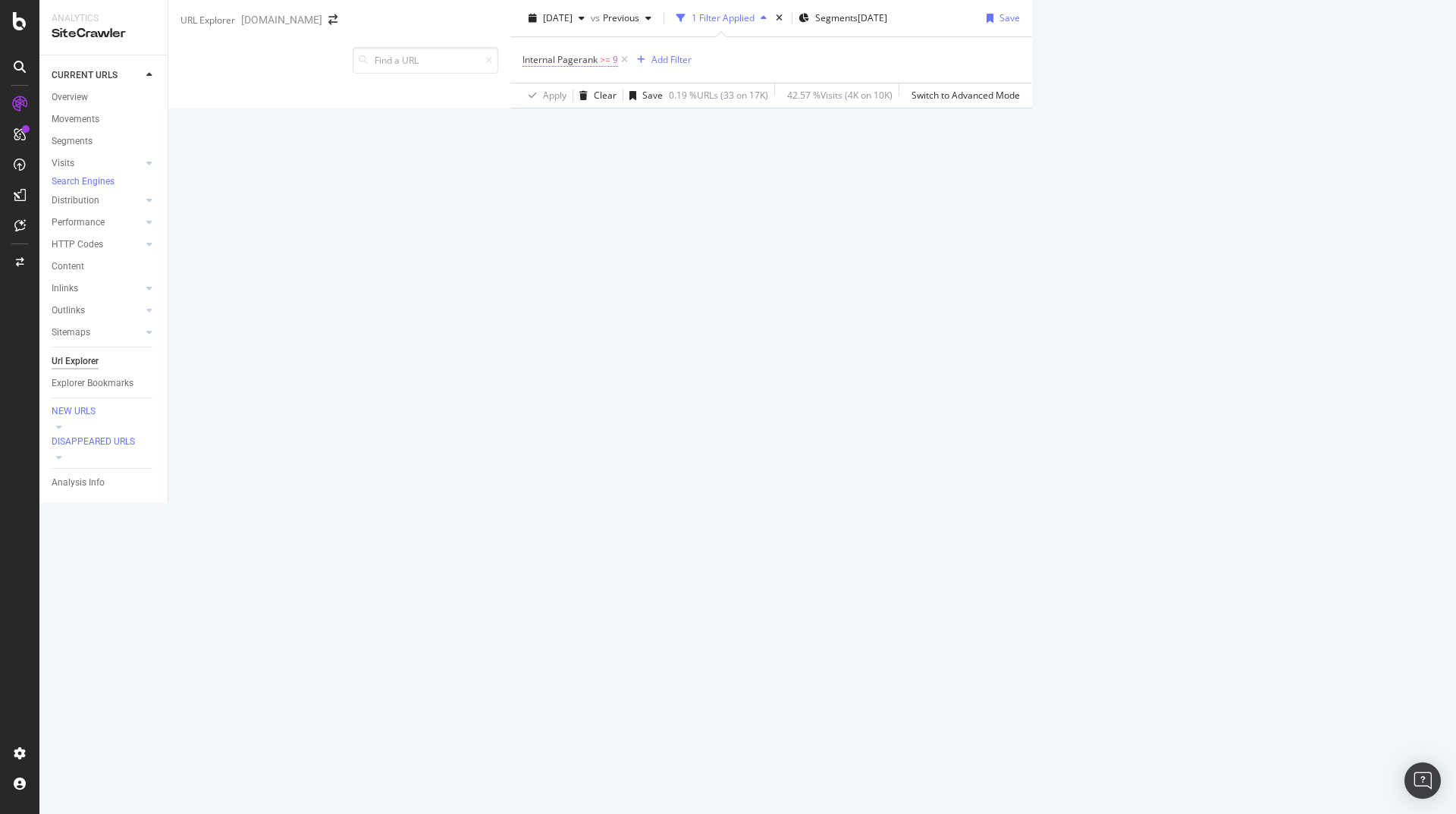
click at [523, 66] on span "Internal Pagerank" at bounding box center [560, 60] width 75 height 13
click at [243, 172] on input "9" at bounding box center [248, 158] width 135 height 26
type input "8"
click at [473, 141] on div "Apply" at bounding box center [485, 134] width 23 height 13
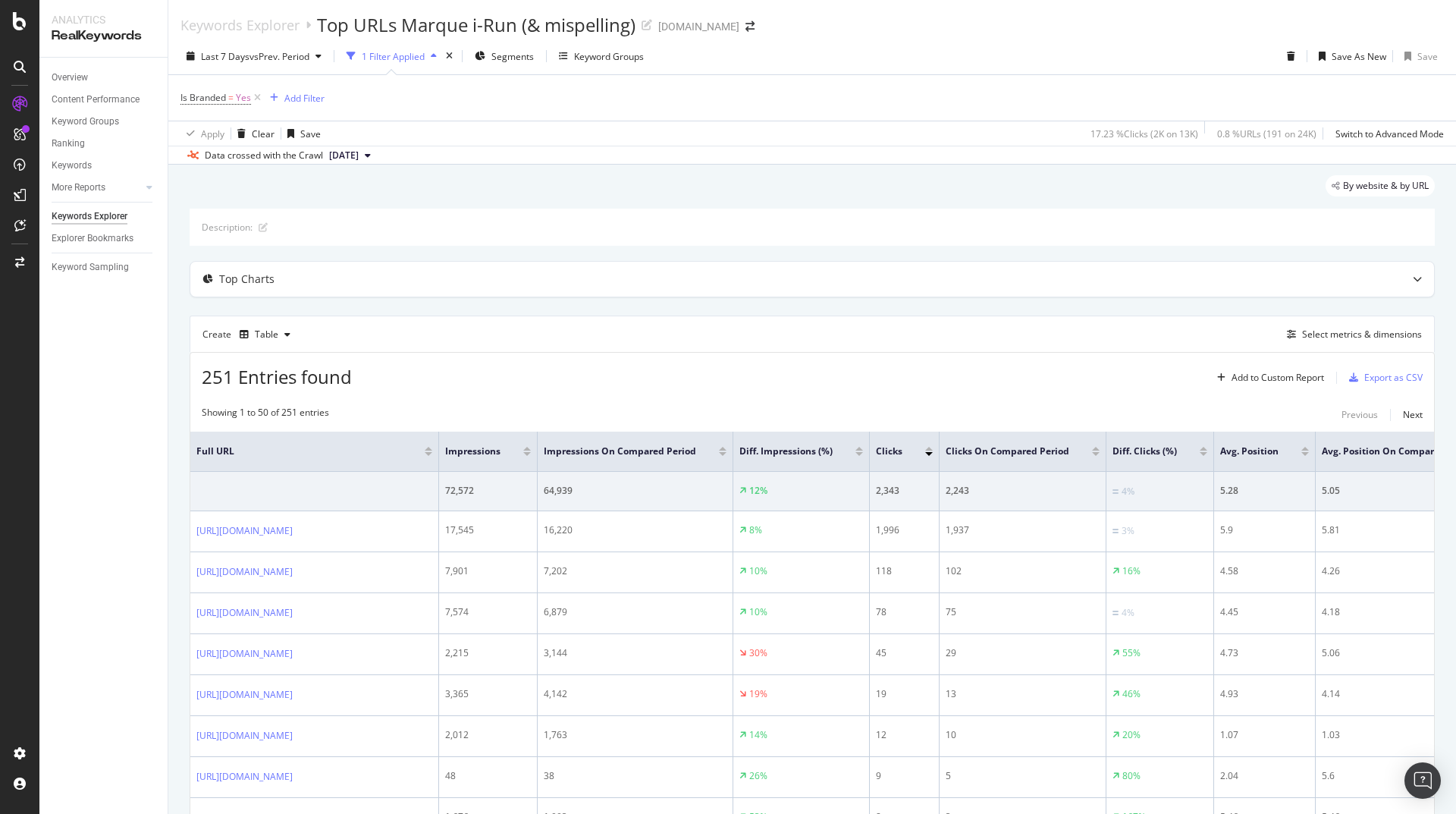
click at [933, 452] on div at bounding box center [928, 454] width 7 height 4
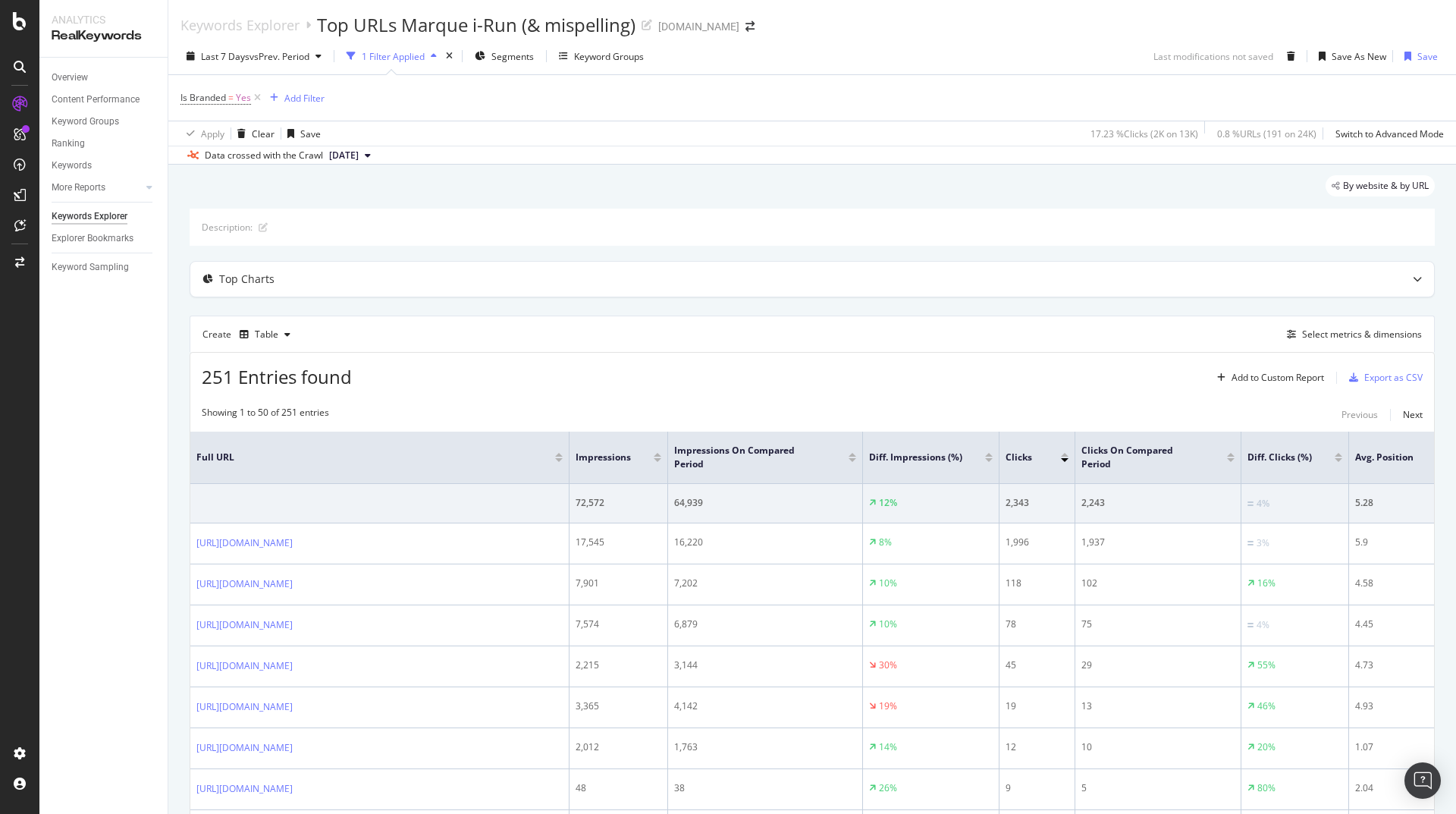
click at [1065, 453] on div at bounding box center [1064, 455] width 7 height 4
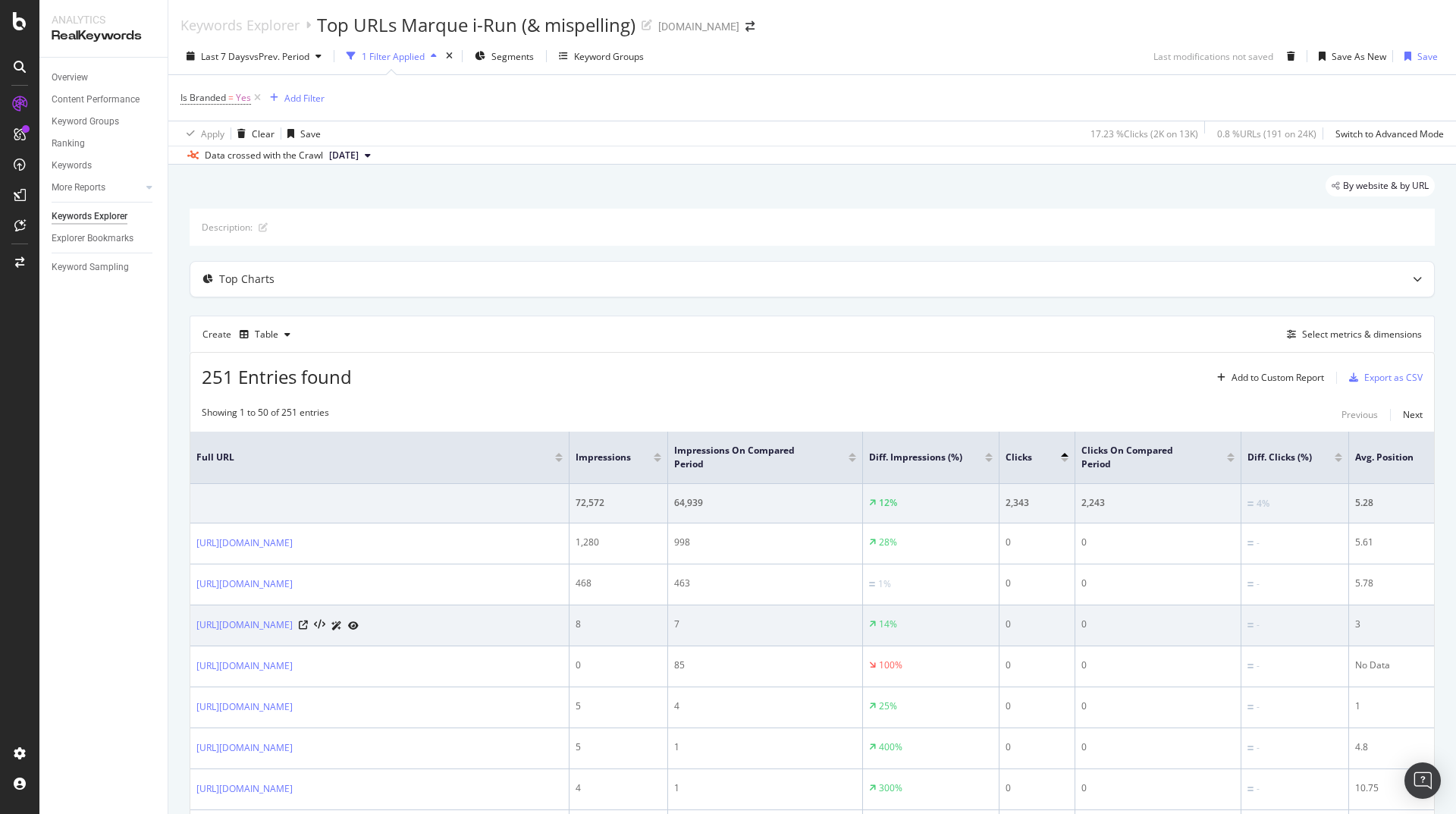
scroll to position [15, 0]
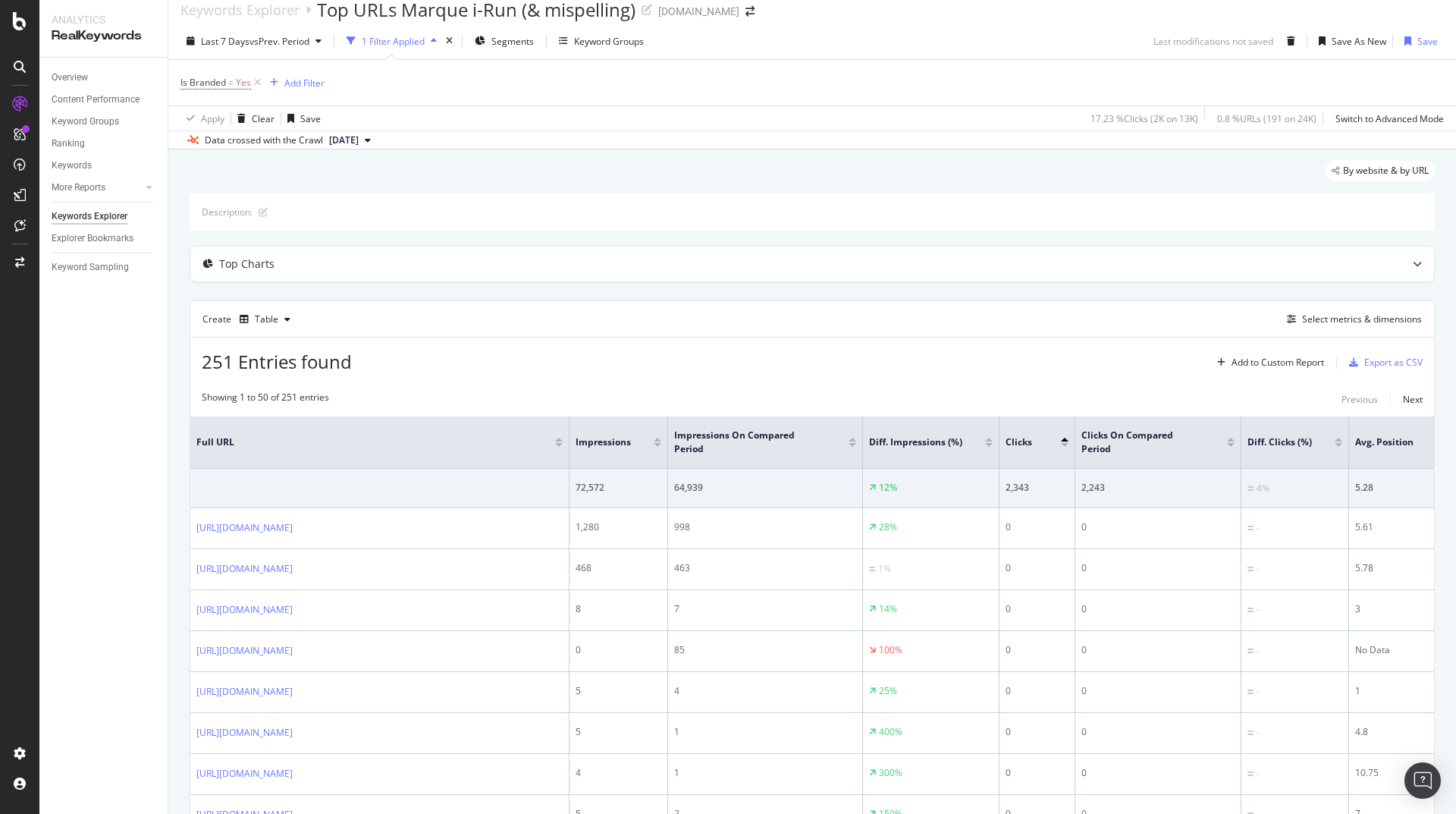
click at [1066, 445] on div at bounding box center [1064, 445] width 7 height 4
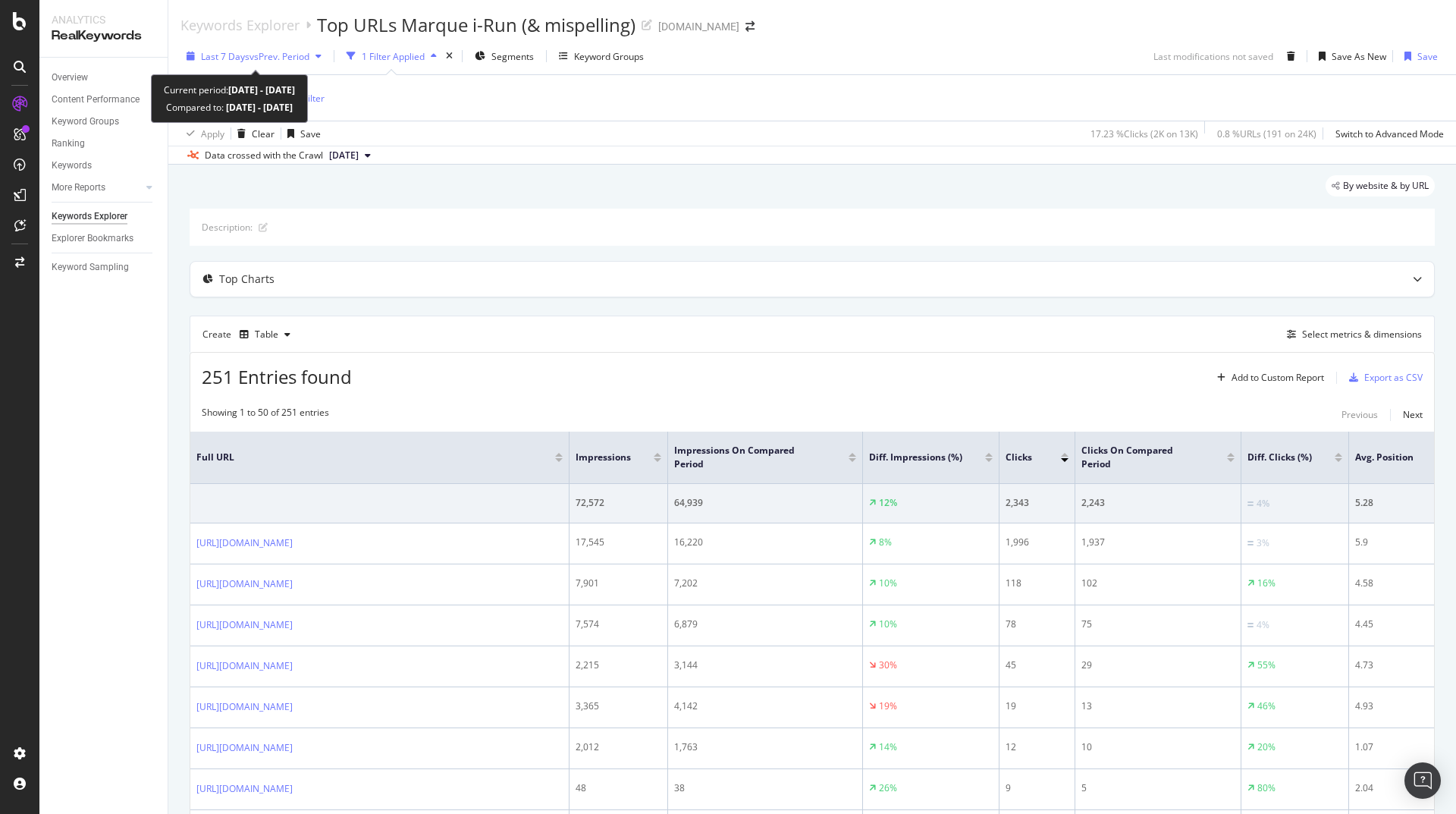
click at [320, 57] on icon "button" at bounding box center [318, 56] width 6 height 9
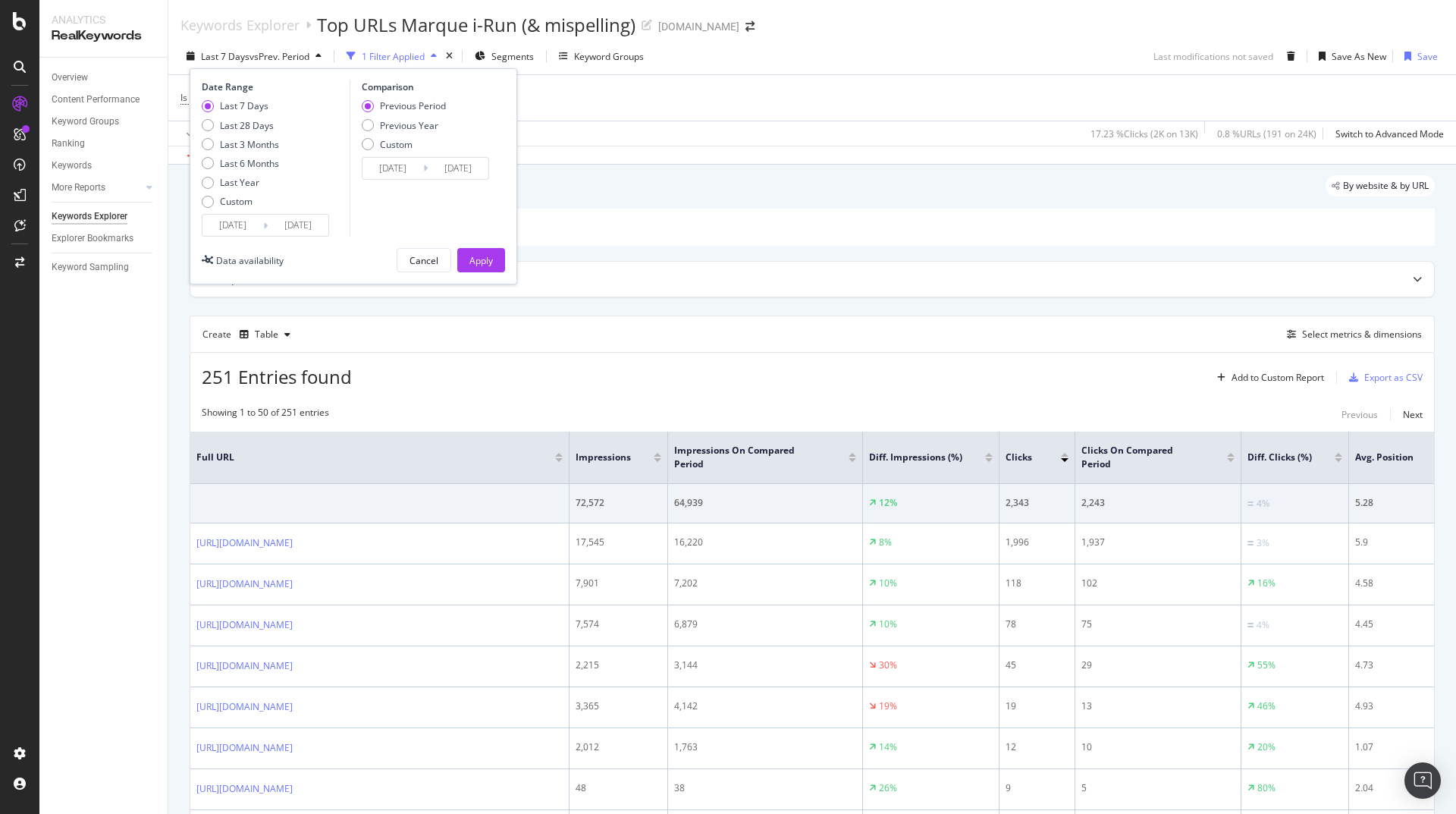
click at [254, 152] on div "Last 7 Days Last 28 Days Last 3 Months Last 6 Months Last Year Custom" at bounding box center [240, 157] width 77 height 115
click at [254, 146] on div "Last 3 Months" at bounding box center [249, 144] width 59 height 13
type input "2025/05/20"
type input "2025/02/17"
type input "2025/05/19"
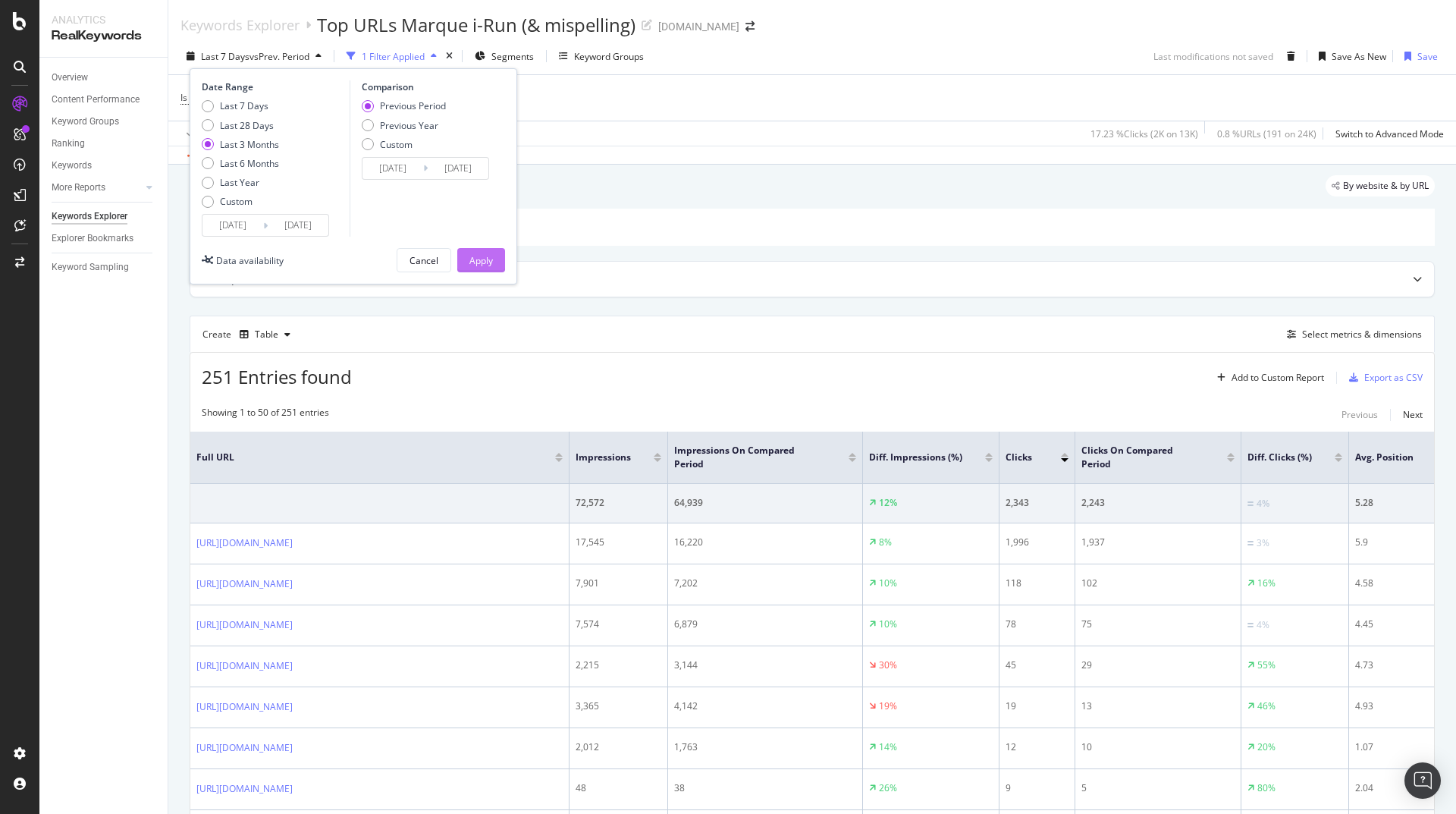
click at [481, 267] on div "Apply" at bounding box center [481, 260] width 23 height 22
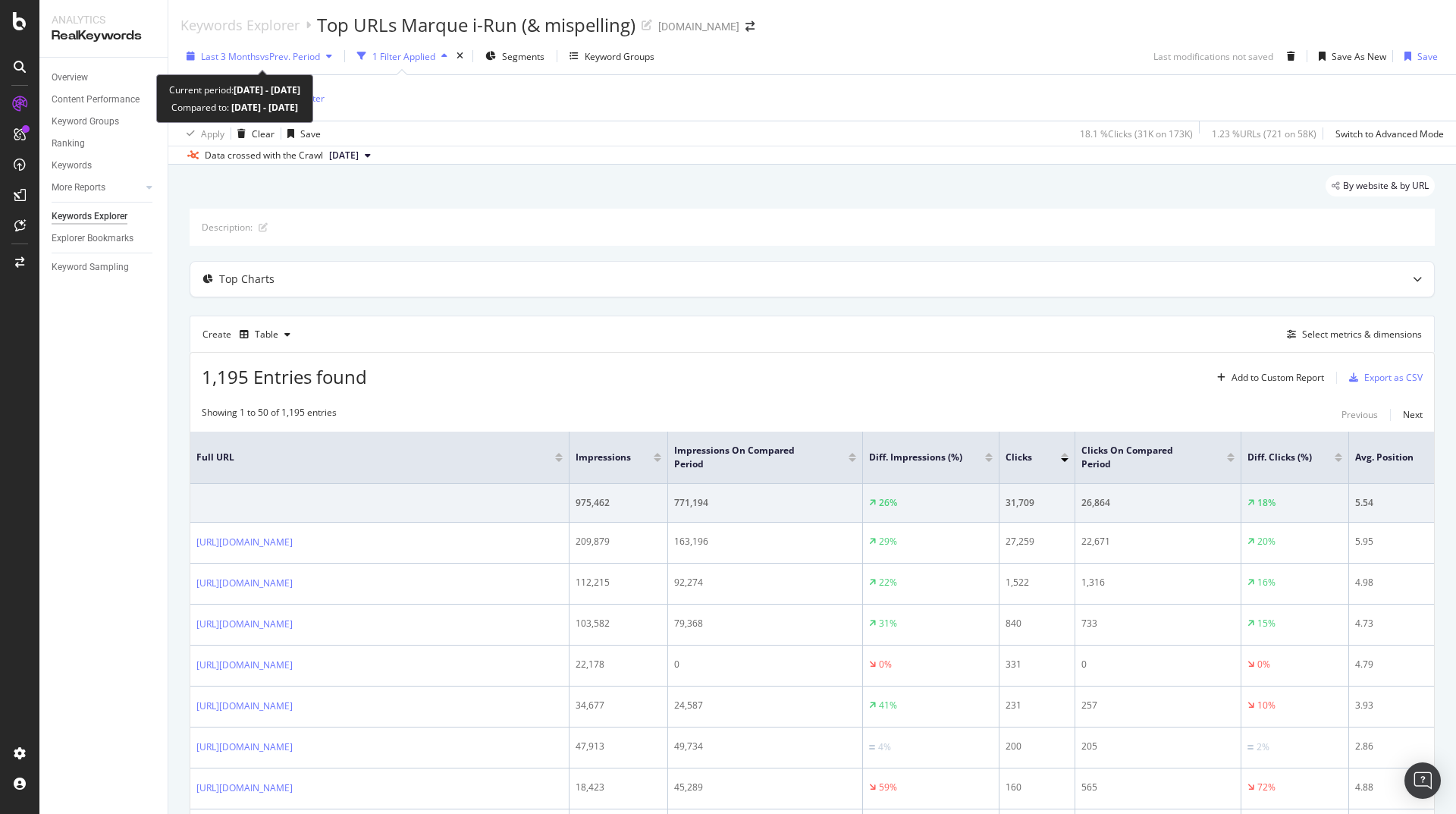
click at [331, 57] on icon "button" at bounding box center [329, 56] width 6 height 9
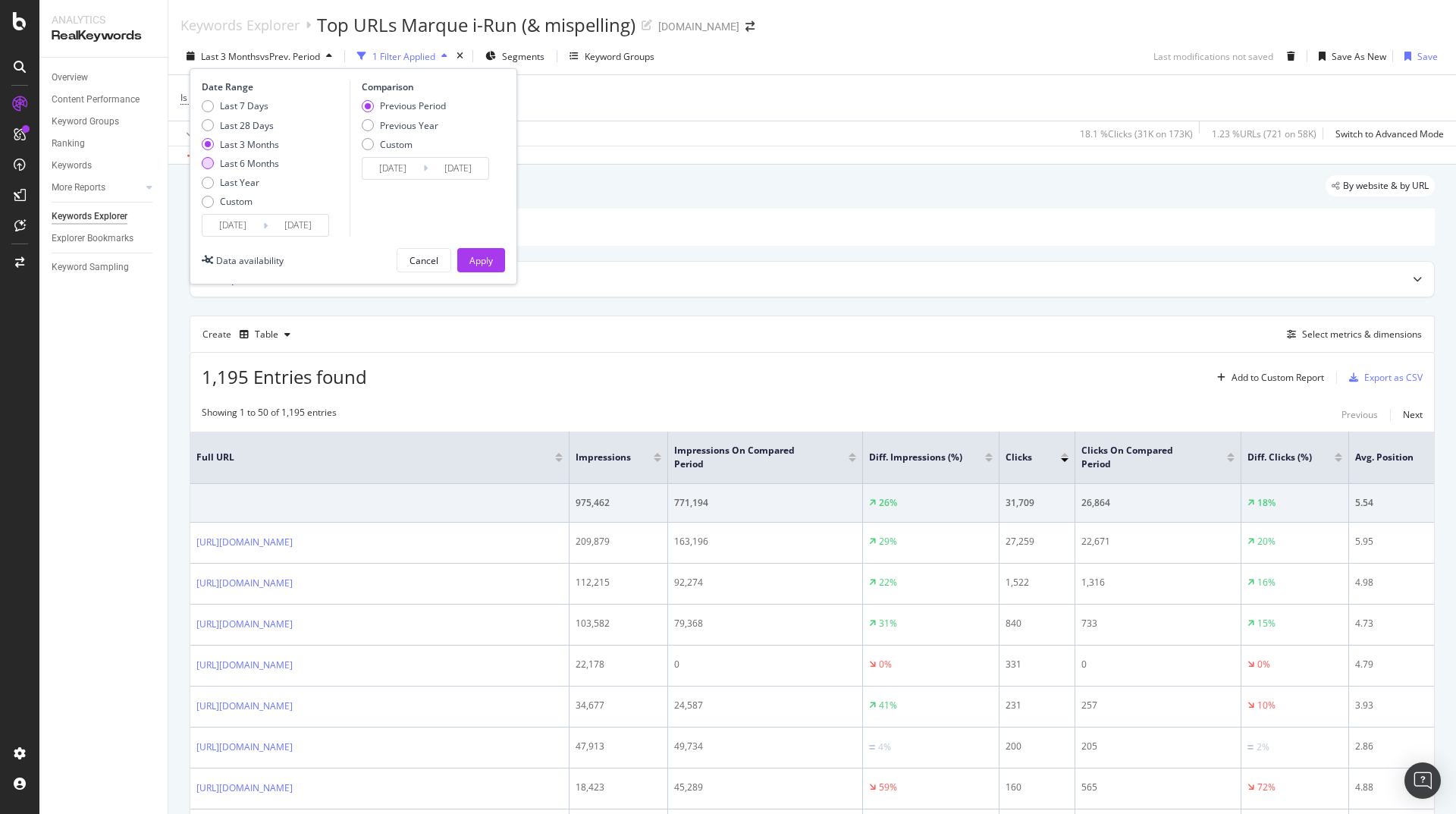
click at [210, 165] on div "Last 6 Months" at bounding box center [207, 163] width 12 height 12
type input "2025/02/20"
type input "2024/08/22"
type input "2025/02/19"
click at [486, 266] on div "Apply" at bounding box center [481, 261] width 23 height 13
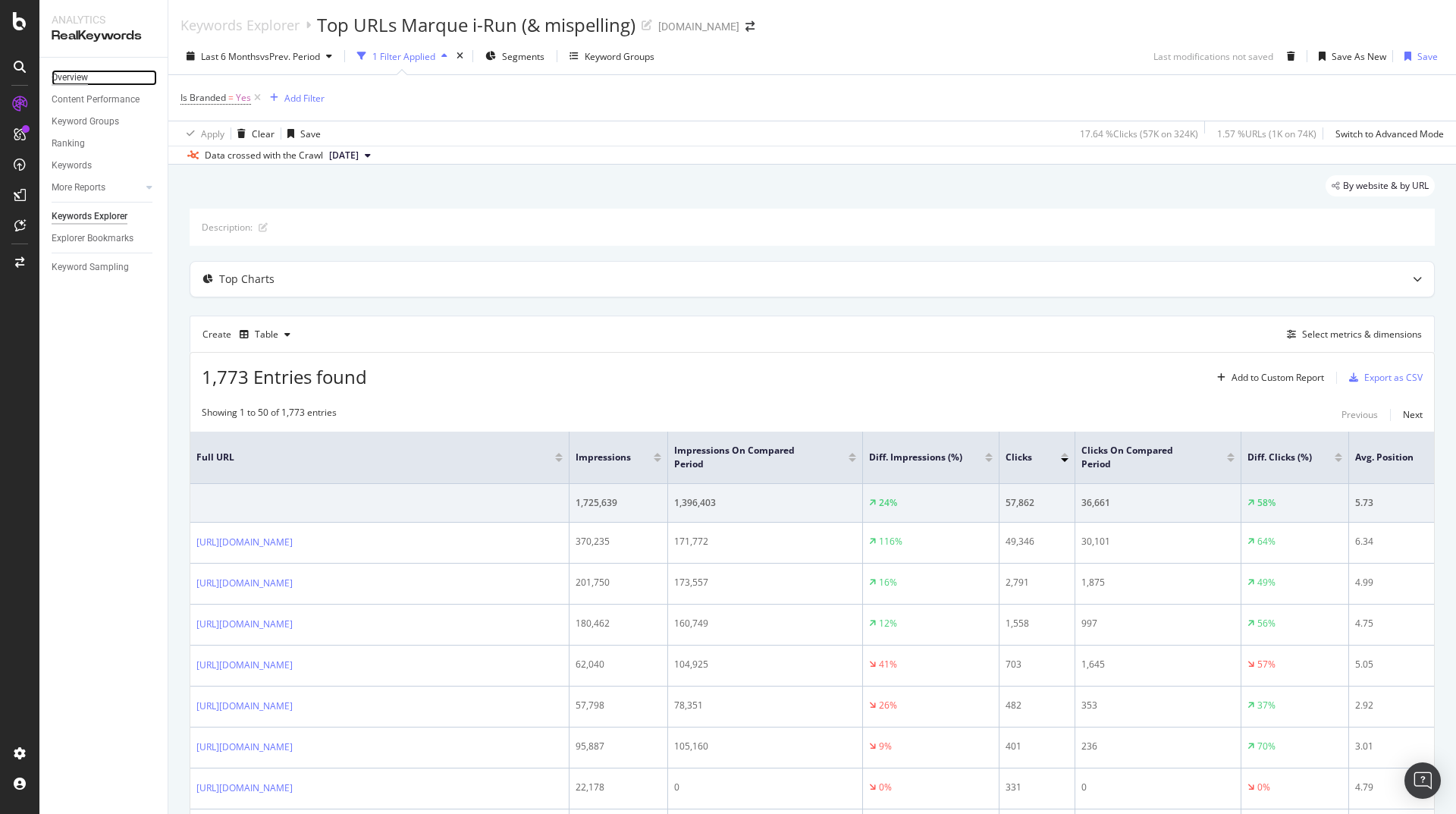
click at [71, 84] on div "Overview" at bounding box center [70, 77] width 37 height 16
